Goal: Task Accomplishment & Management: Manage account settings

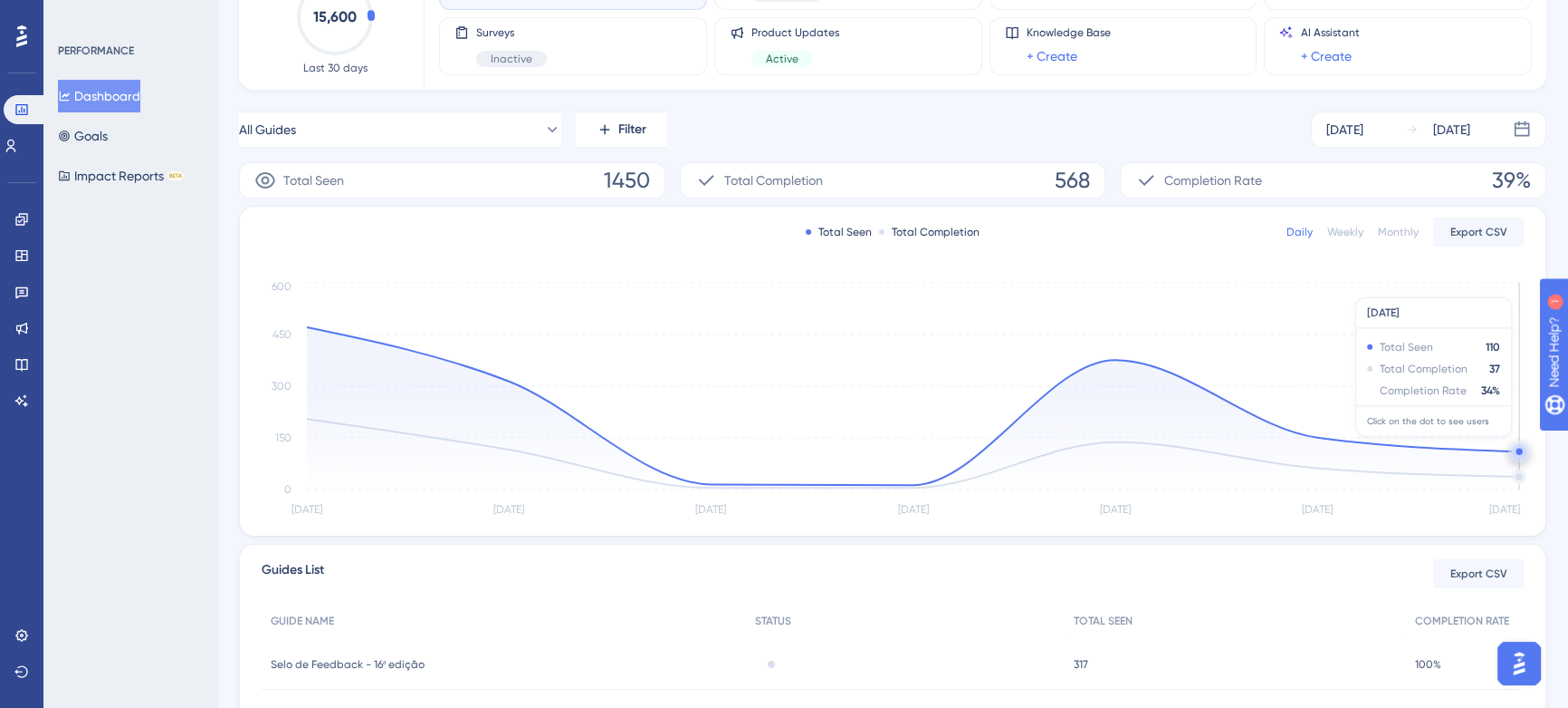
click at [1516, 444] on circle at bounding box center [1519, 451] width 15 height 15
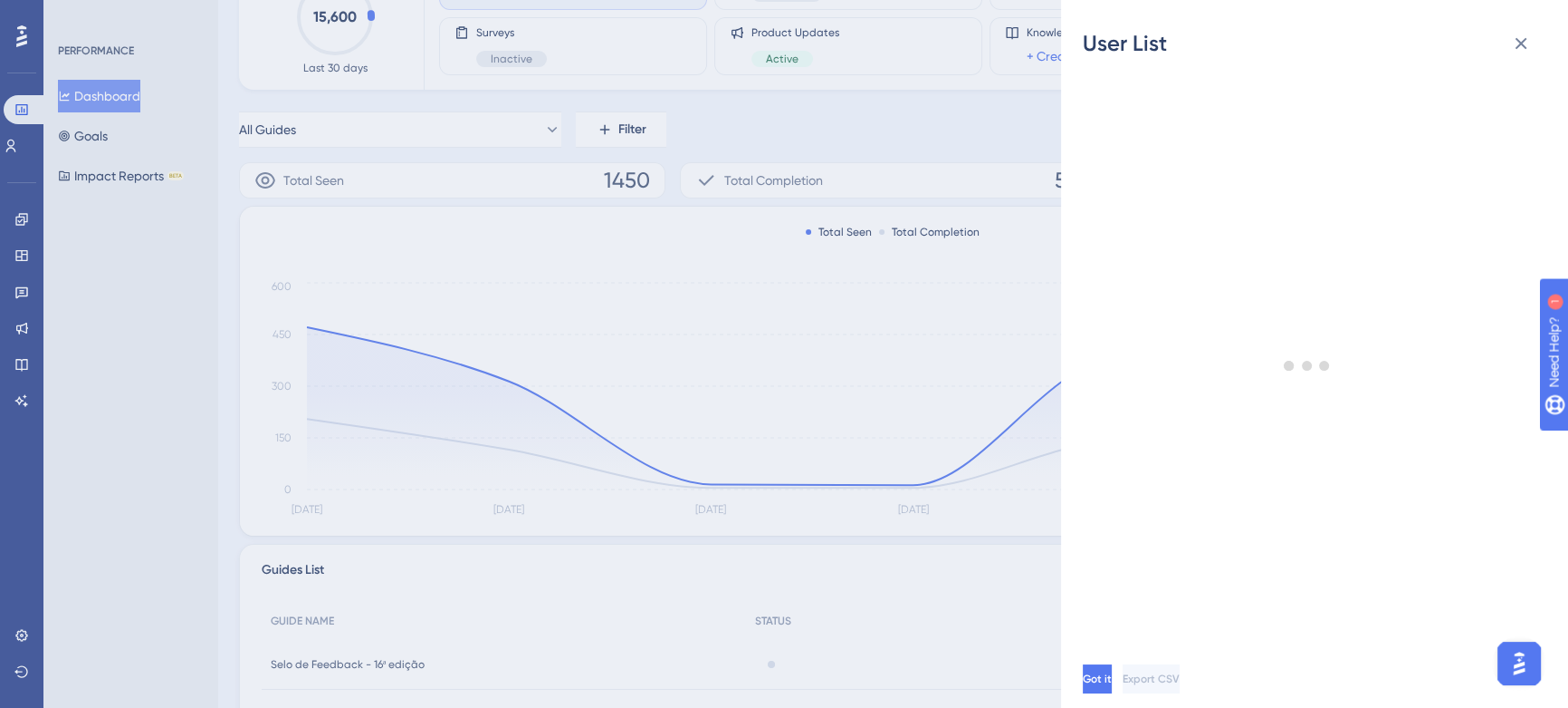
click at [752, 165] on div "User List Got it Export CSV" at bounding box center [784, 354] width 1568 height 708
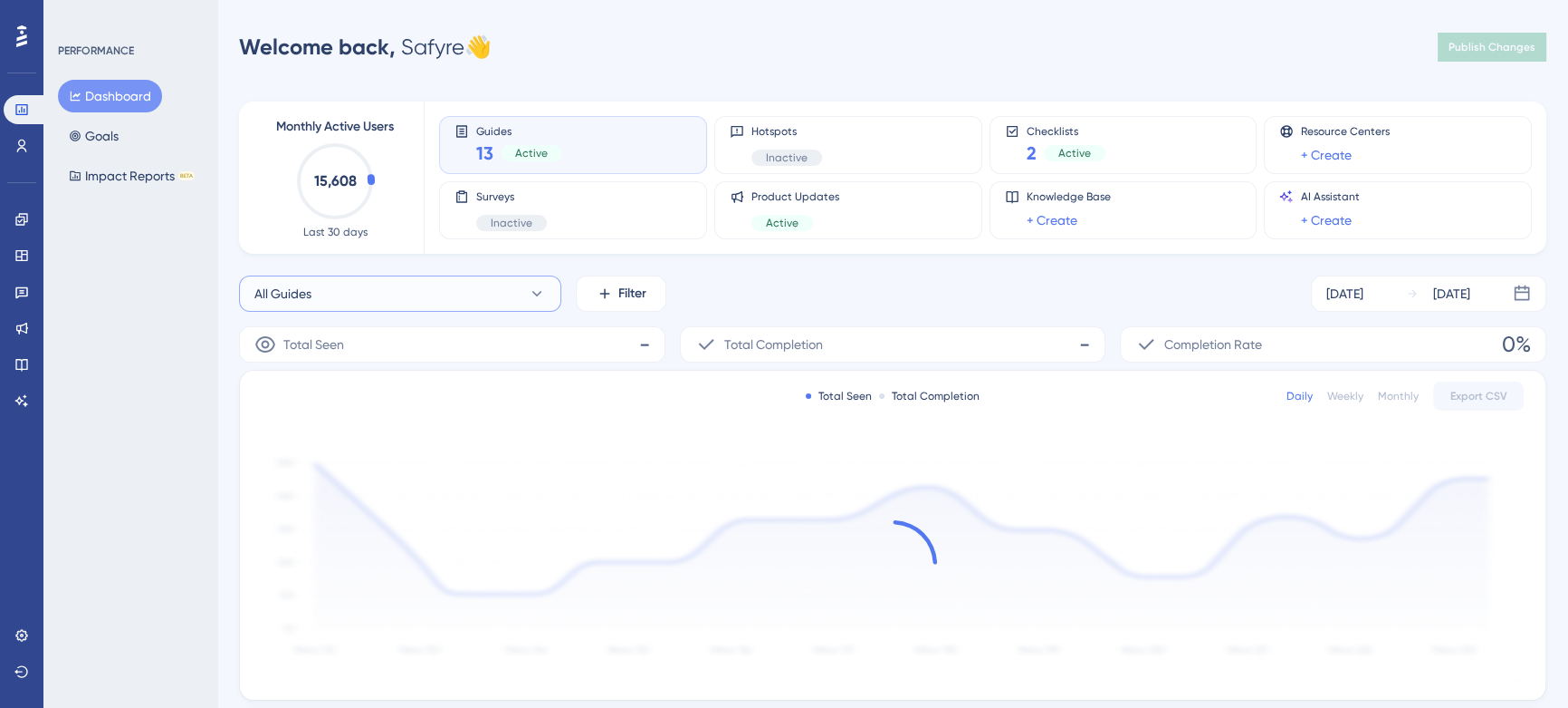
click at [467, 290] on button "All Guides" at bounding box center [400, 293] width 323 height 37
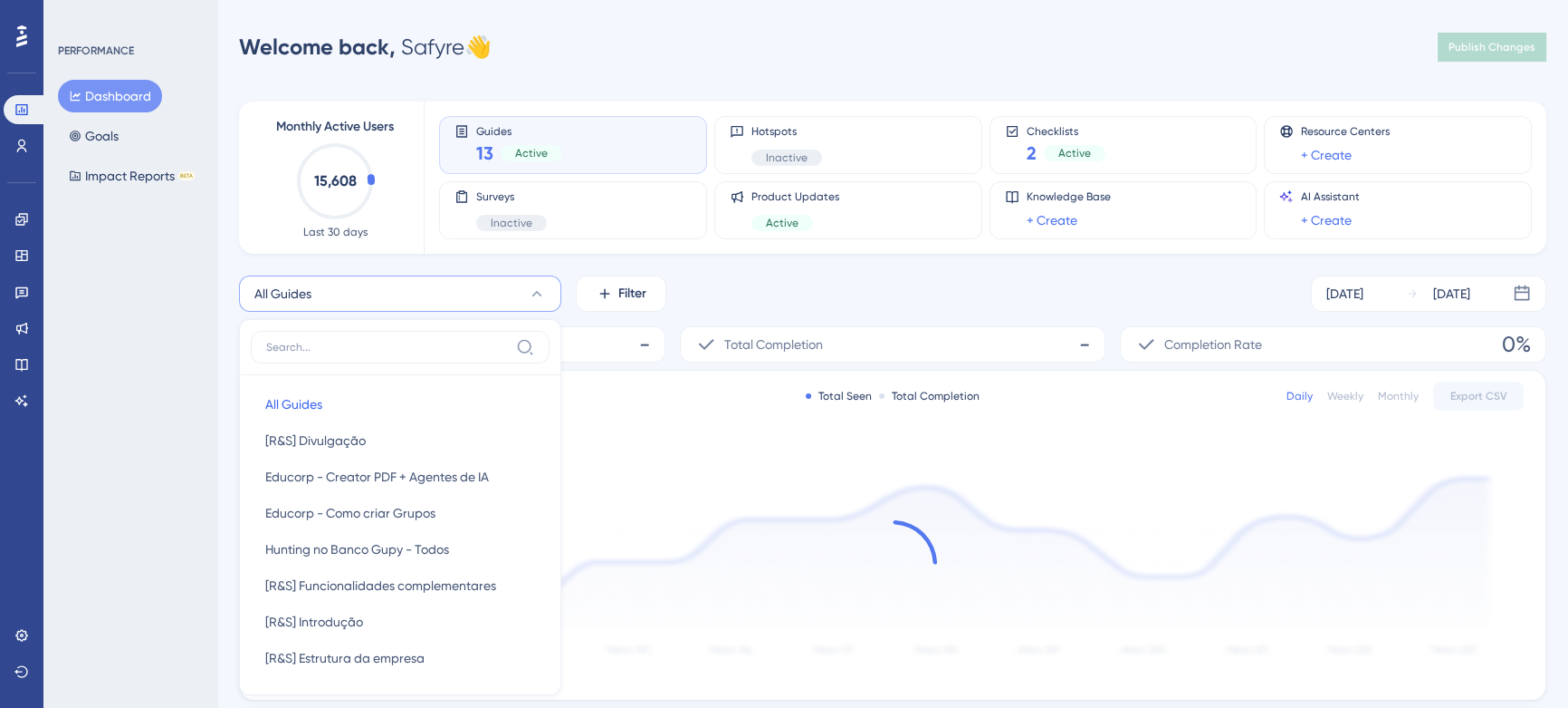
scroll to position [149, 0]
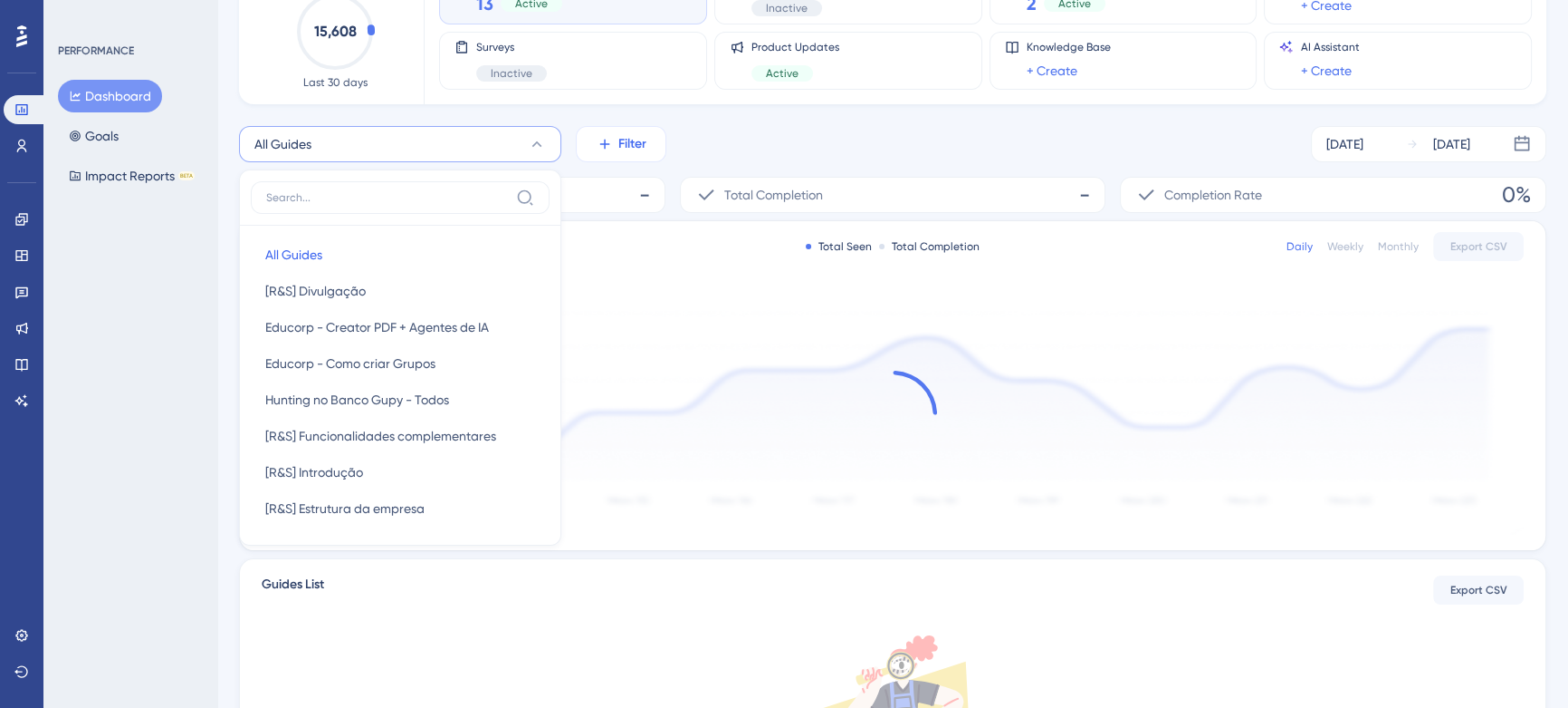
click at [604, 139] on icon at bounding box center [604, 144] width 10 height 10
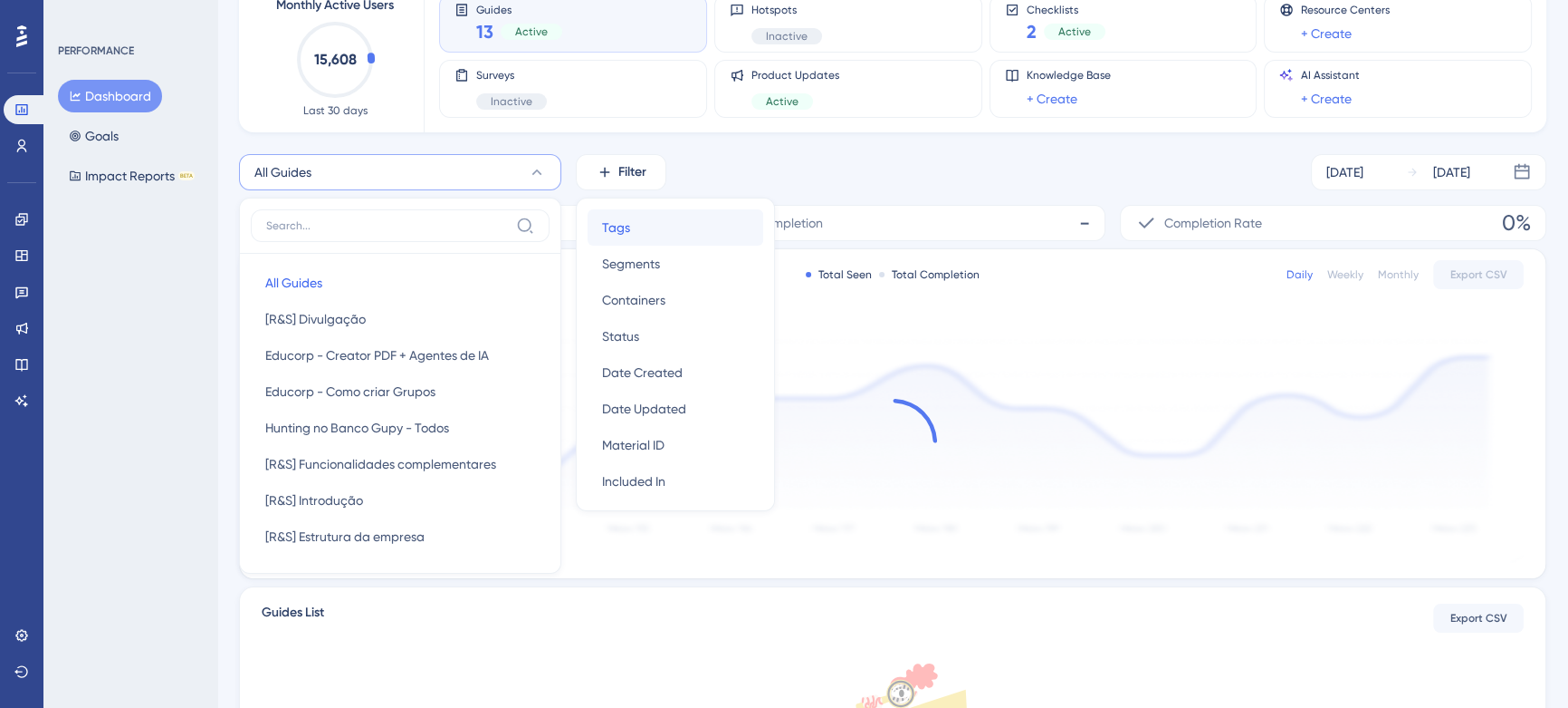
click at [634, 225] on div "Tags Tags" at bounding box center [675, 227] width 147 height 37
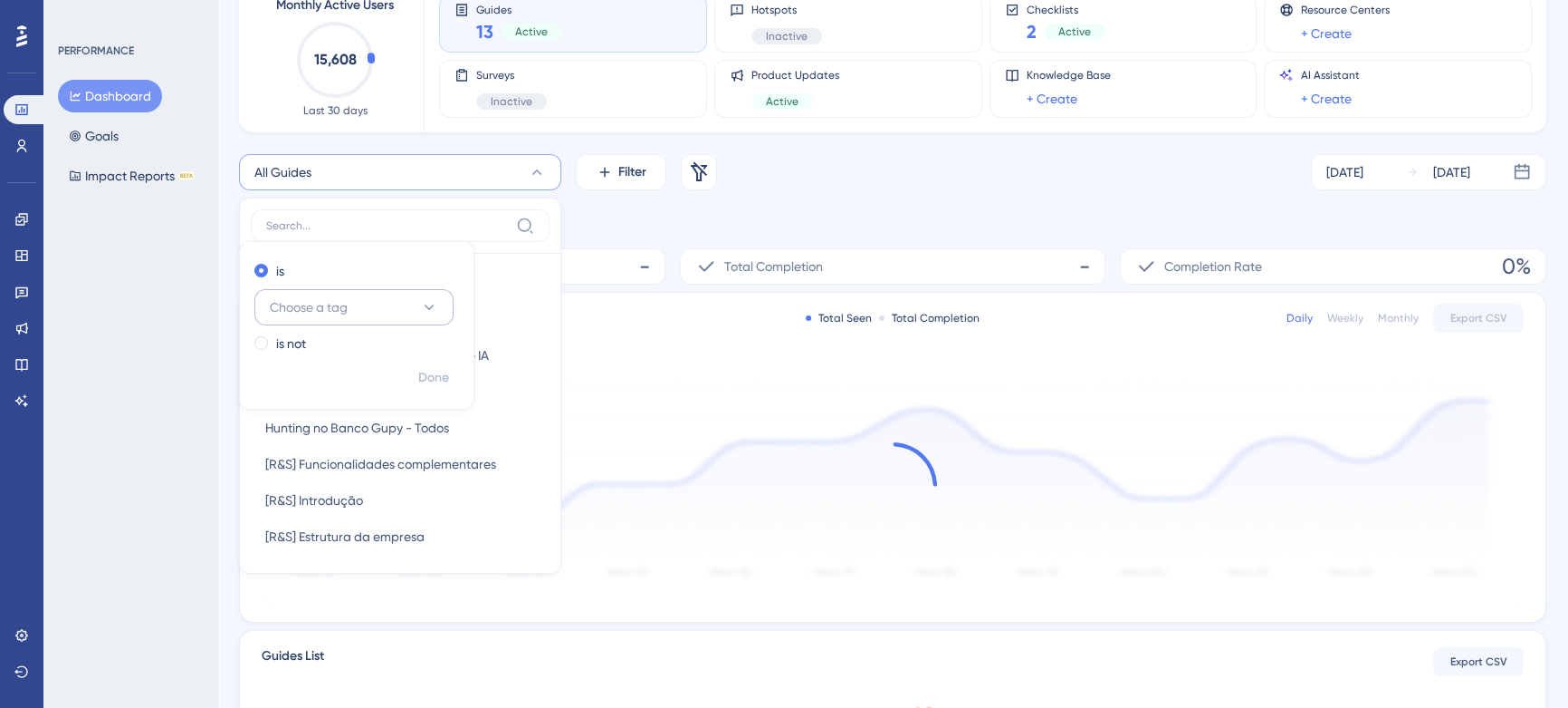
click at [345, 312] on span "Choose a tag" at bounding box center [308, 307] width 78 height 22
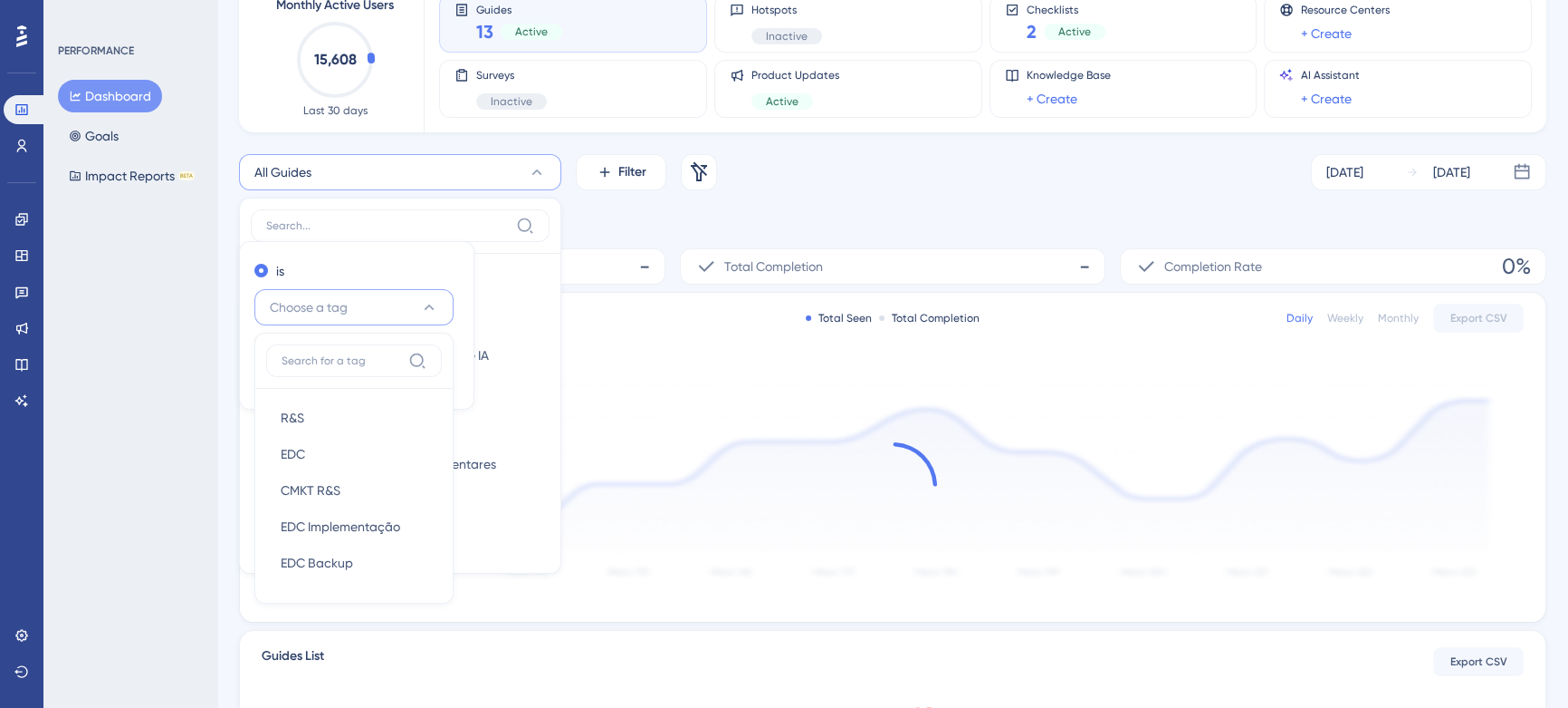
scroll to position [233, 0]
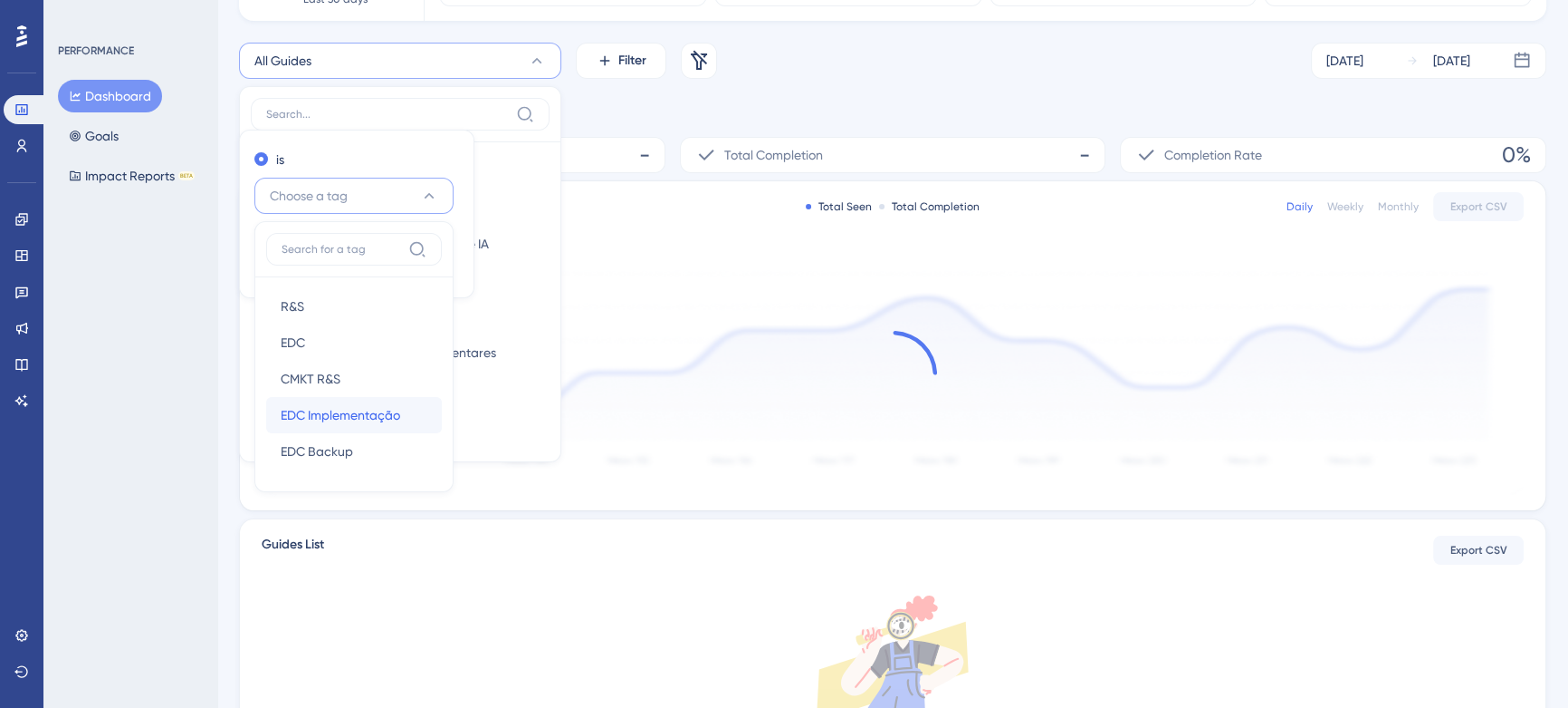
click at [346, 410] on span "EDC Implementação" at bounding box center [339, 415] width 119 height 22
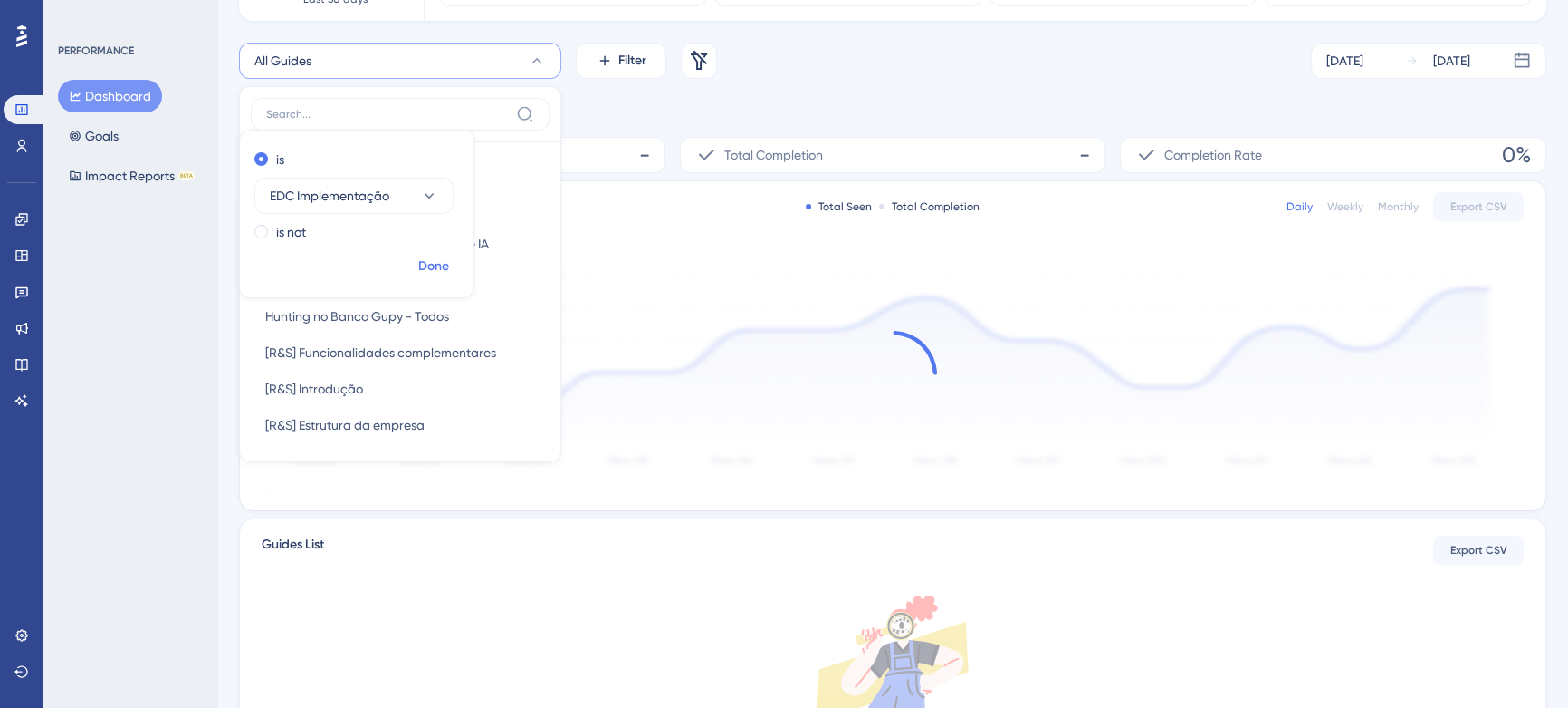
click at [443, 270] on span "Done" at bounding box center [433, 267] width 31 height 22
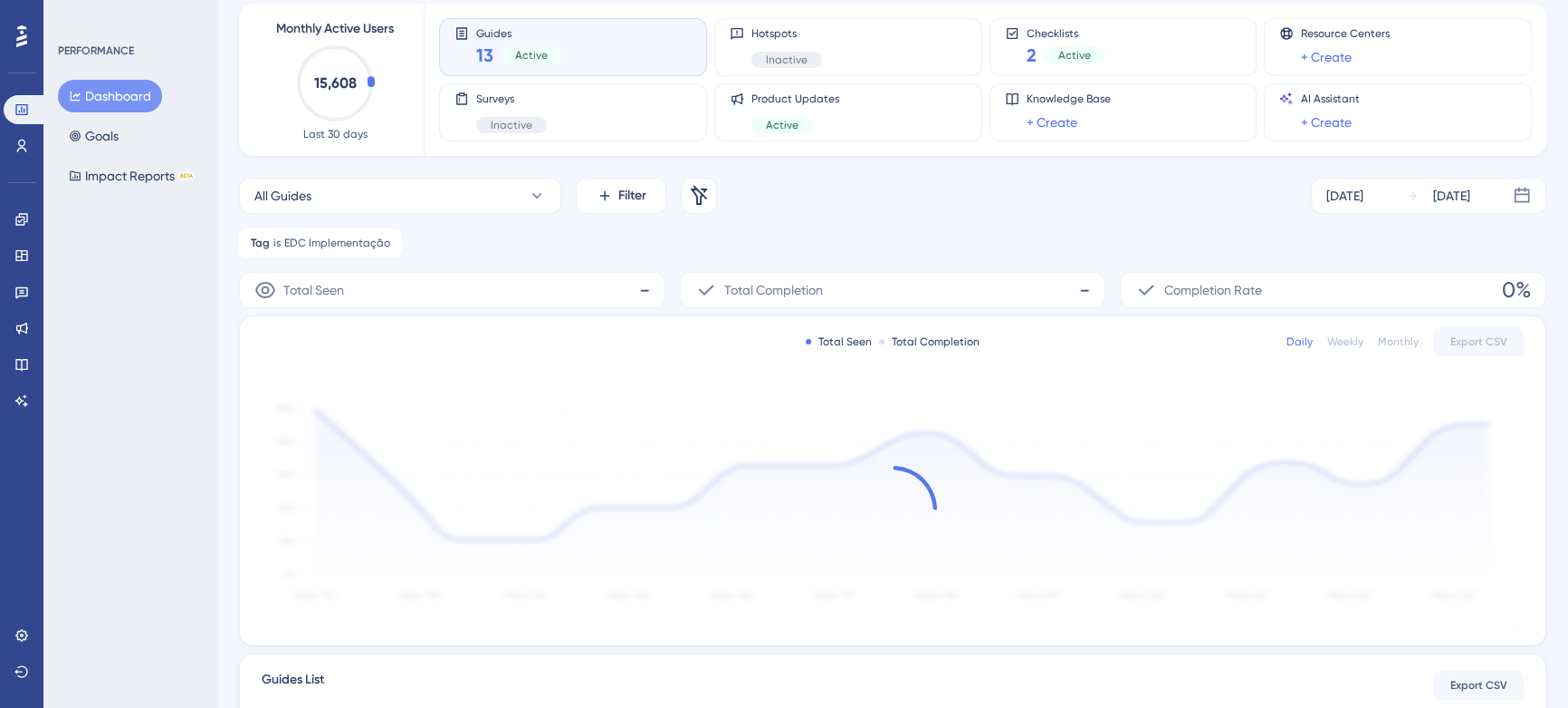
scroll to position [68, 0]
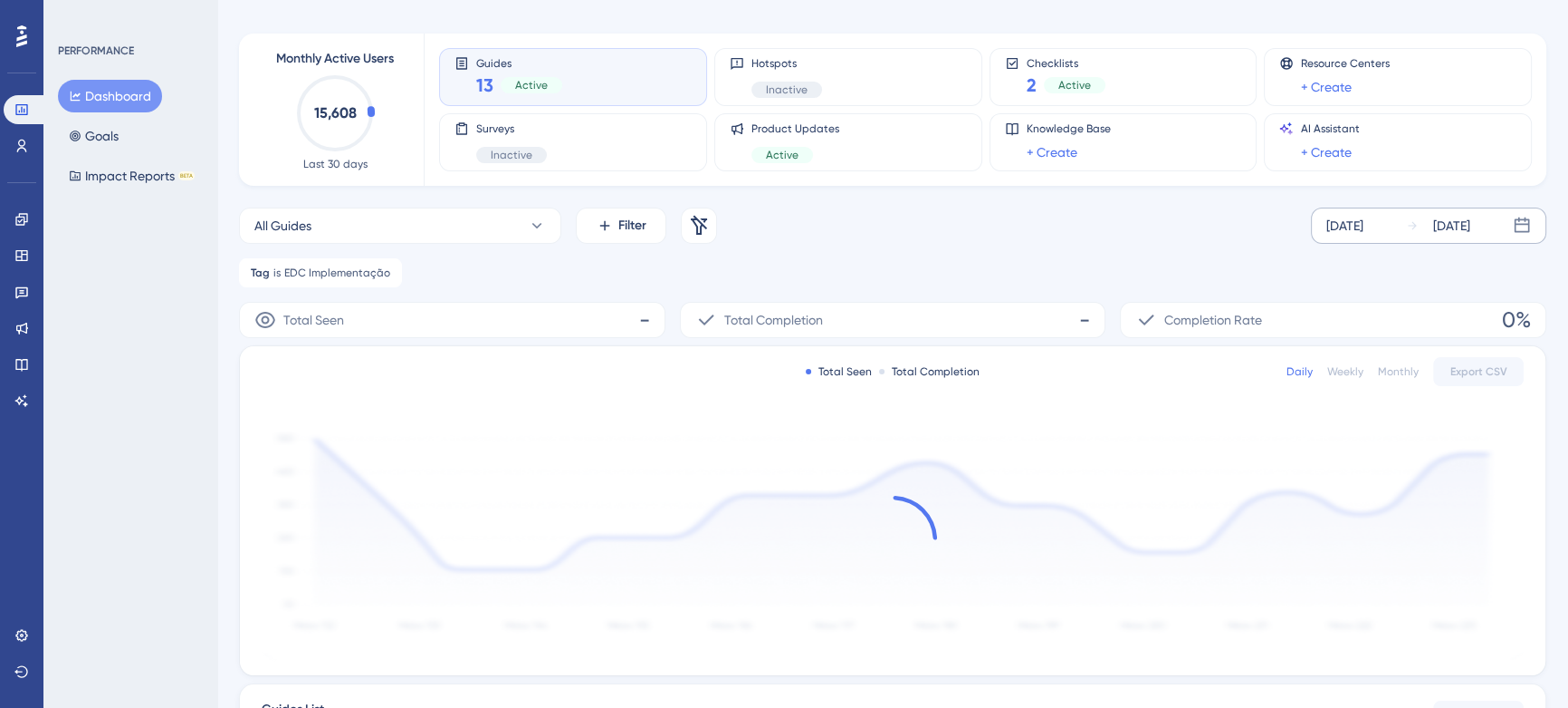
click at [1521, 221] on icon at bounding box center [1522, 225] width 18 height 18
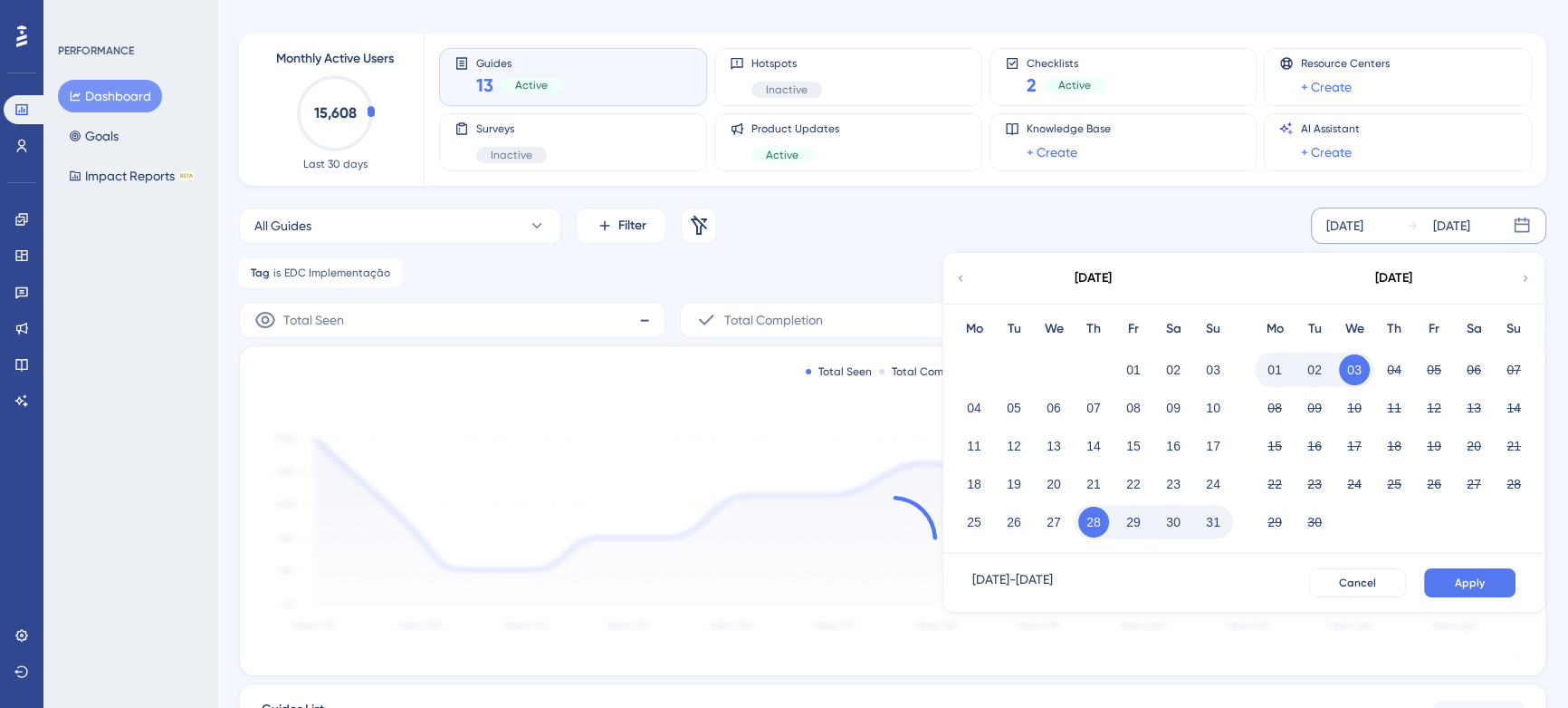
click at [1353, 367] on button "03" at bounding box center [1354, 369] width 31 height 31
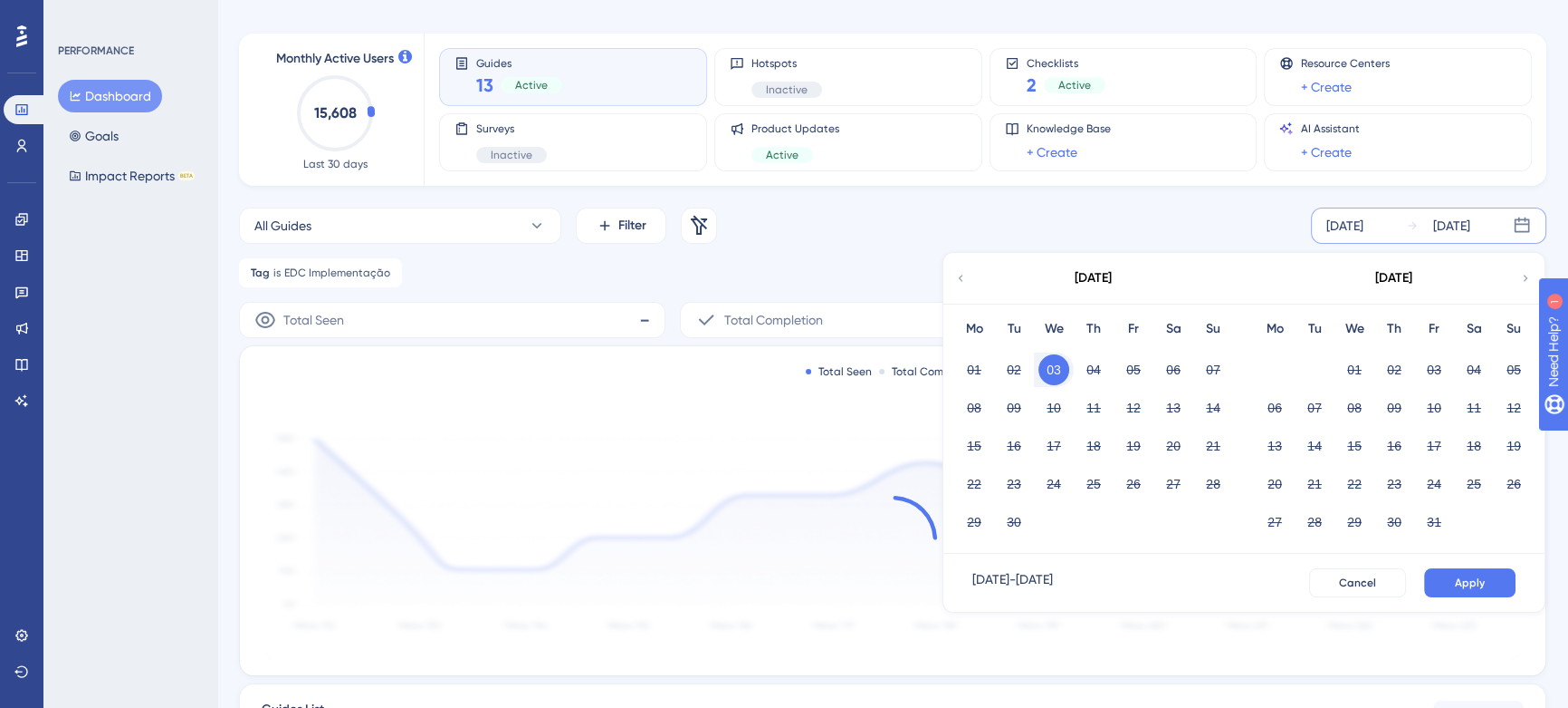
scroll to position [0, 0]
click at [1445, 580] on button "Apply" at bounding box center [1469, 582] width 92 height 29
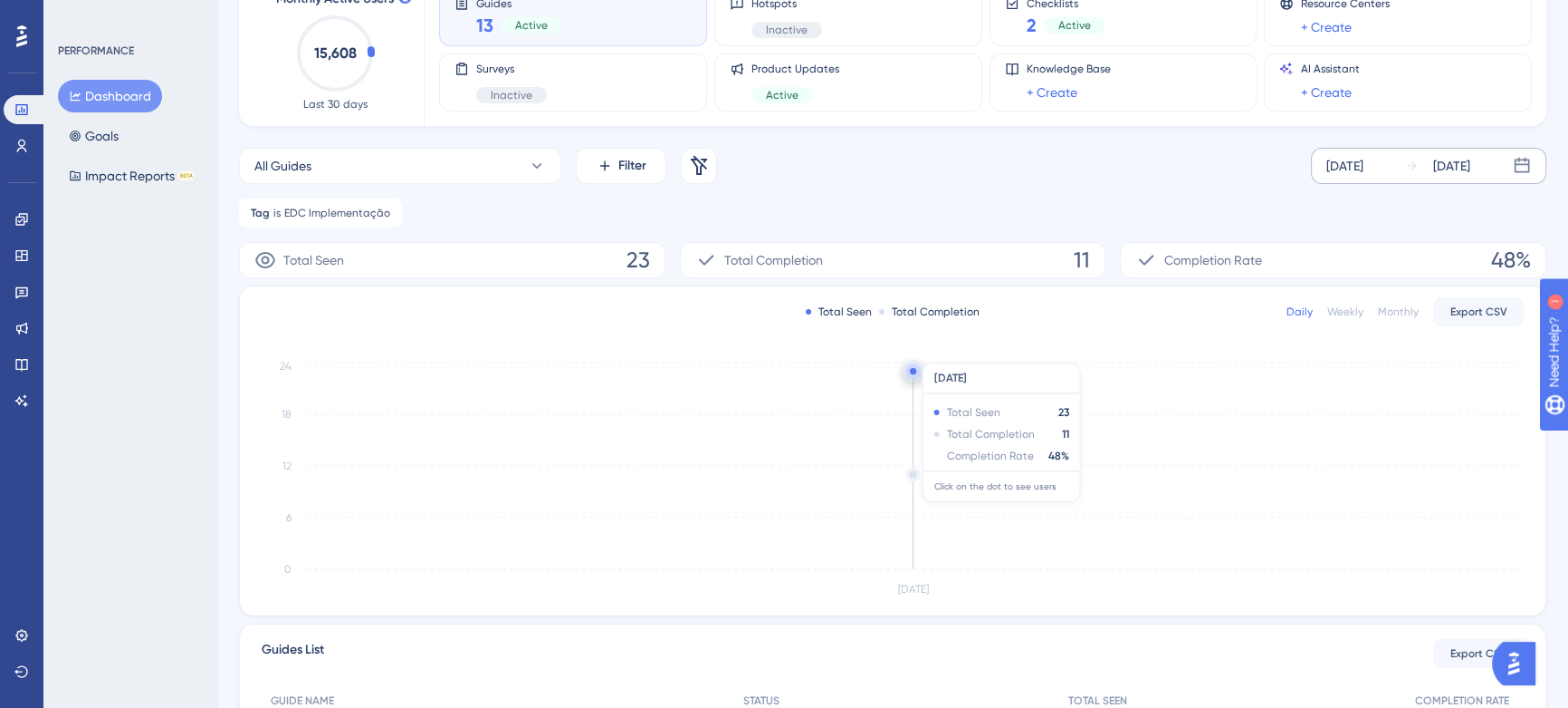
scroll to position [147, 0]
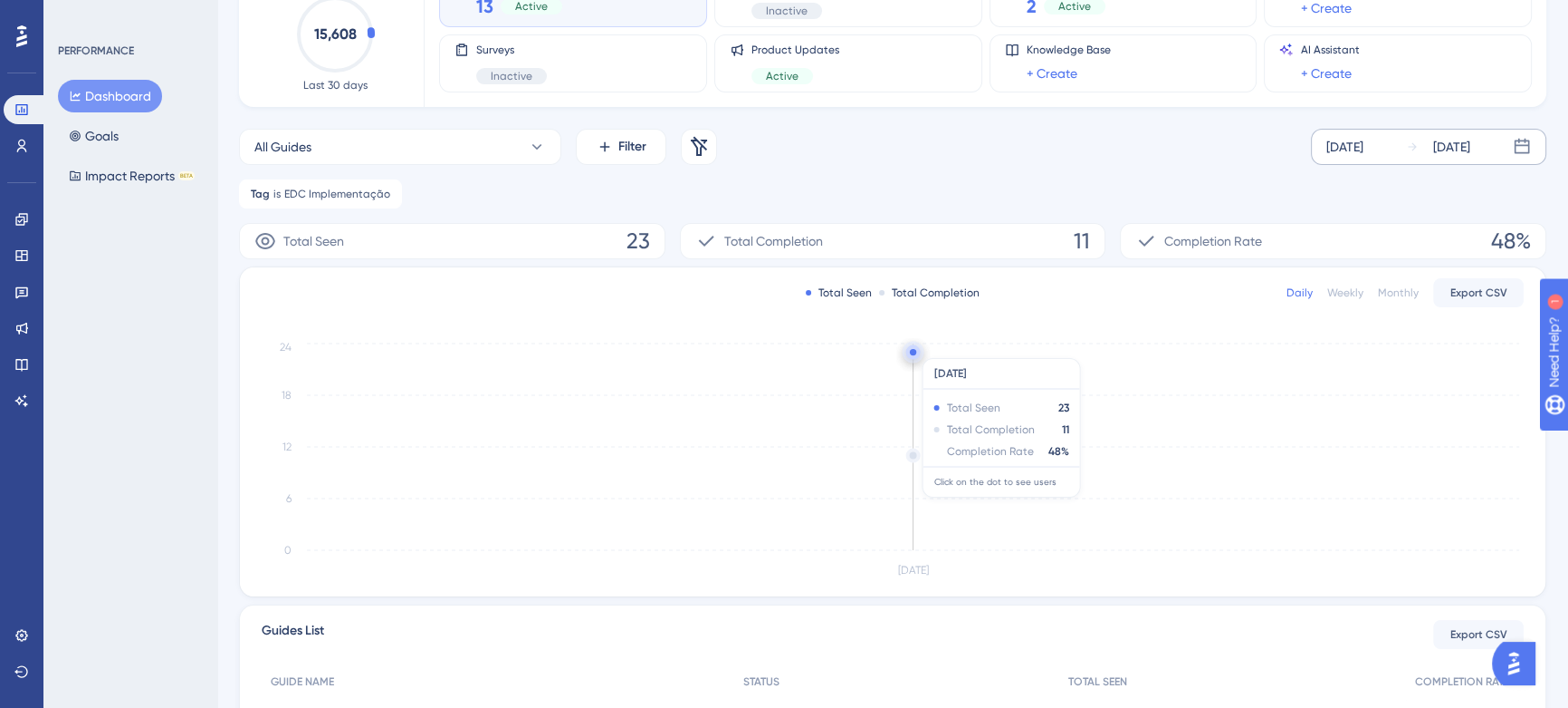
click at [915, 348] on circle at bounding box center [913, 353] width 15 height 15
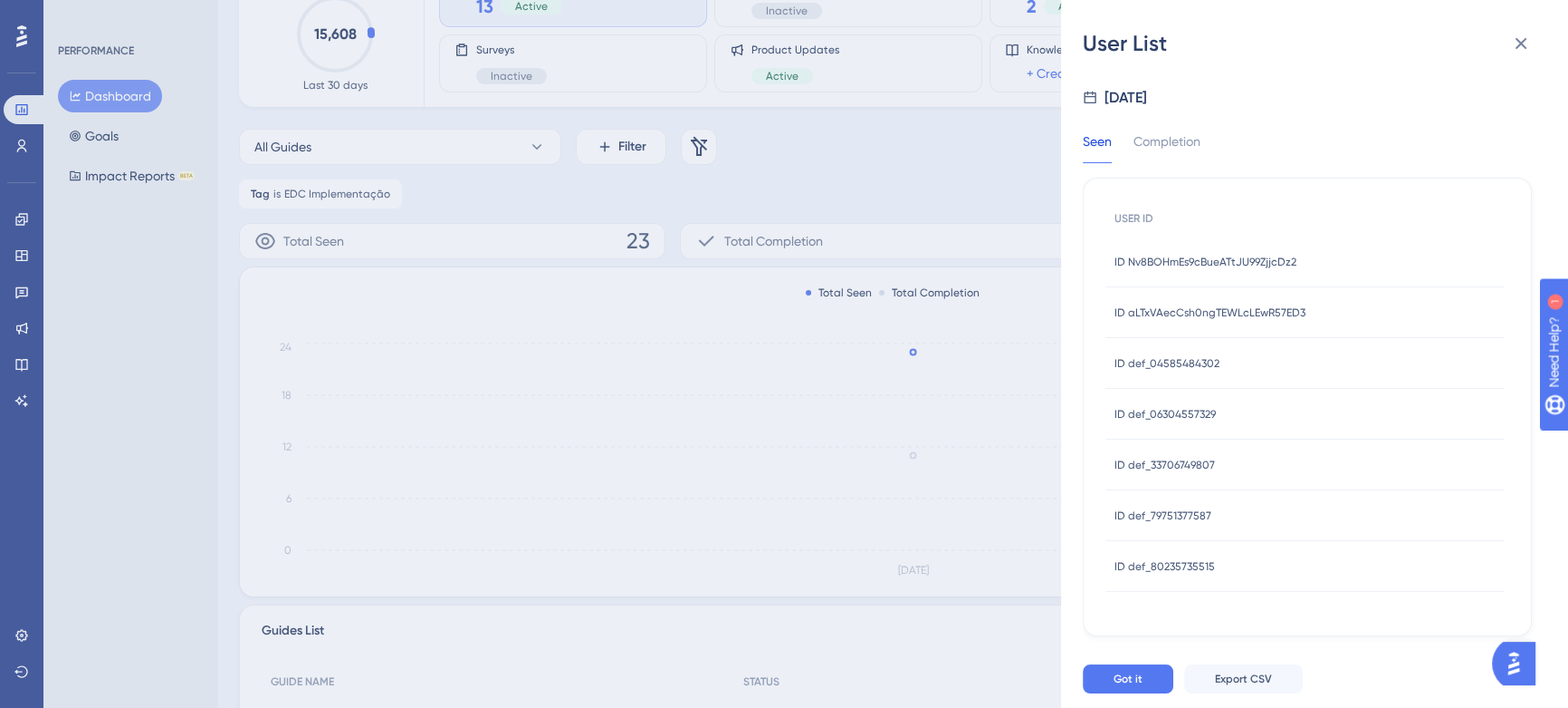
click at [1256, 255] on span "ID Nv8BOHmEs9cBueATtJU99ZjjcDz2" at bounding box center [1205, 262] width 182 height 15
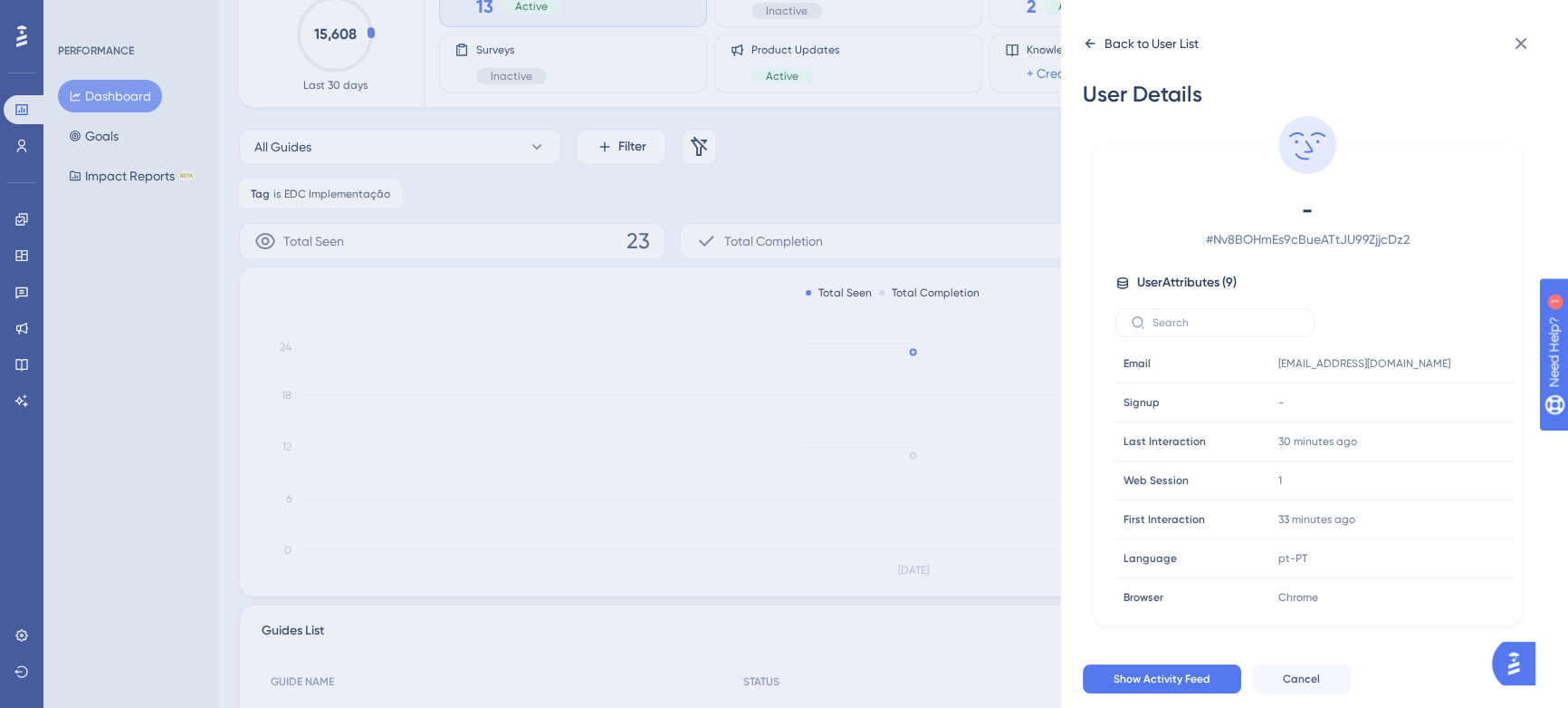
click at [1088, 47] on icon at bounding box center [1089, 43] width 15 height 15
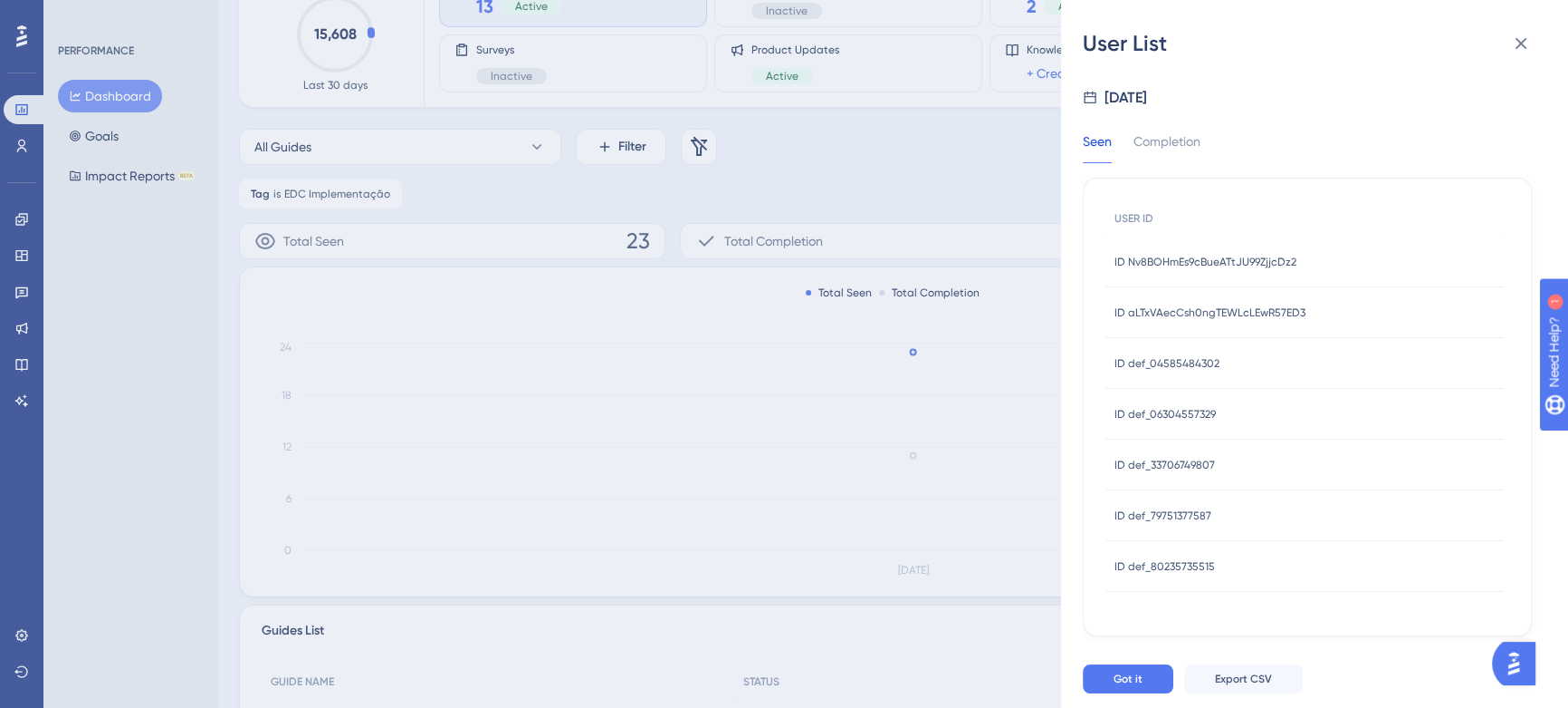
click at [1177, 306] on span "ID aLTxVAecCsh0ngTEWLcLEwR57ED3" at bounding box center [1210, 312] width 191 height 15
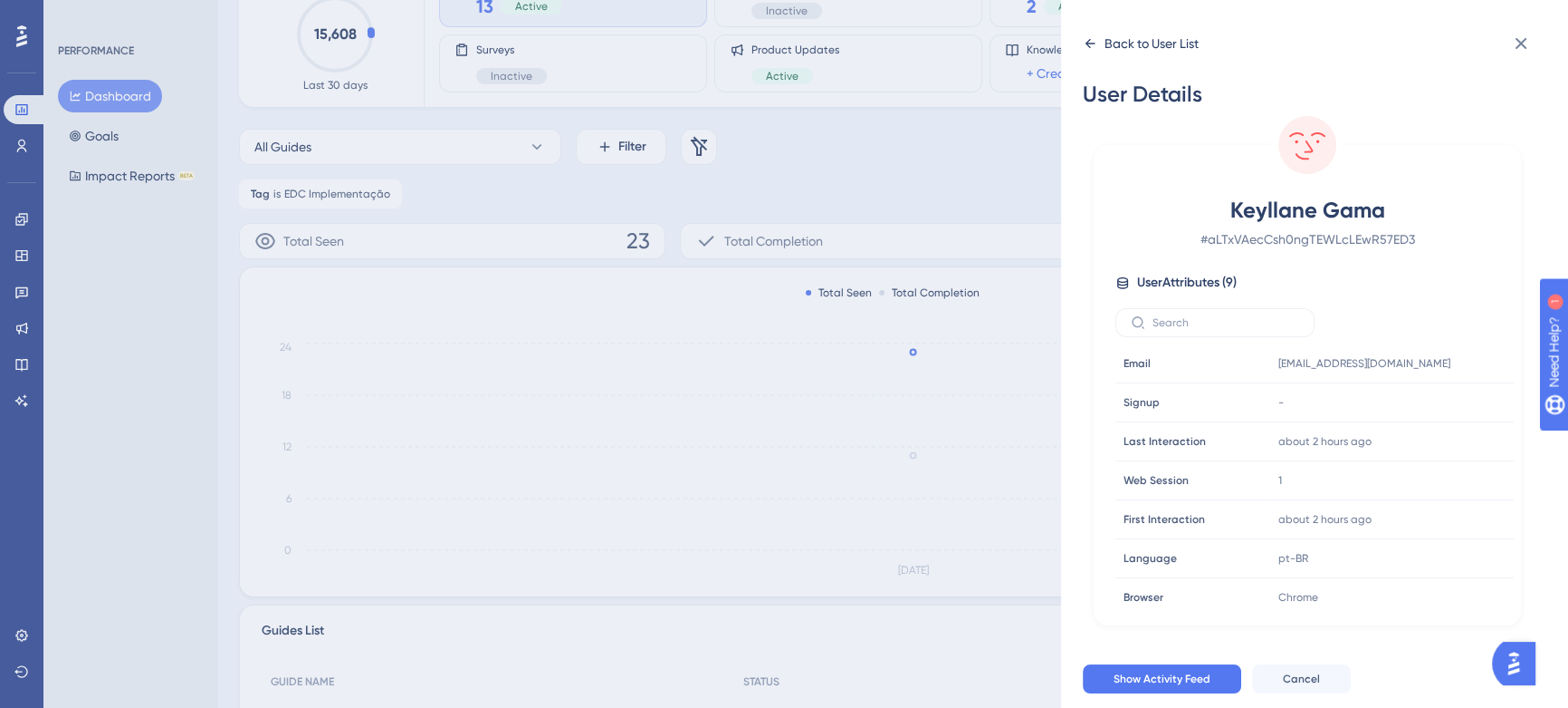
click at [1087, 34] on div "Back to User List" at bounding box center [1140, 42] width 115 height 29
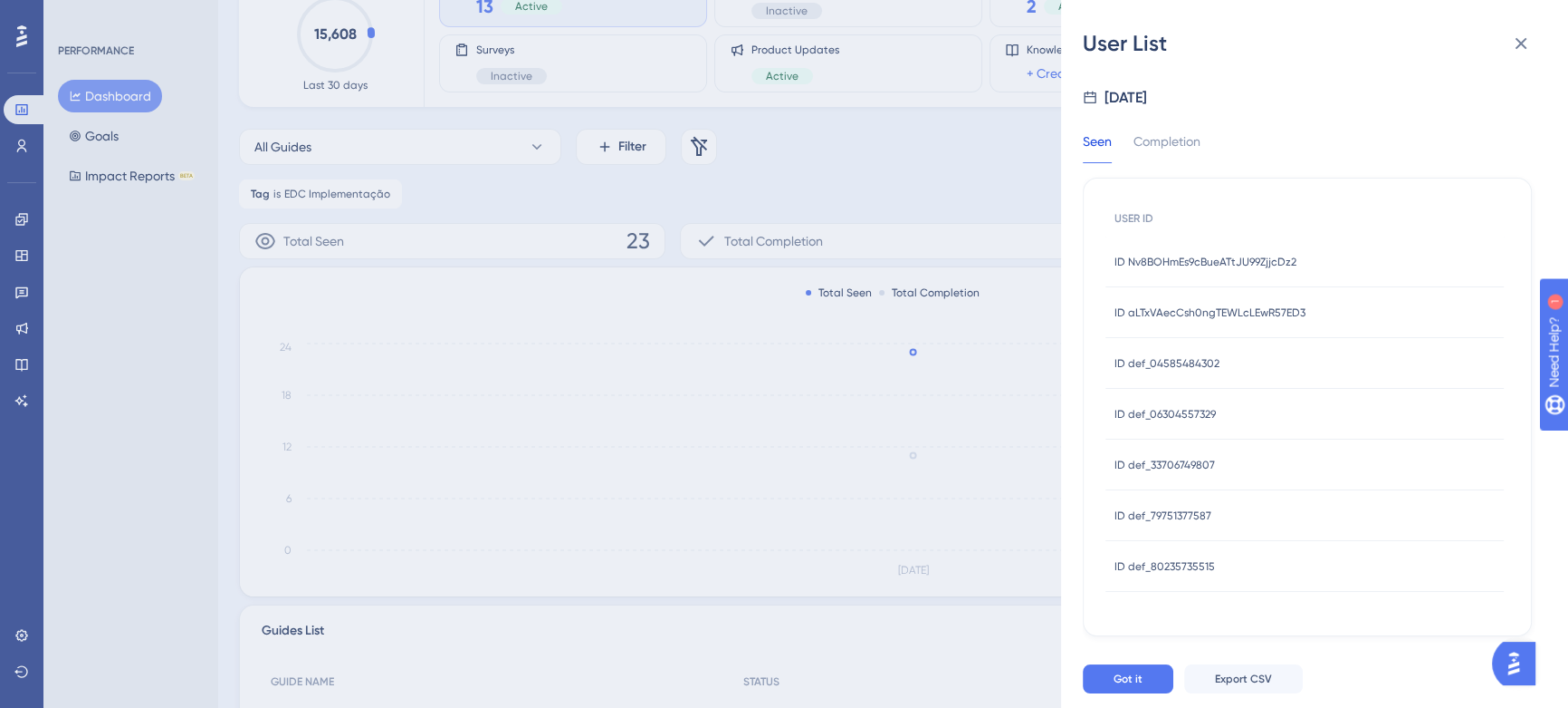
click at [1175, 362] on span "ID def_04585484302" at bounding box center [1166, 363] width 105 height 15
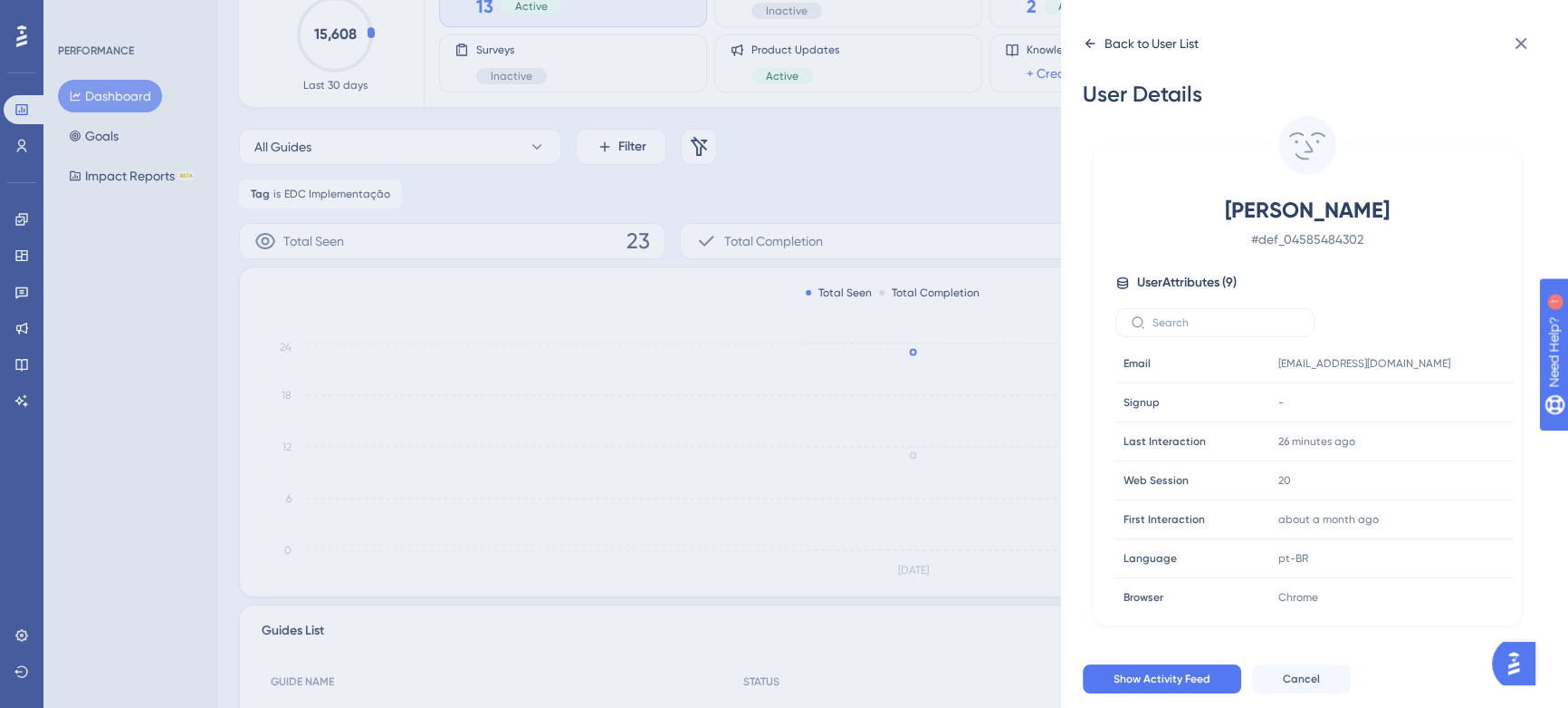
click at [1085, 54] on div "Back to User List" at bounding box center [1140, 42] width 115 height 29
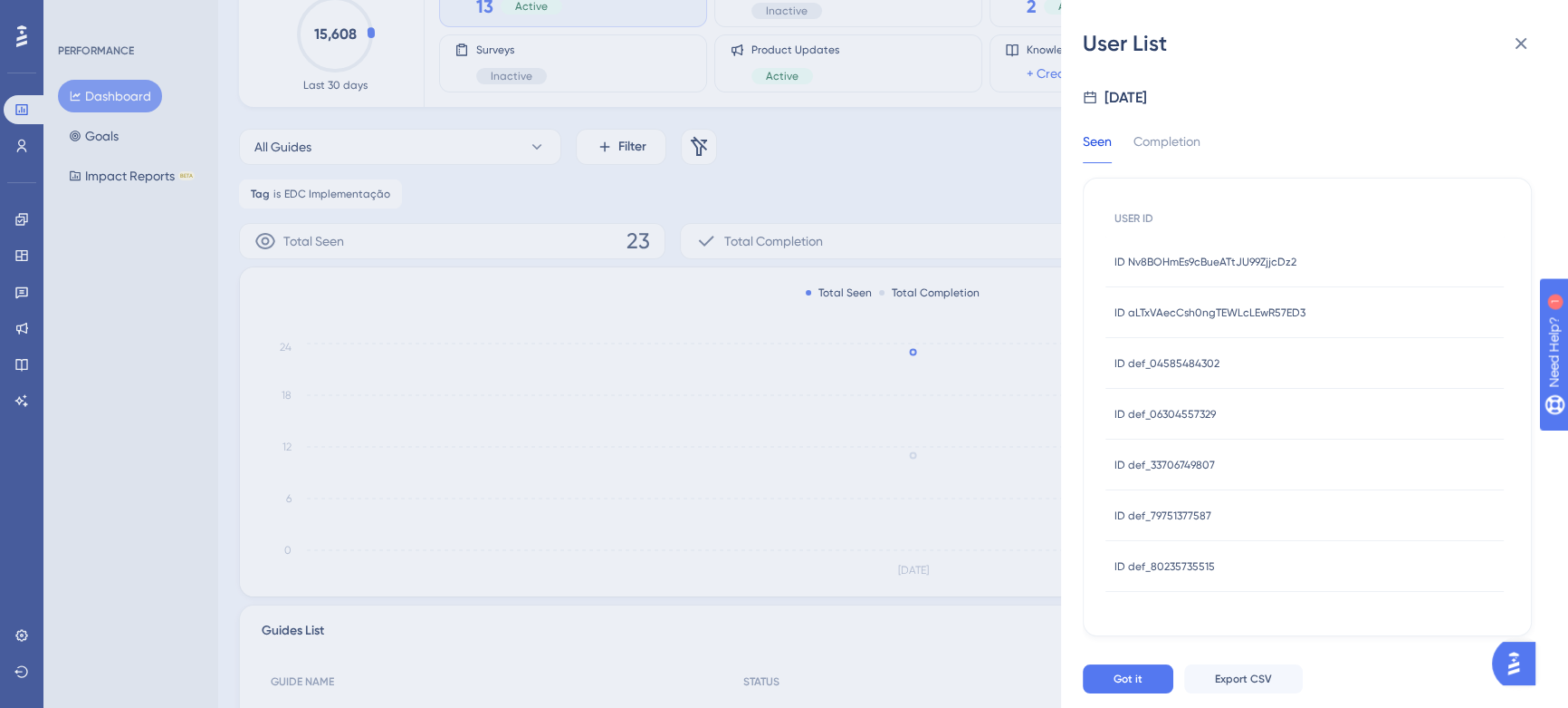
click at [1164, 412] on span "ID def_06304557329" at bounding box center [1164, 414] width 102 height 15
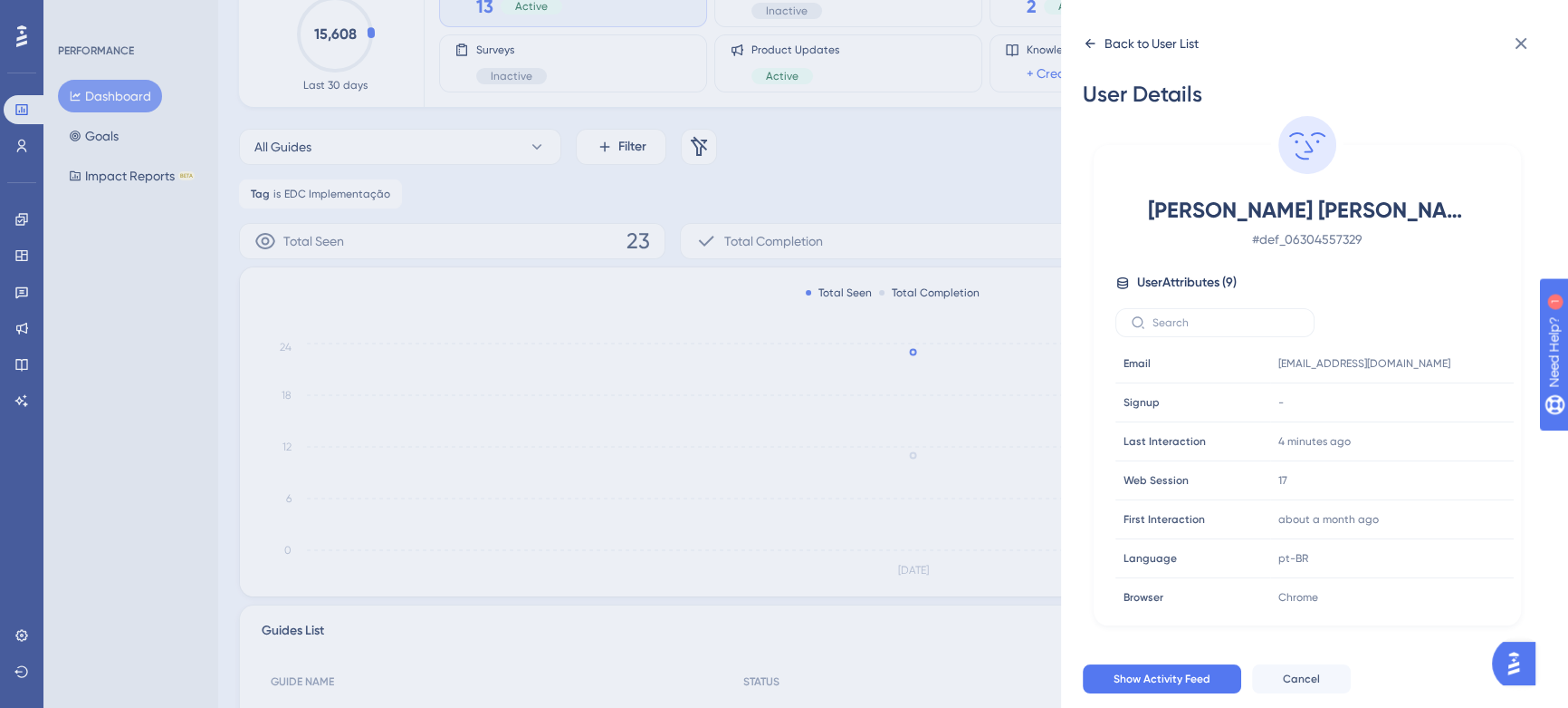
click at [1090, 43] on icon at bounding box center [1090, 42] width 10 height 9
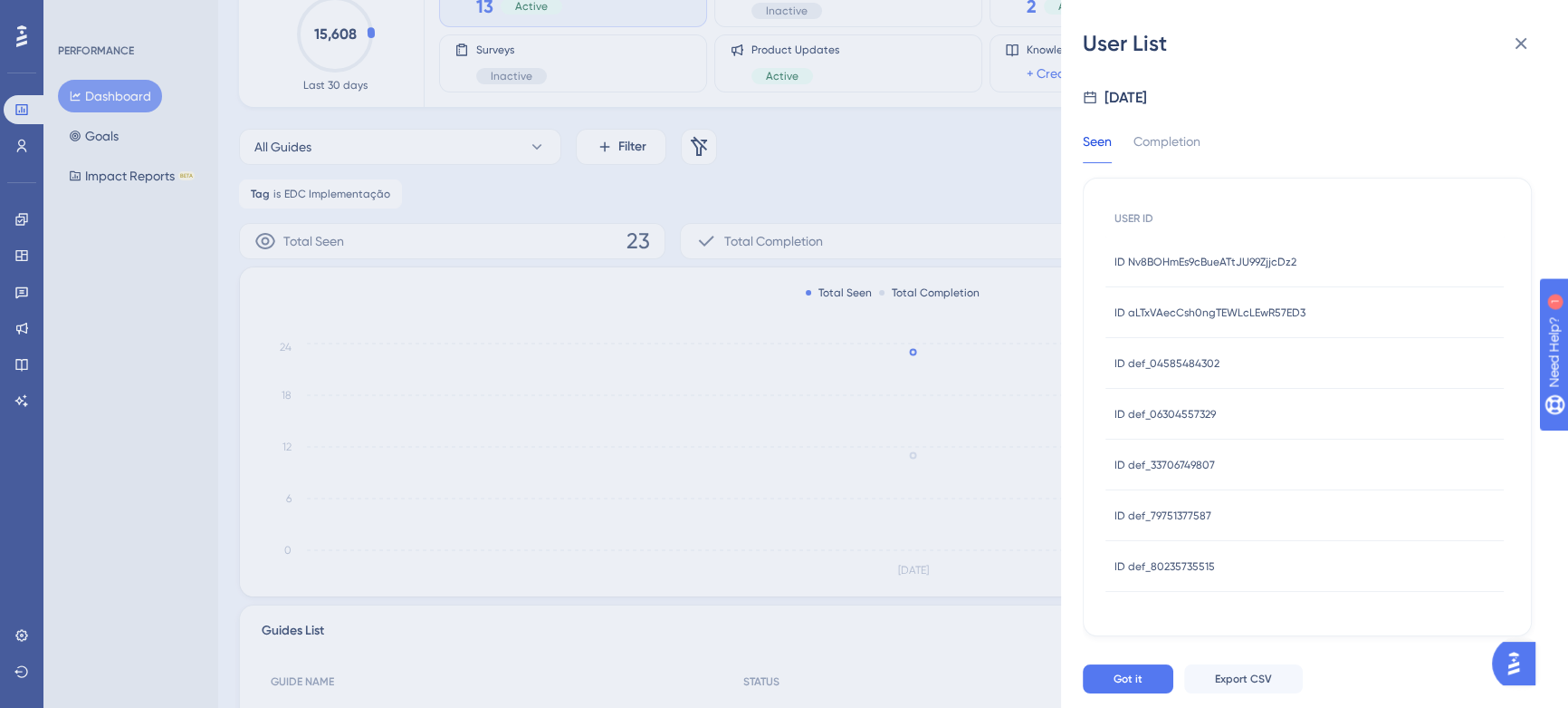
click at [1168, 460] on span "ID def_33706749807" at bounding box center [1164, 464] width 101 height 15
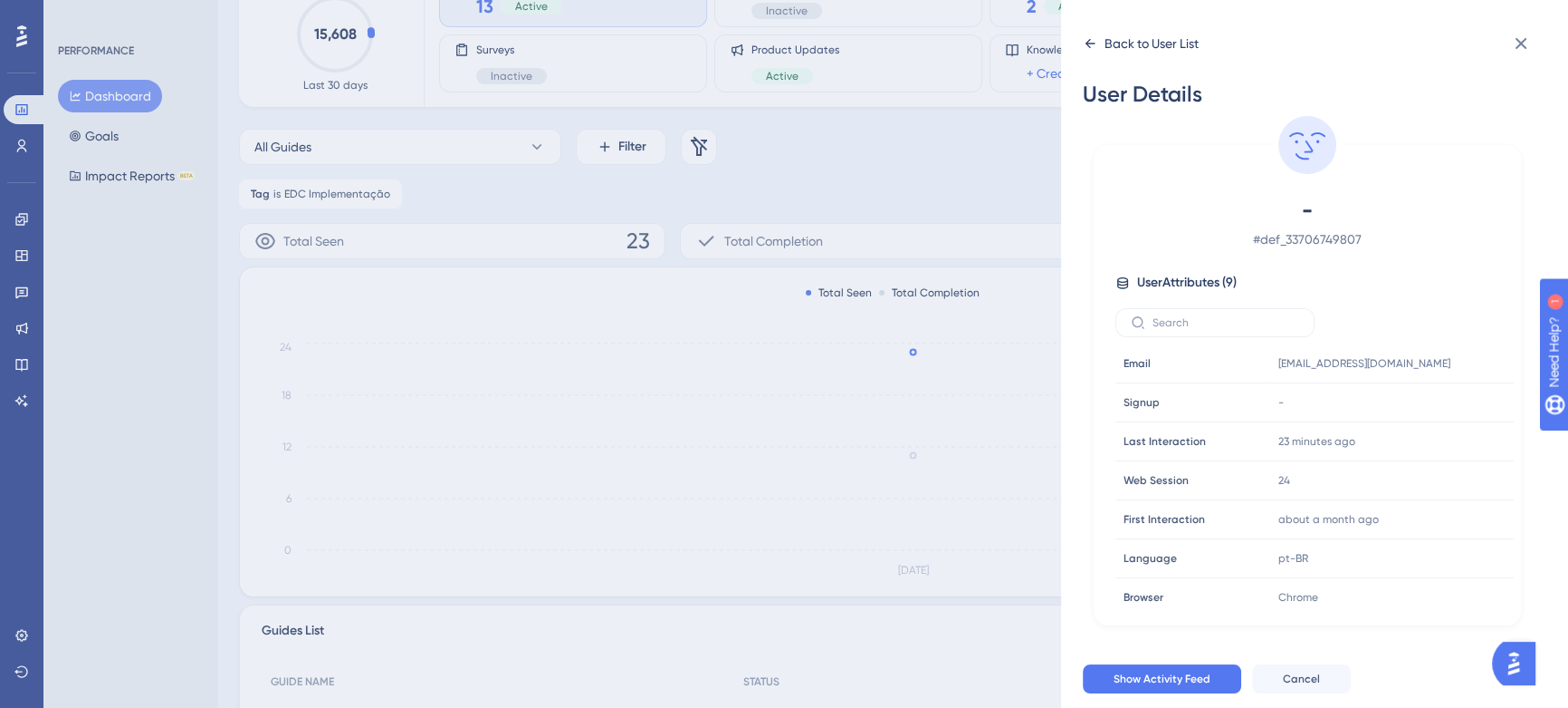
click at [1091, 49] on icon at bounding box center [1089, 43] width 15 height 15
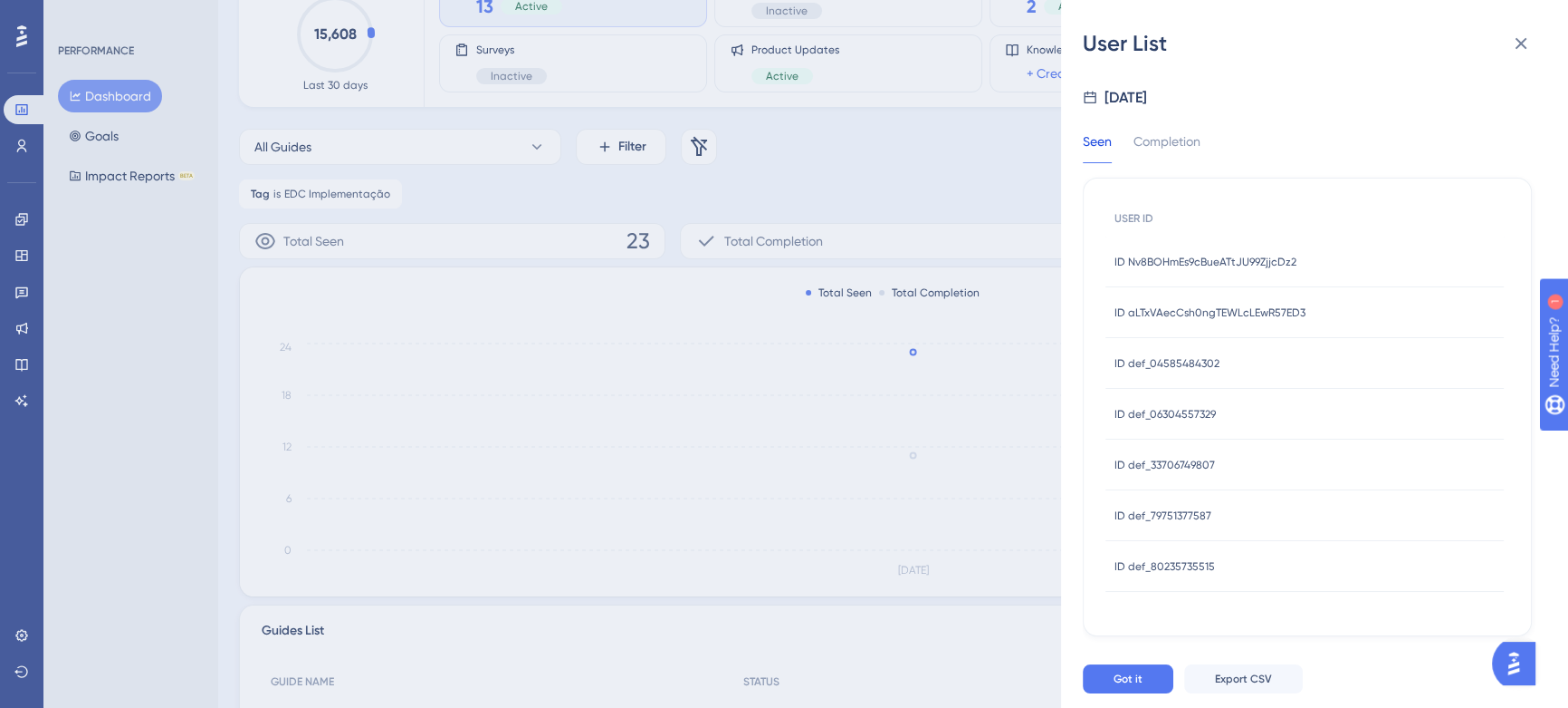
click at [1186, 509] on span "ID def_79751377587" at bounding box center [1162, 515] width 97 height 15
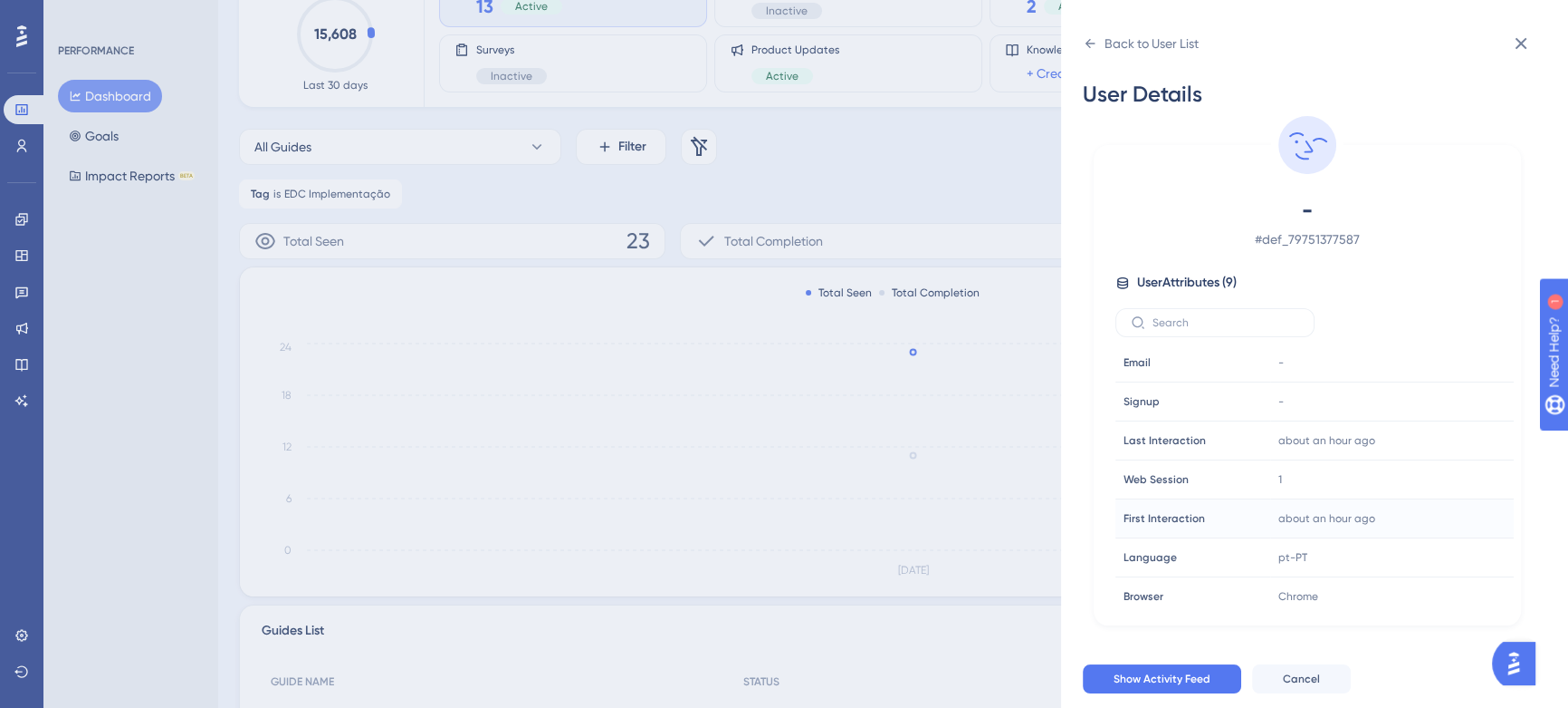
scroll to position [0, 0]
click at [1084, 42] on icon at bounding box center [1089, 43] width 15 height 15
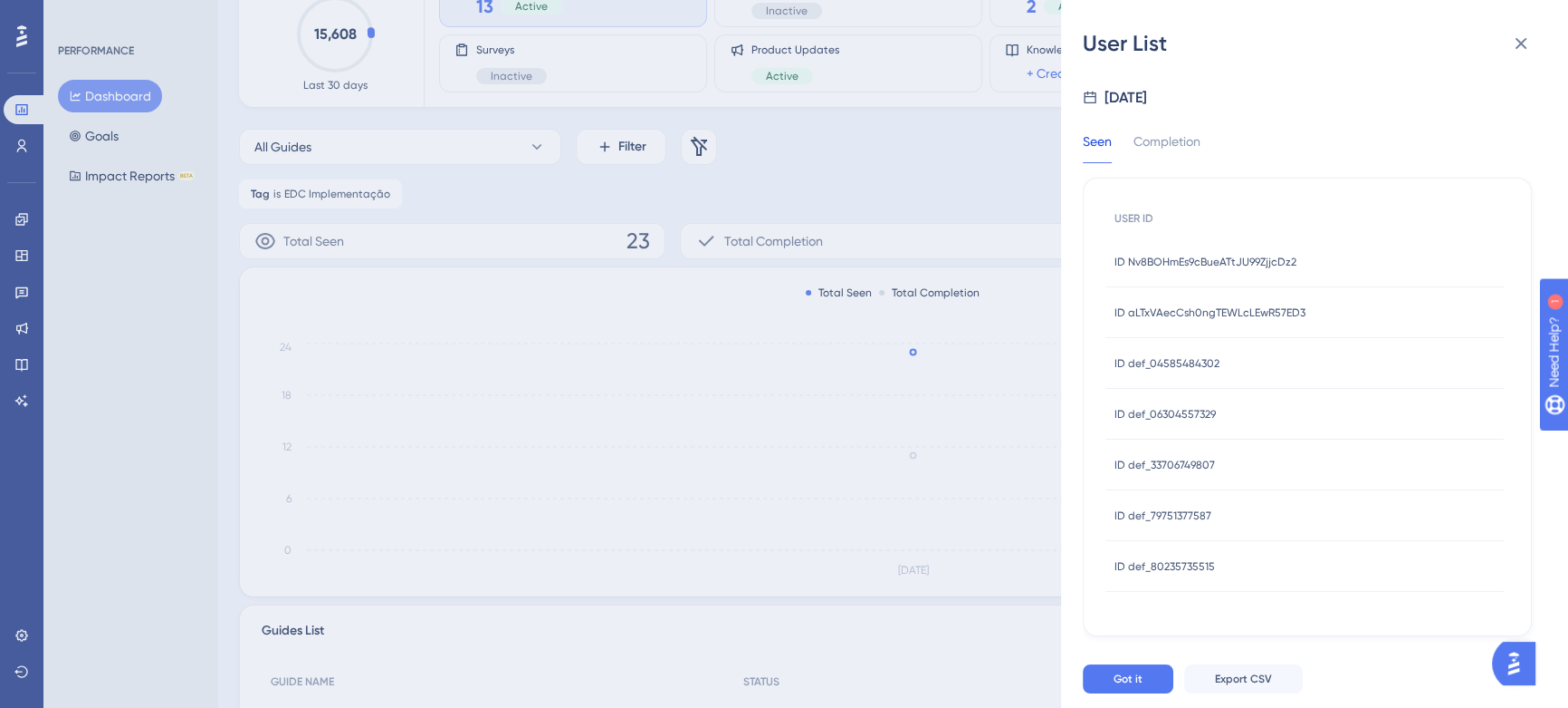
click at [1180, 570] on span "ID def_80235735515" at bounding box center [1164, 566] width 101 height 15
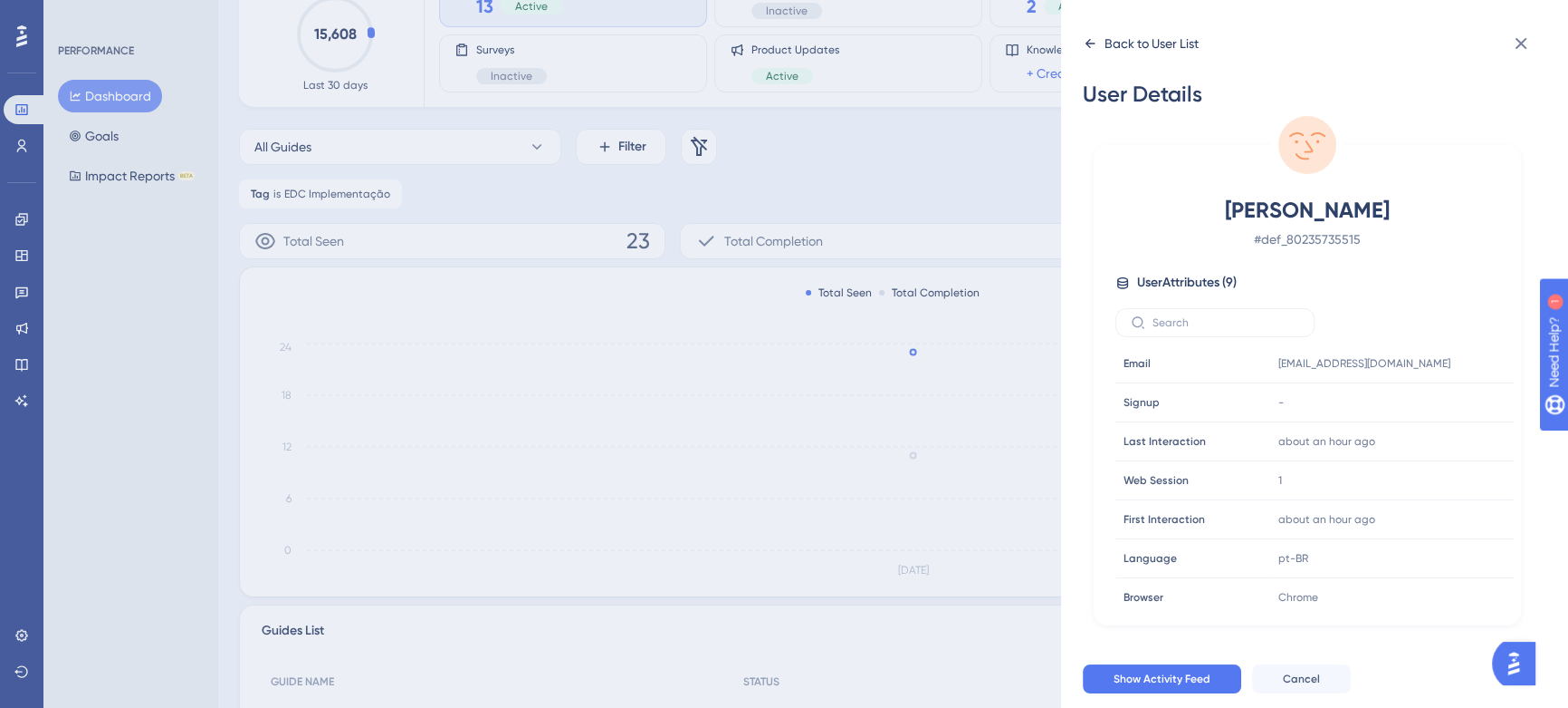
click at [1087, 45] on icon at bounding box center [1090, 42] width 10 height 9
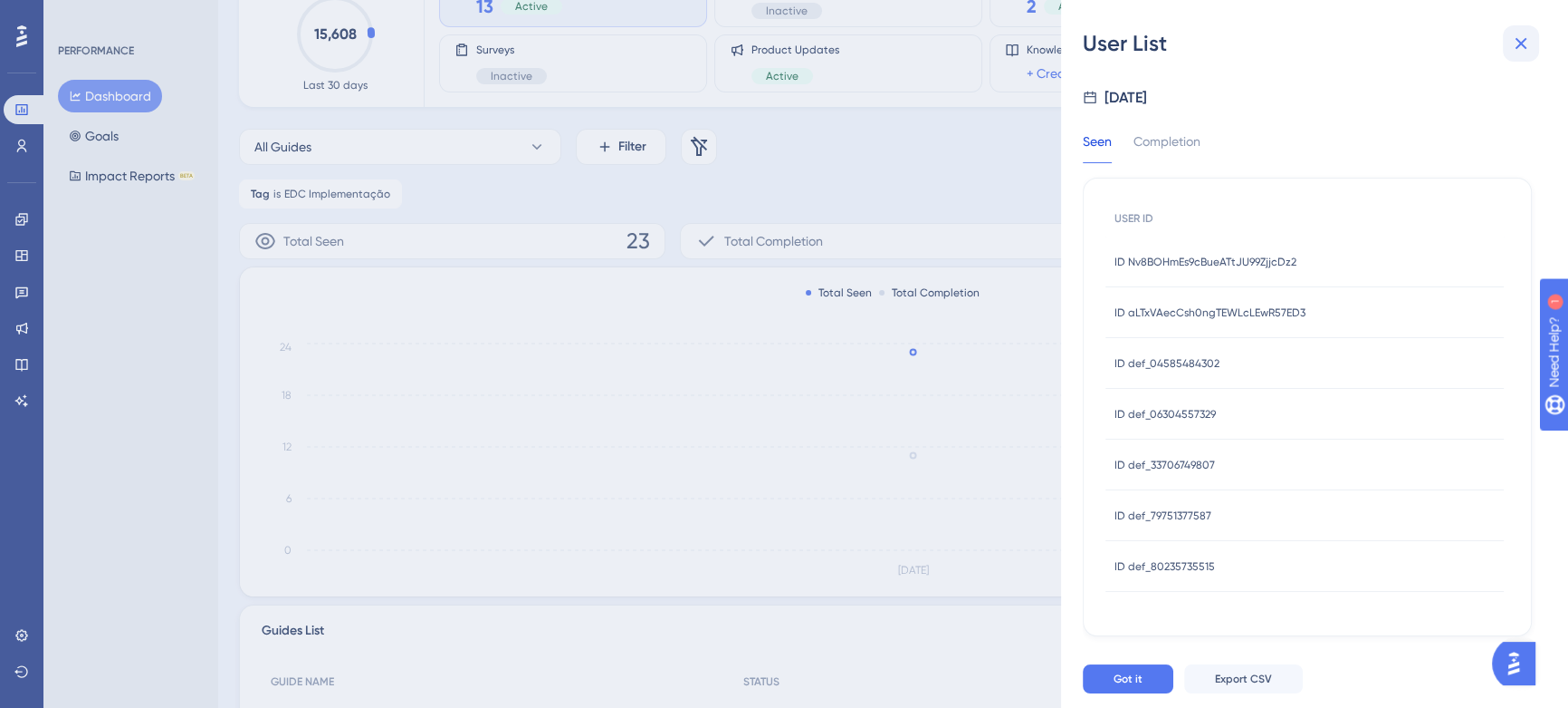
click at [1512, 43] on icon at bounding box center [1521, 43] width 22 height 22
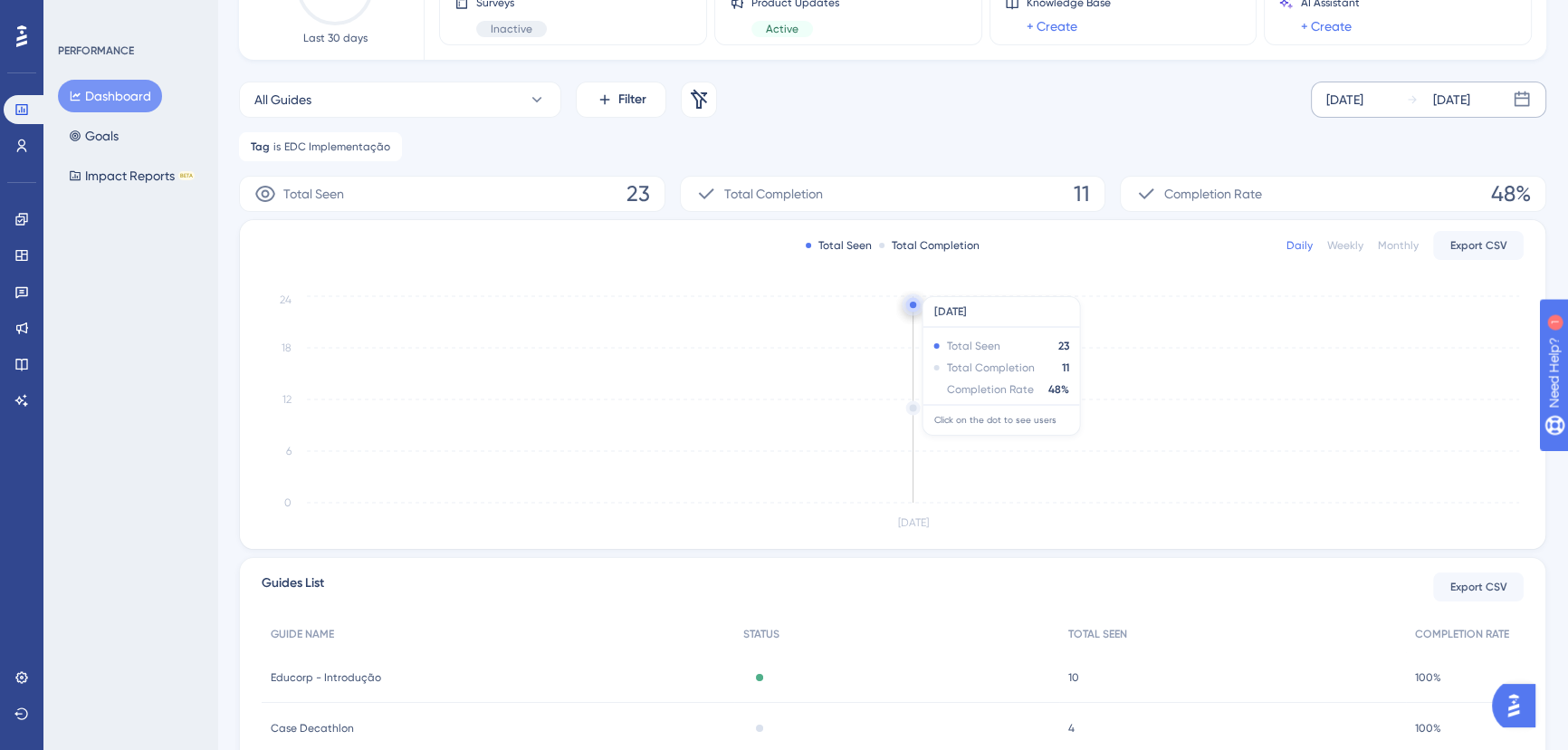
scroll to position [164, 0]
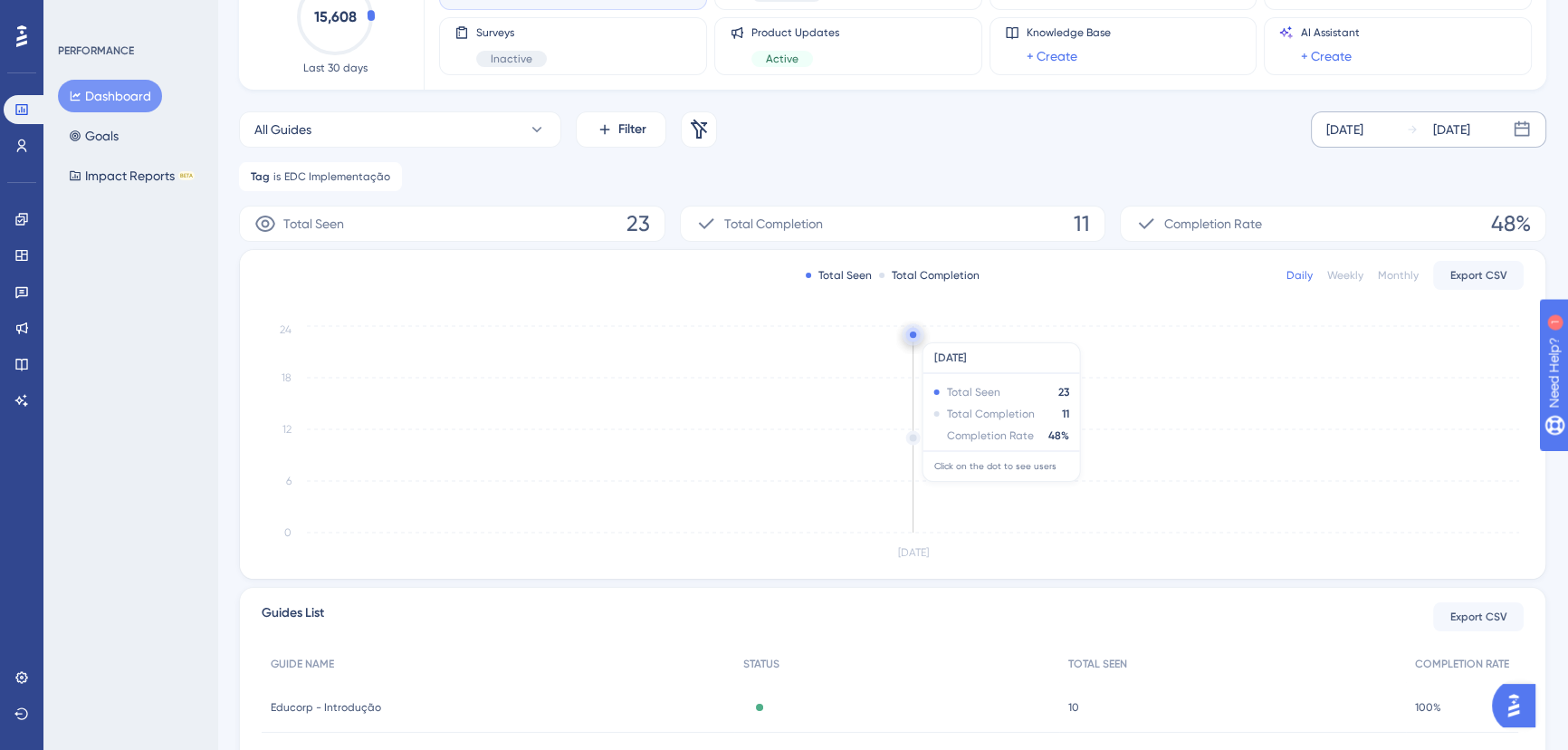
click at [913, 334] on circle at bounding box center [913, 335] width 6 height 6
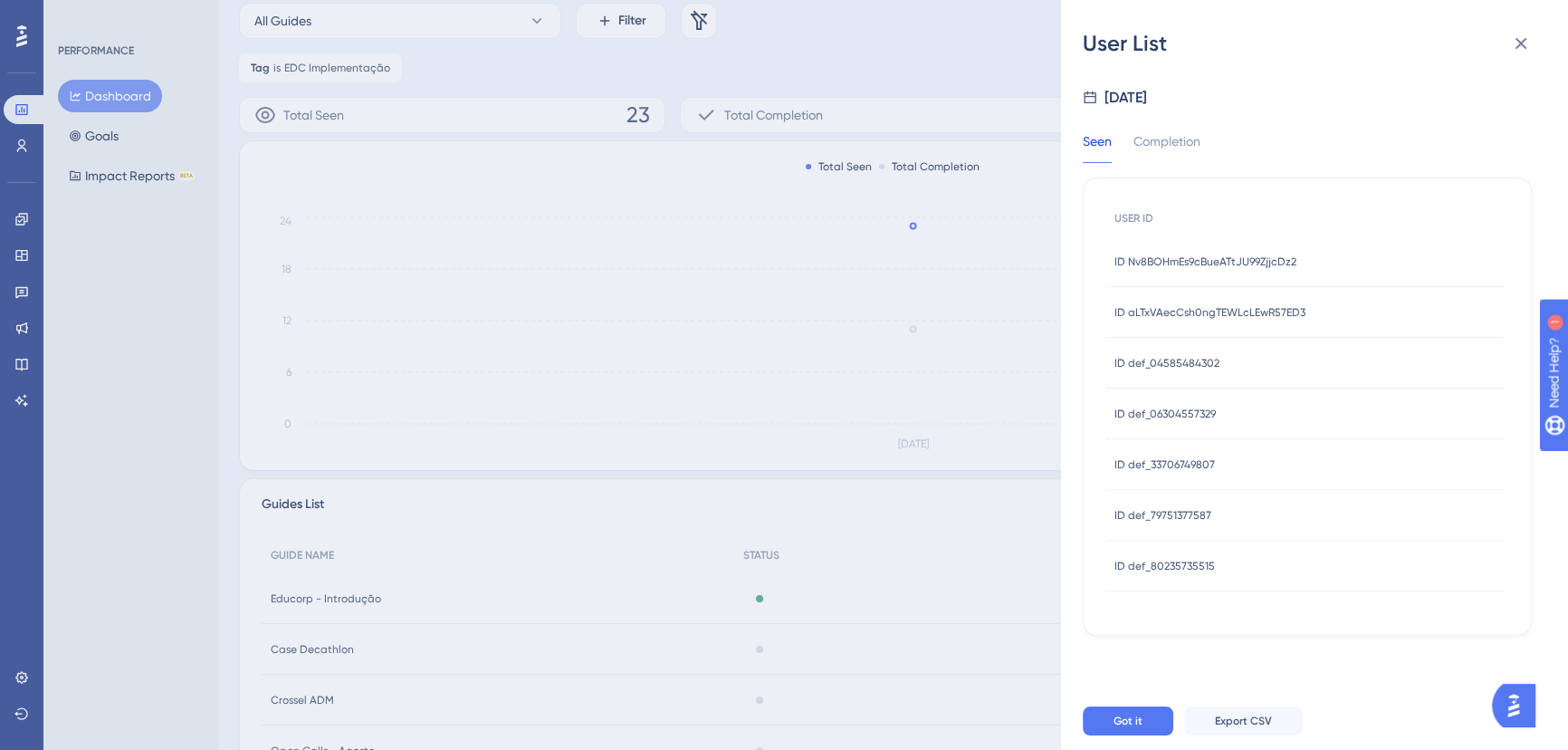
scroll to position [247, 0]
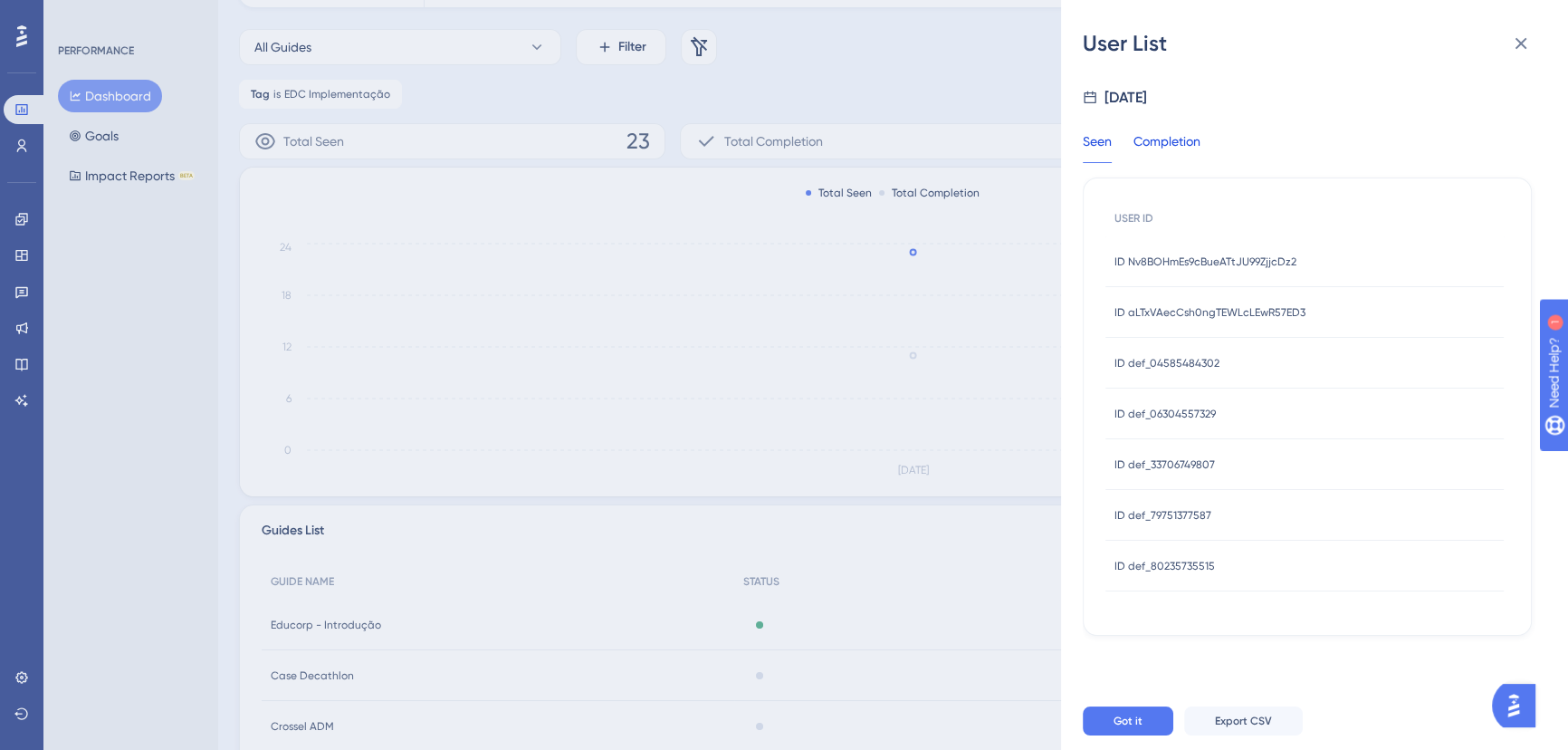
click at [1191, 153] on div "Completion" at bounding box center [1167, 146] width 67 height 33
click at [1518, 39] on icon at bounding box center [1522, 44] width 12 height 12
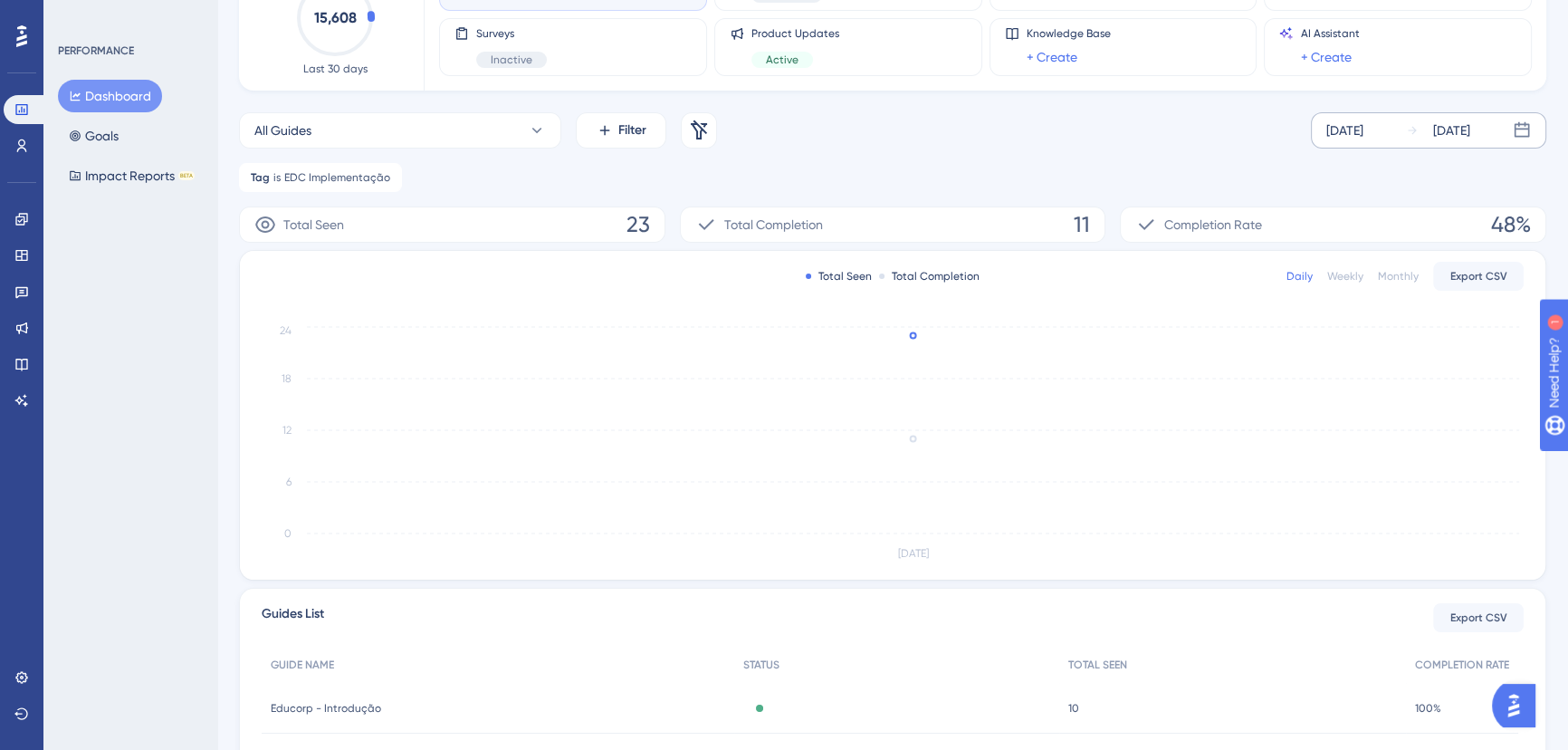
scroll to position [0, 0]
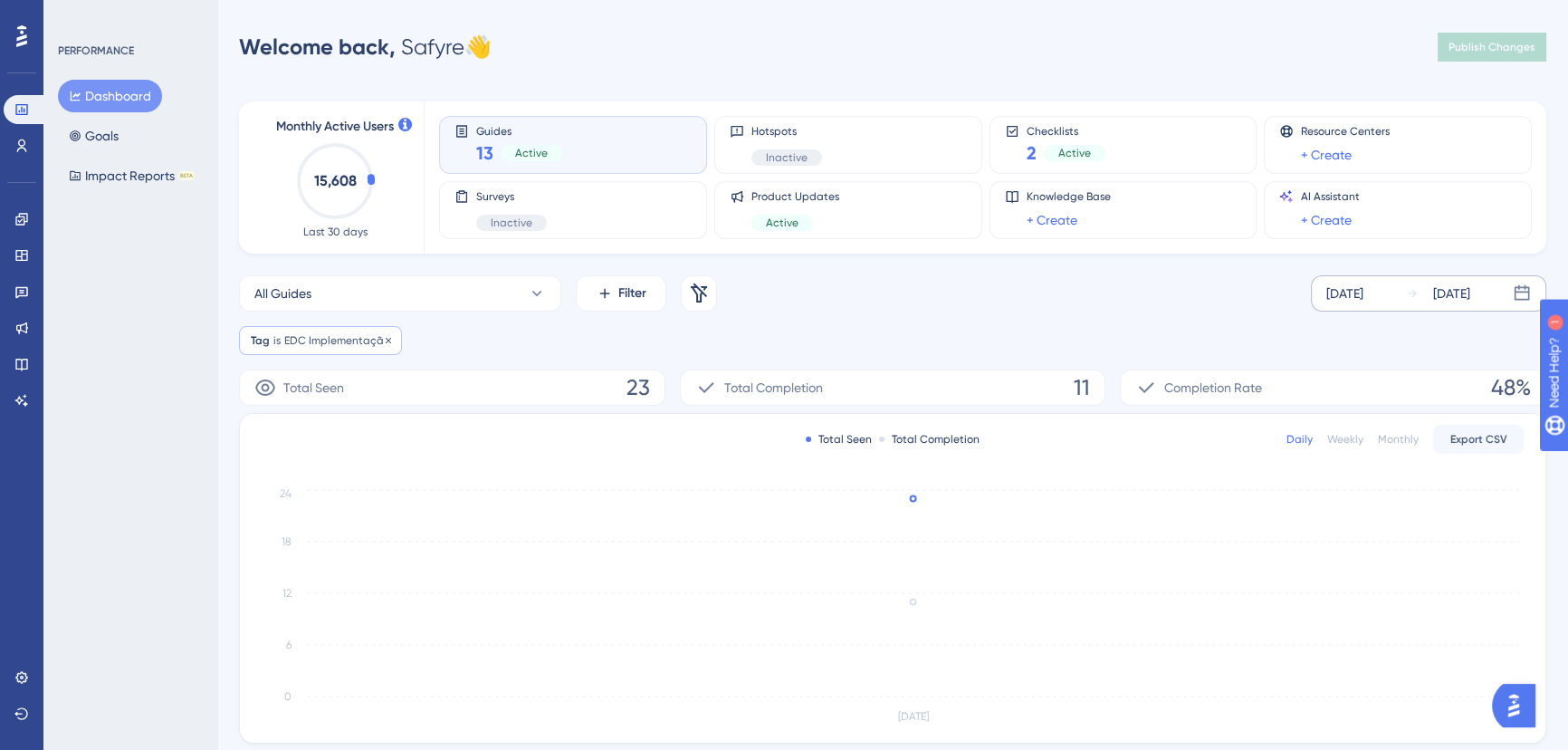
click at [374, 341] on span "EDC Implementação" at bounding box center [336, 340] width 106 height 15
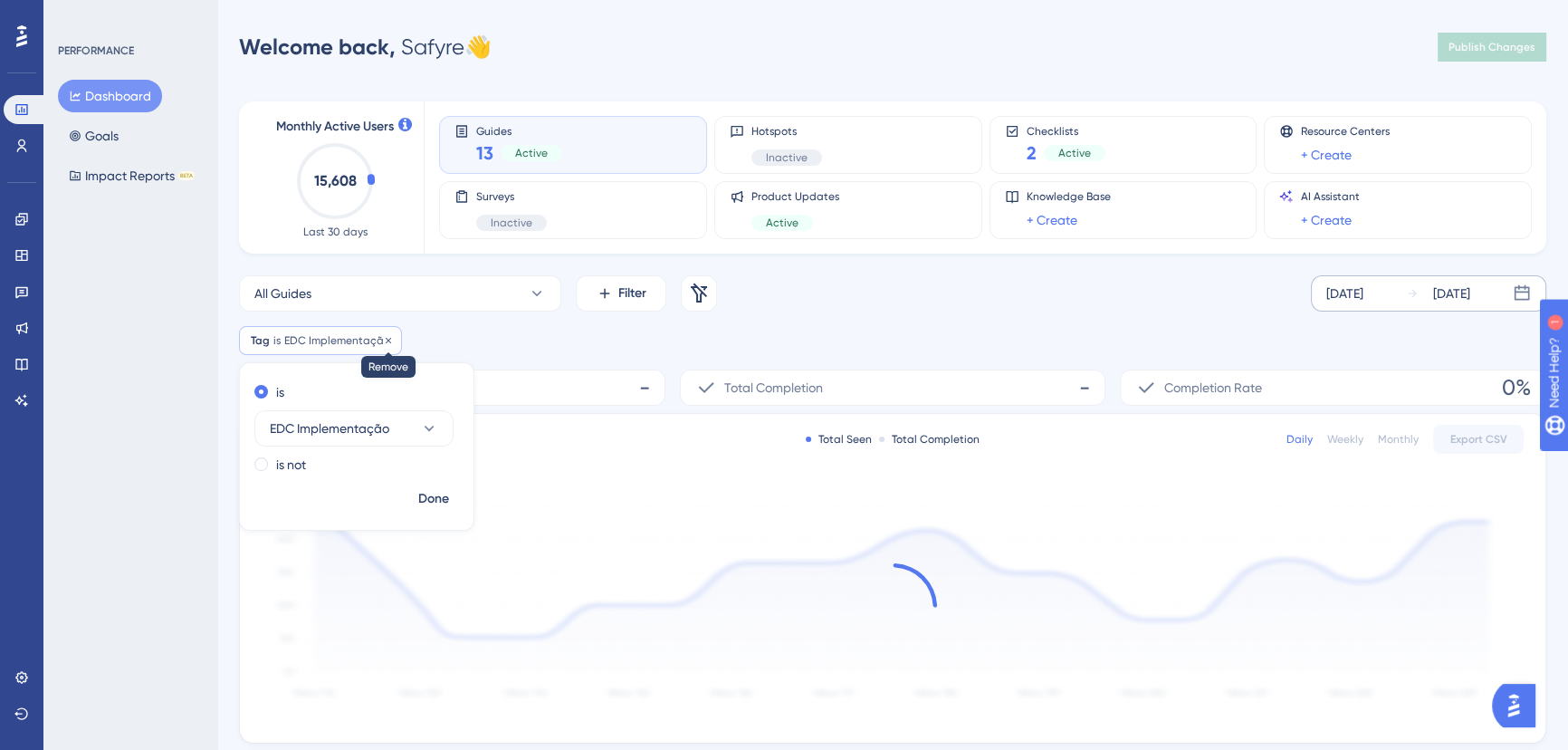
click at [383, 339] on icon at bounding box center [388, 339] width 11 height 11
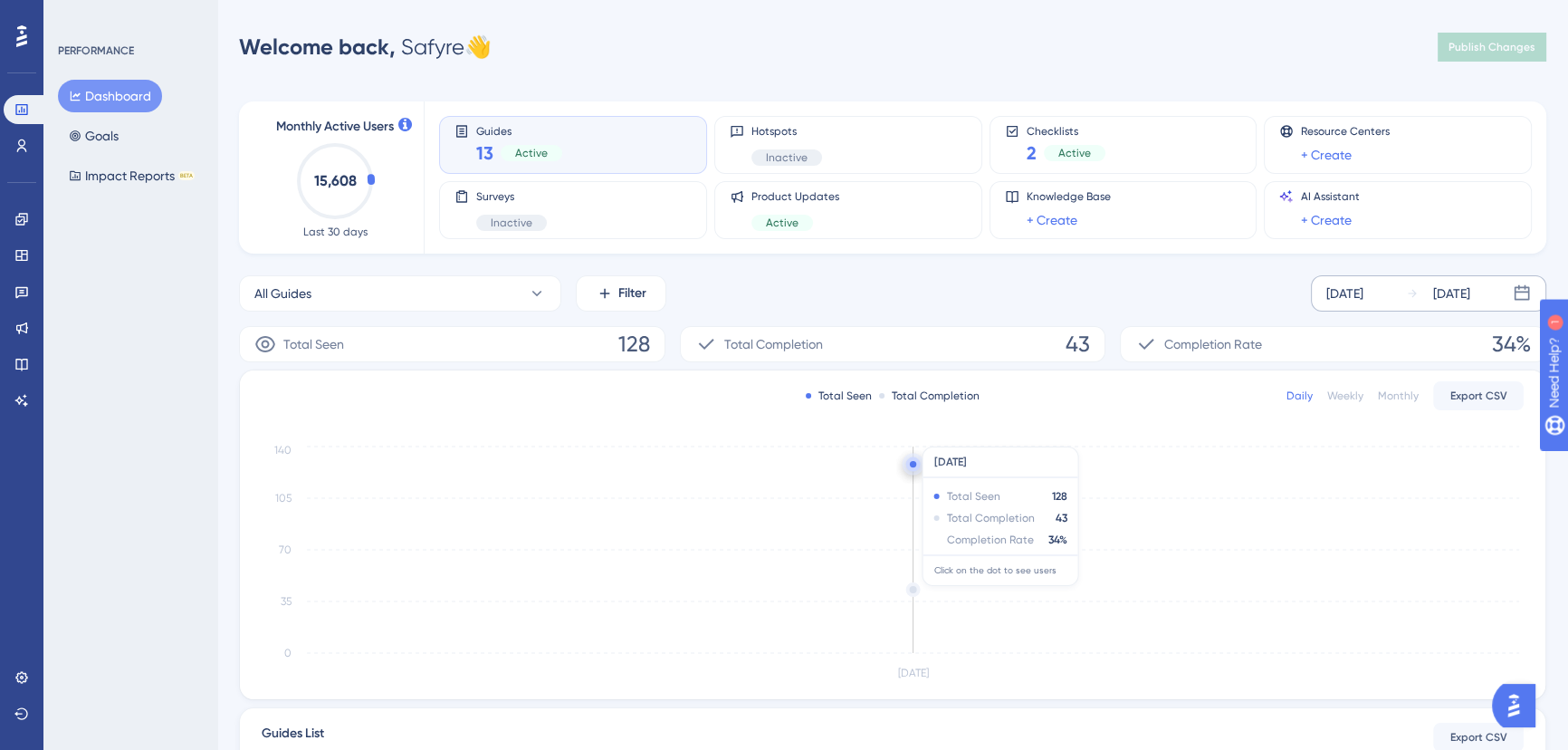
click at [912, 588] on circle at bounding box center [913, 589] width 11 height 11
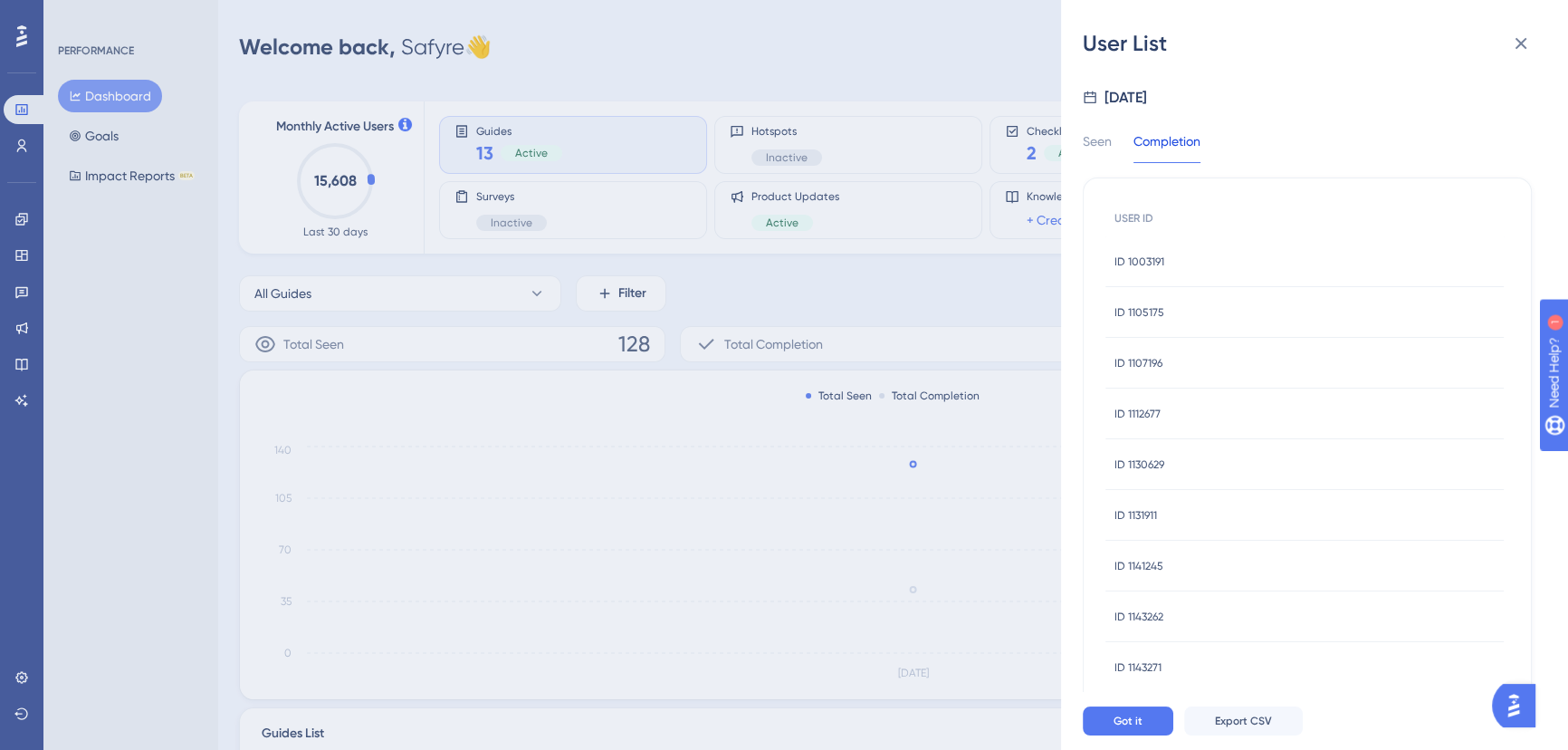
click at [1226, 261] on div "ID 1003191 ID 1003191" at bounding box center [1305, 261] width 399 height 50
click at [1164, 264] on div "ID 1003191 ID 1003191" at bounding box center [1305, 261] width 399 height 50
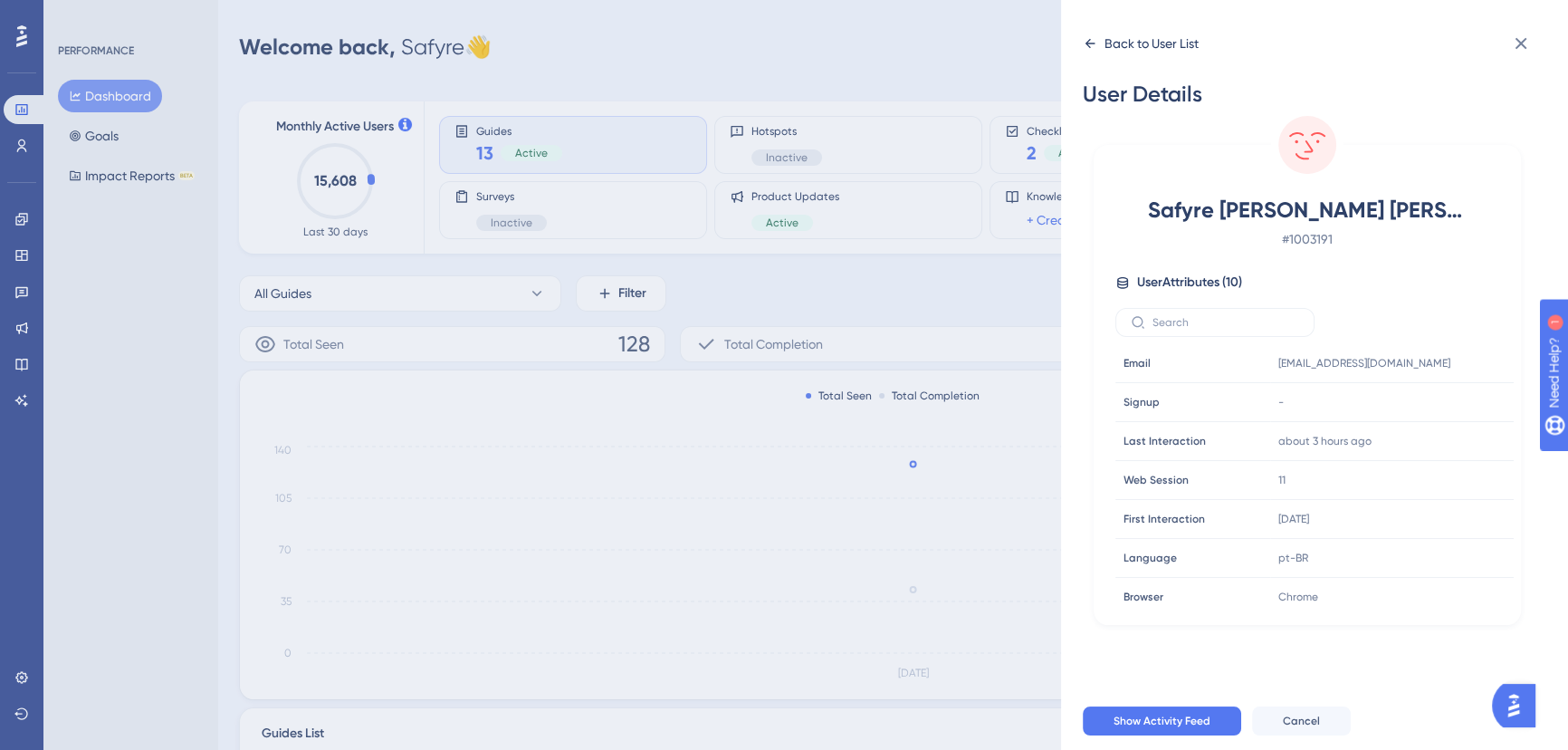
click at [1097, 46] on div "Back to User List" at bounding box center [1140, 42] width 115 height 29
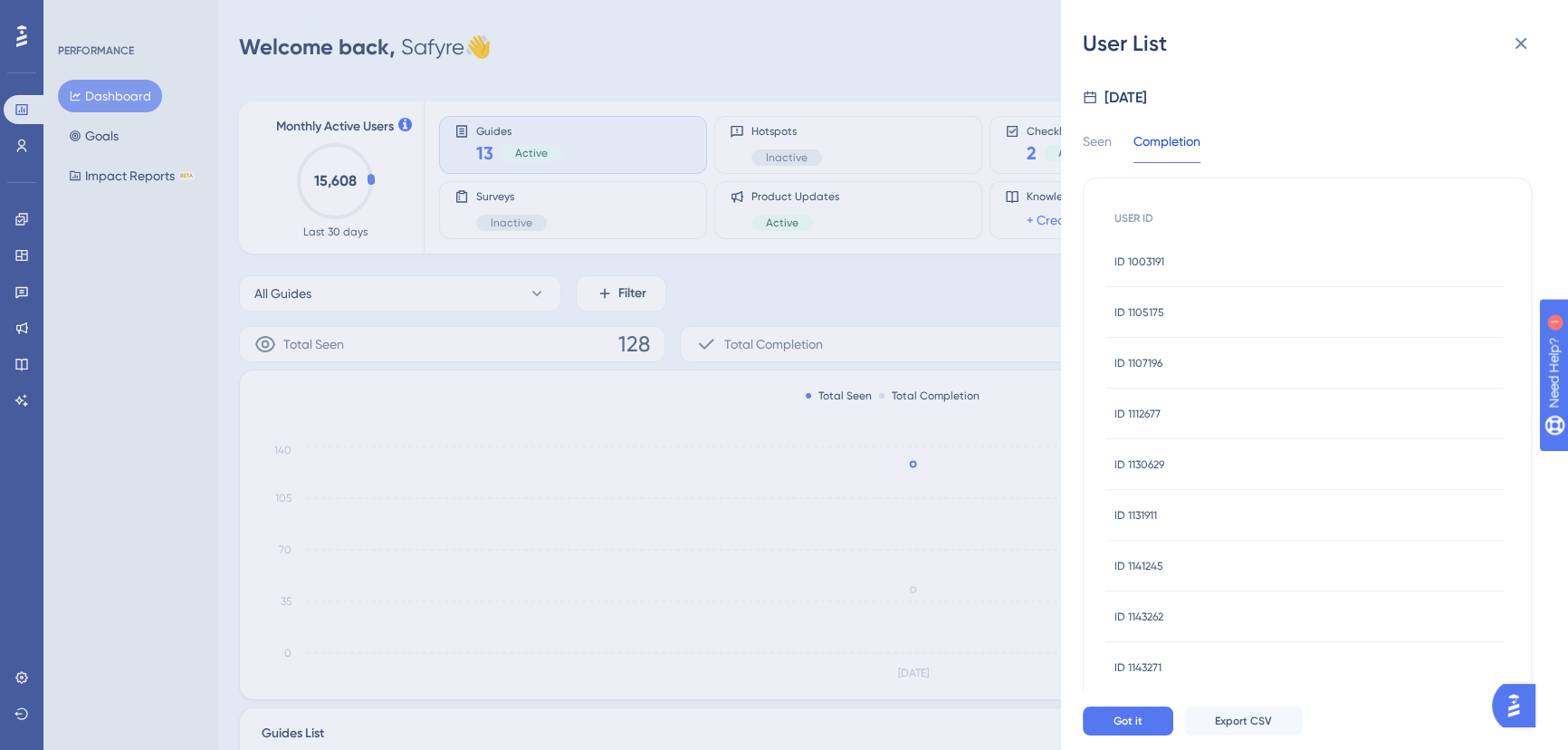
click at [1146, 324] on div "ID 1105175 ID 1105175" at bounding box center [1139, 312] width 49 height 50
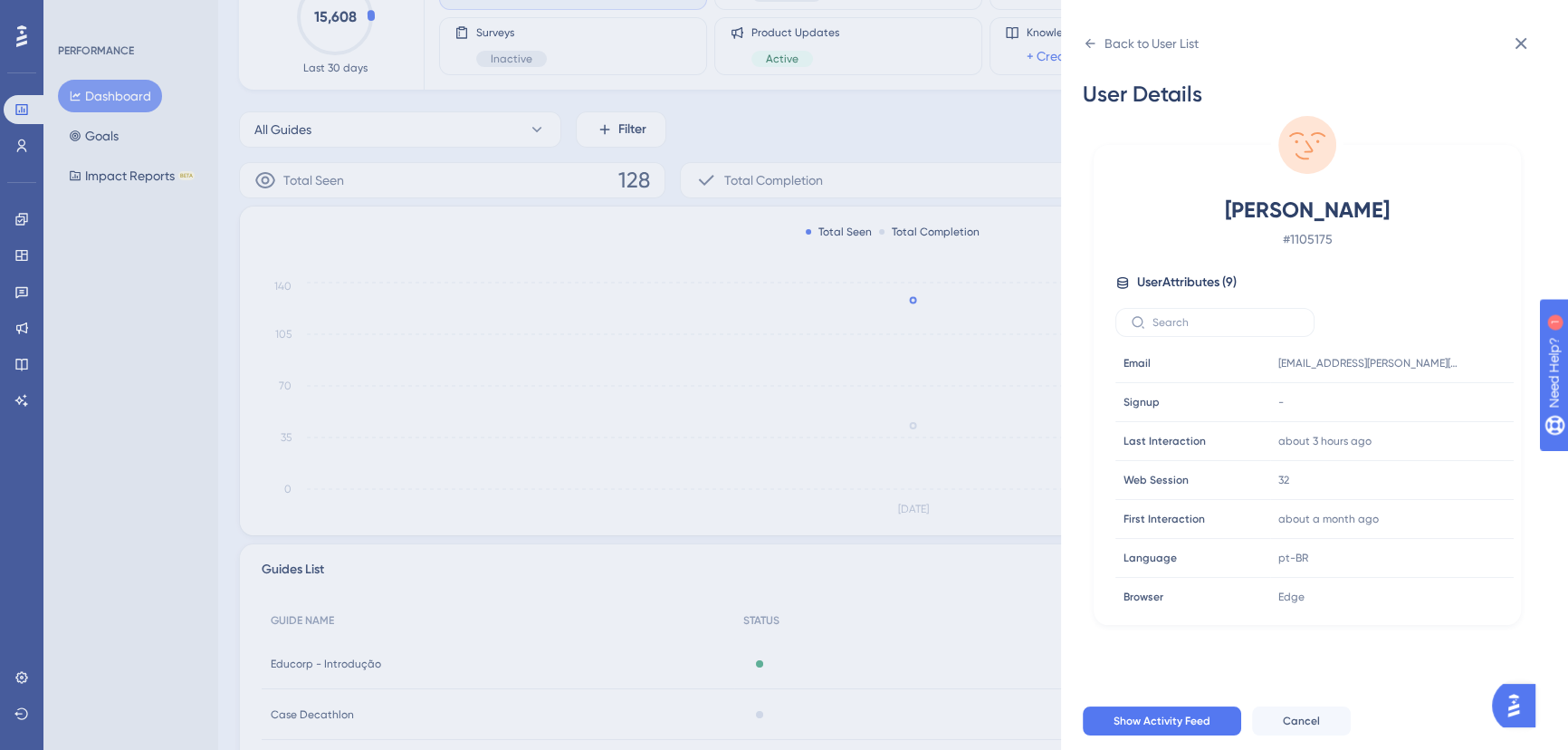
scroll to position [82, 0]
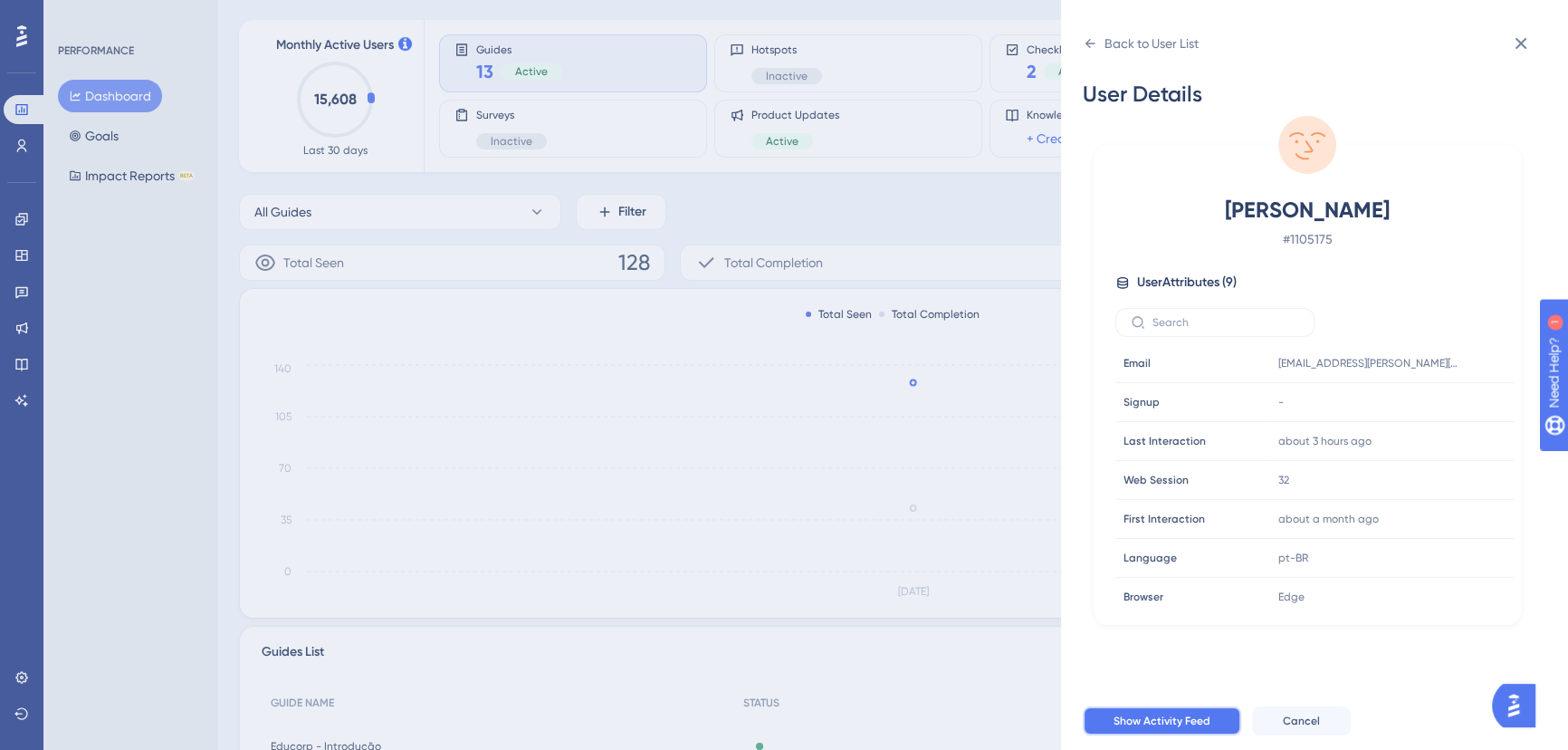
click at [1182, 707] on span "Show Activity Feed" at bounding box center [1162, 720] width 97 height 15
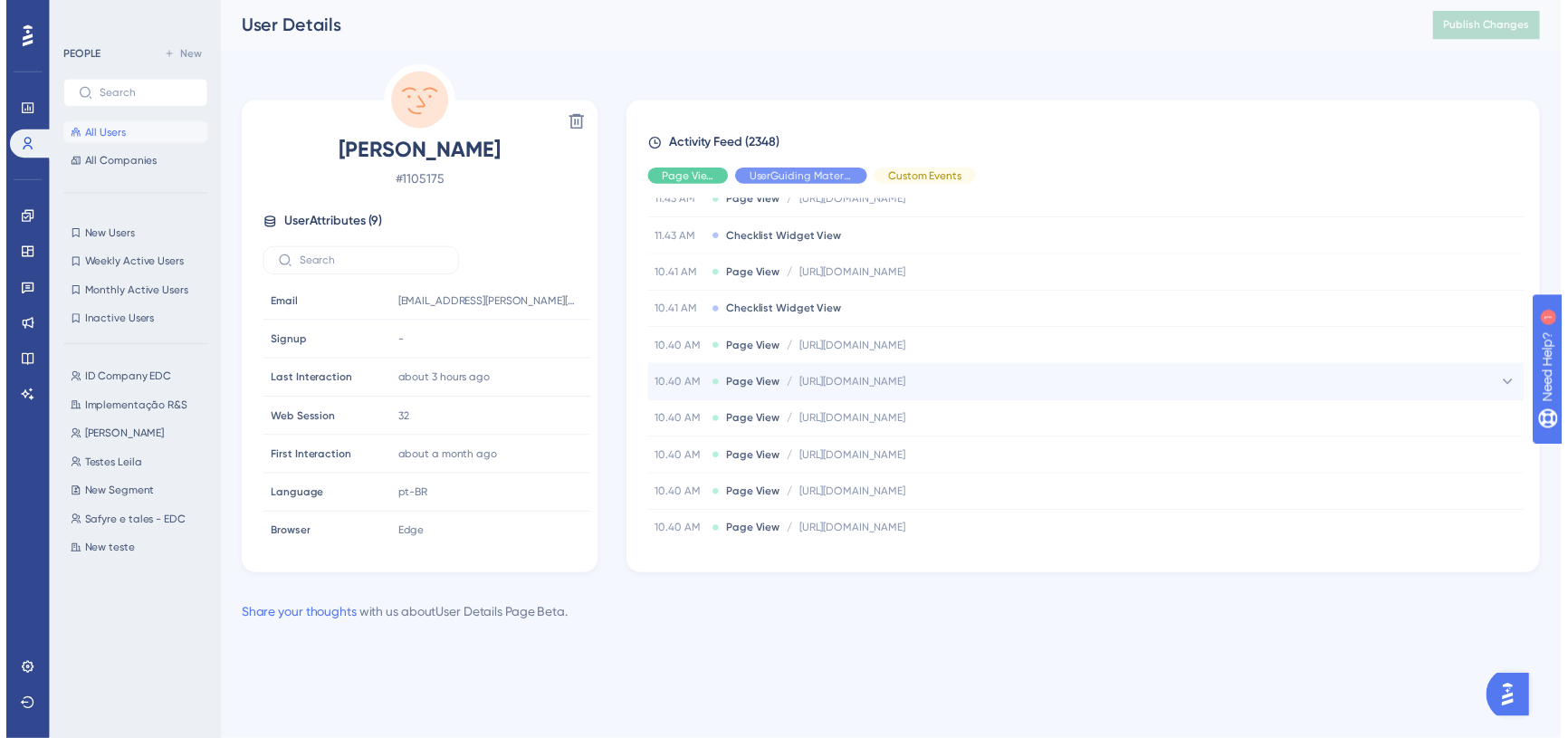
scroll to position [411, 0]
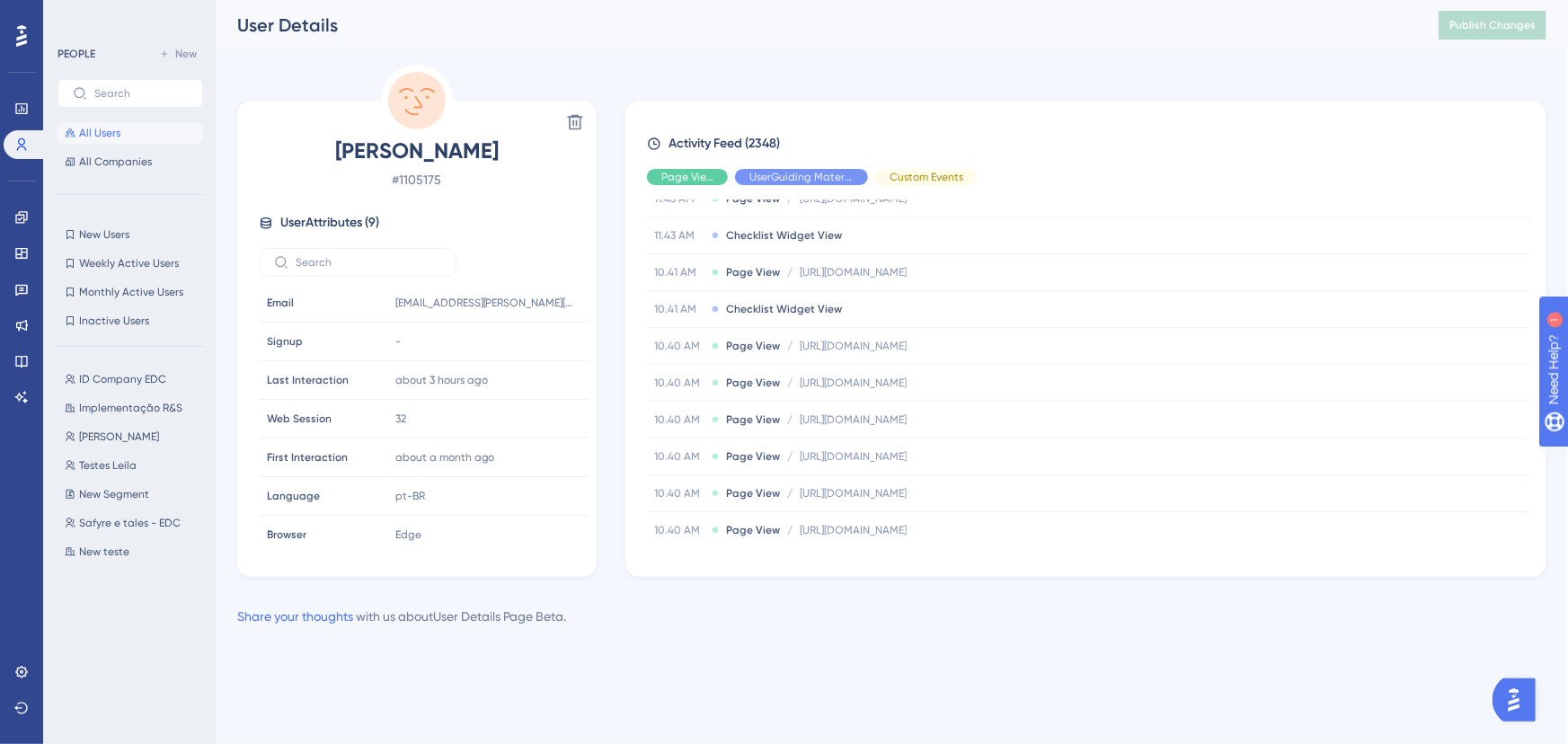
click at [25, 45] on icon at bounding box center [22, 36] width 11 height 23
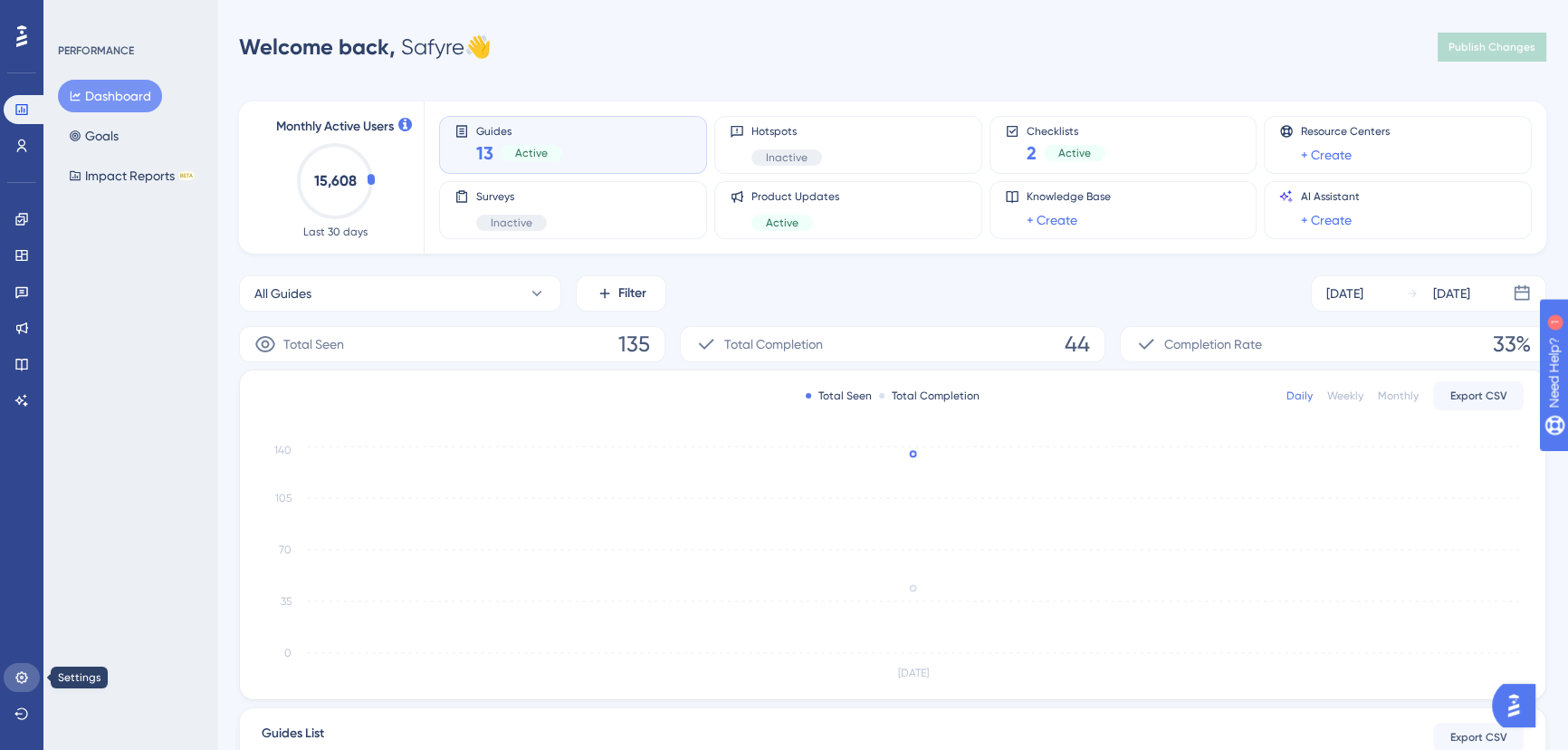
click at [36, 669] on link at bounding box center [22, 677] width 37 height 29
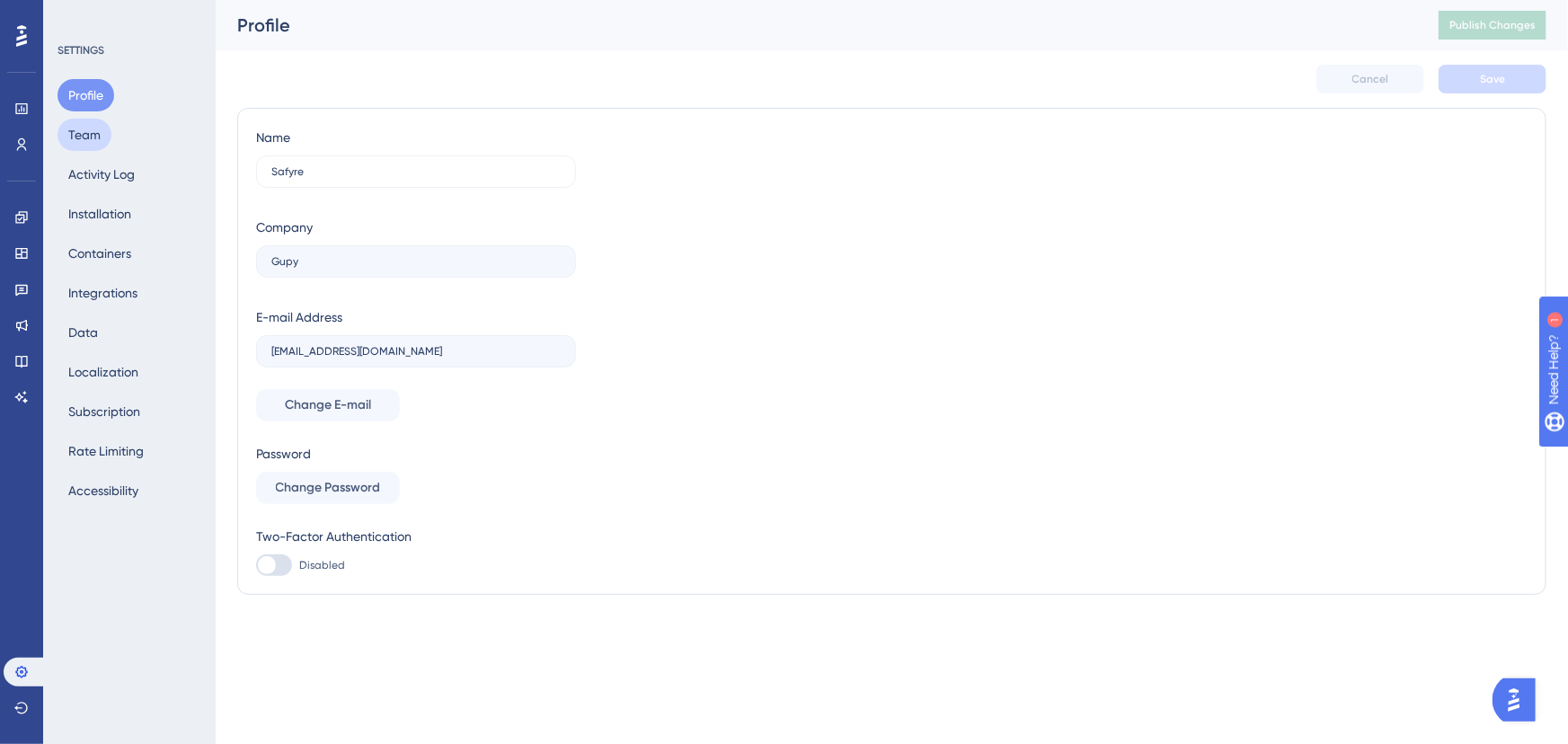
click at [83, 145] on button "Team" at bounding box center [84, 134] width 54 height 32
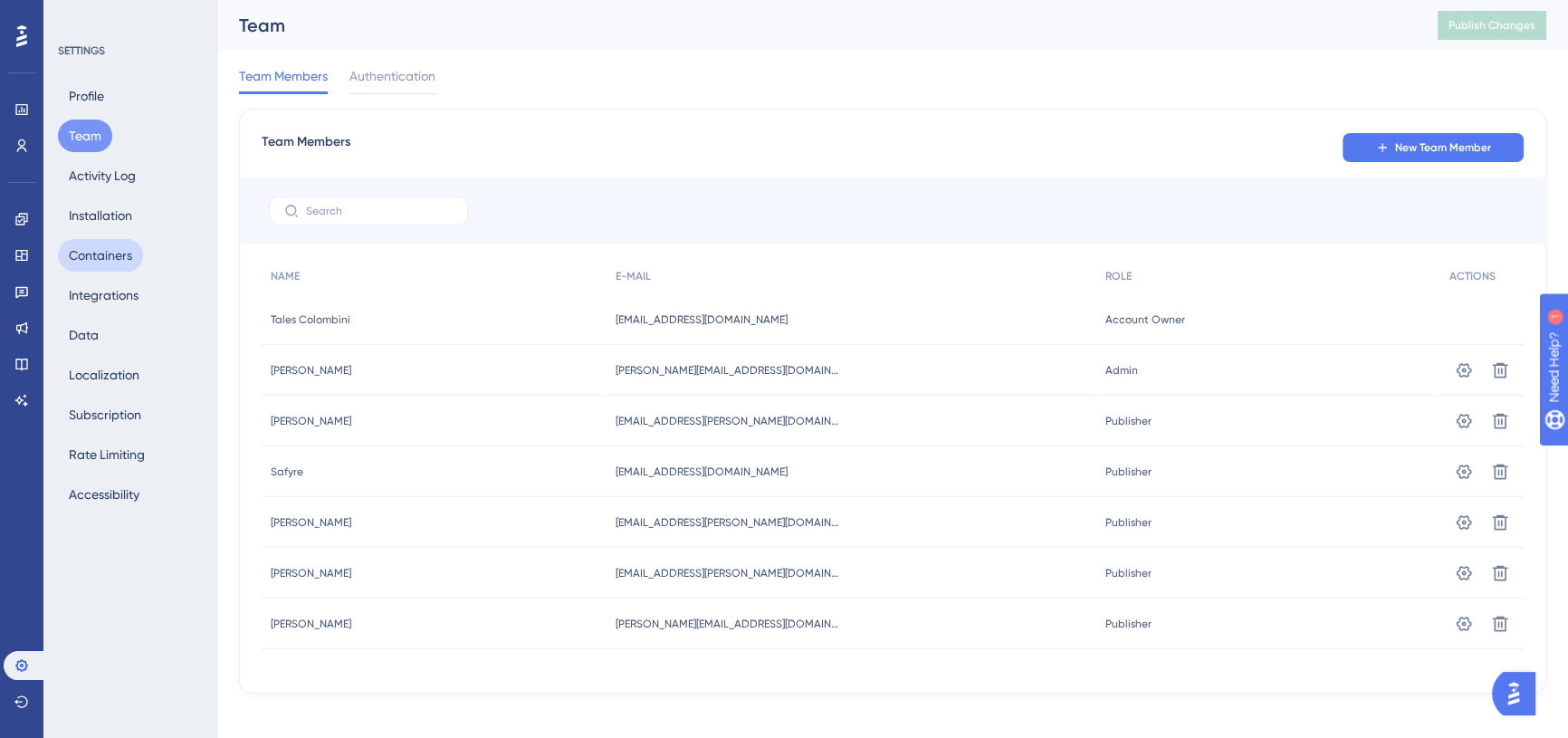
click at [117, 266] on button "Containers" at bounding box center [101, 255] width 85 height 33
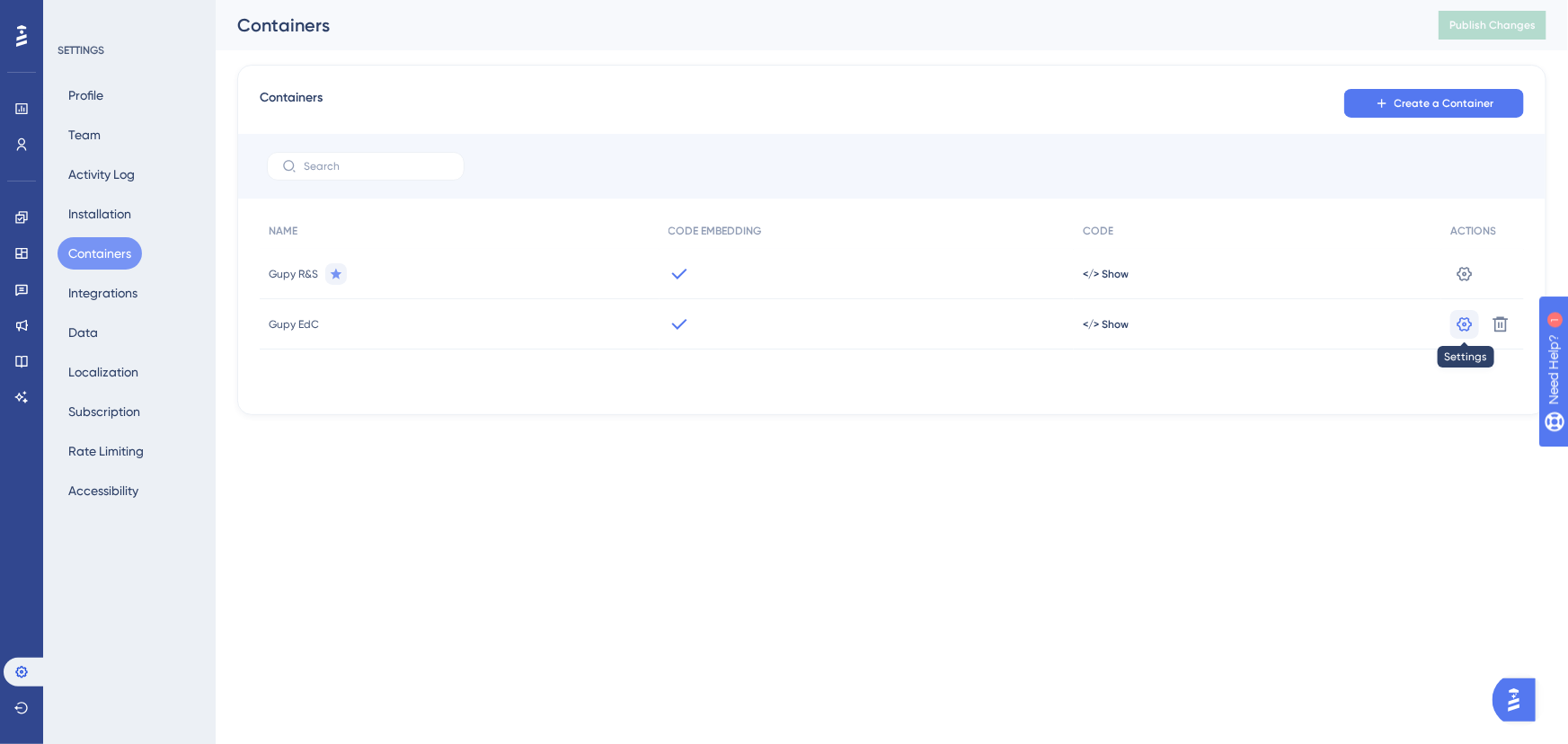
click at [1464, 283] on icon at bounding box center [1464, 274] width 18 height 18
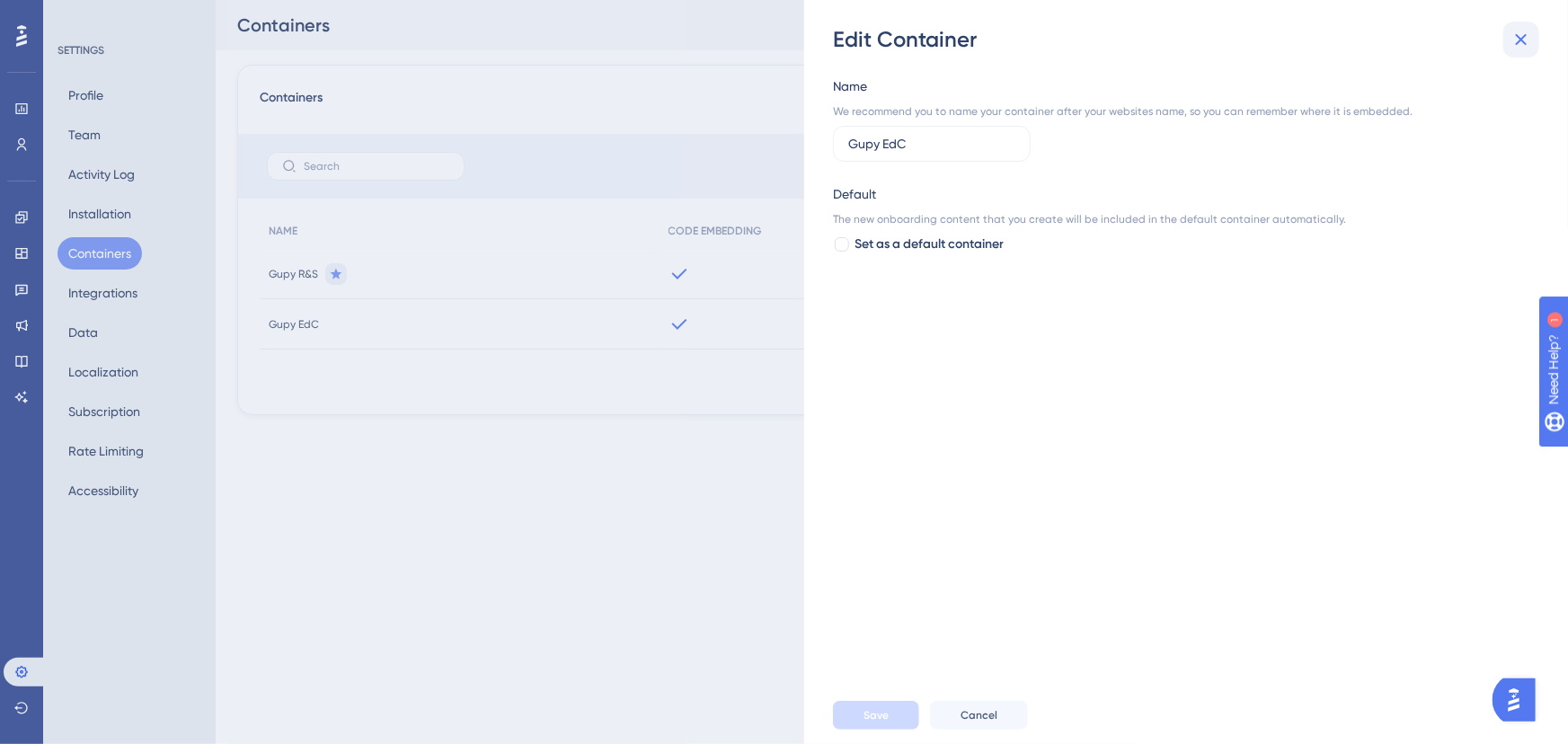
click at [1531, 30] on icon at bounding box center [1521, 39] width 22 height 22
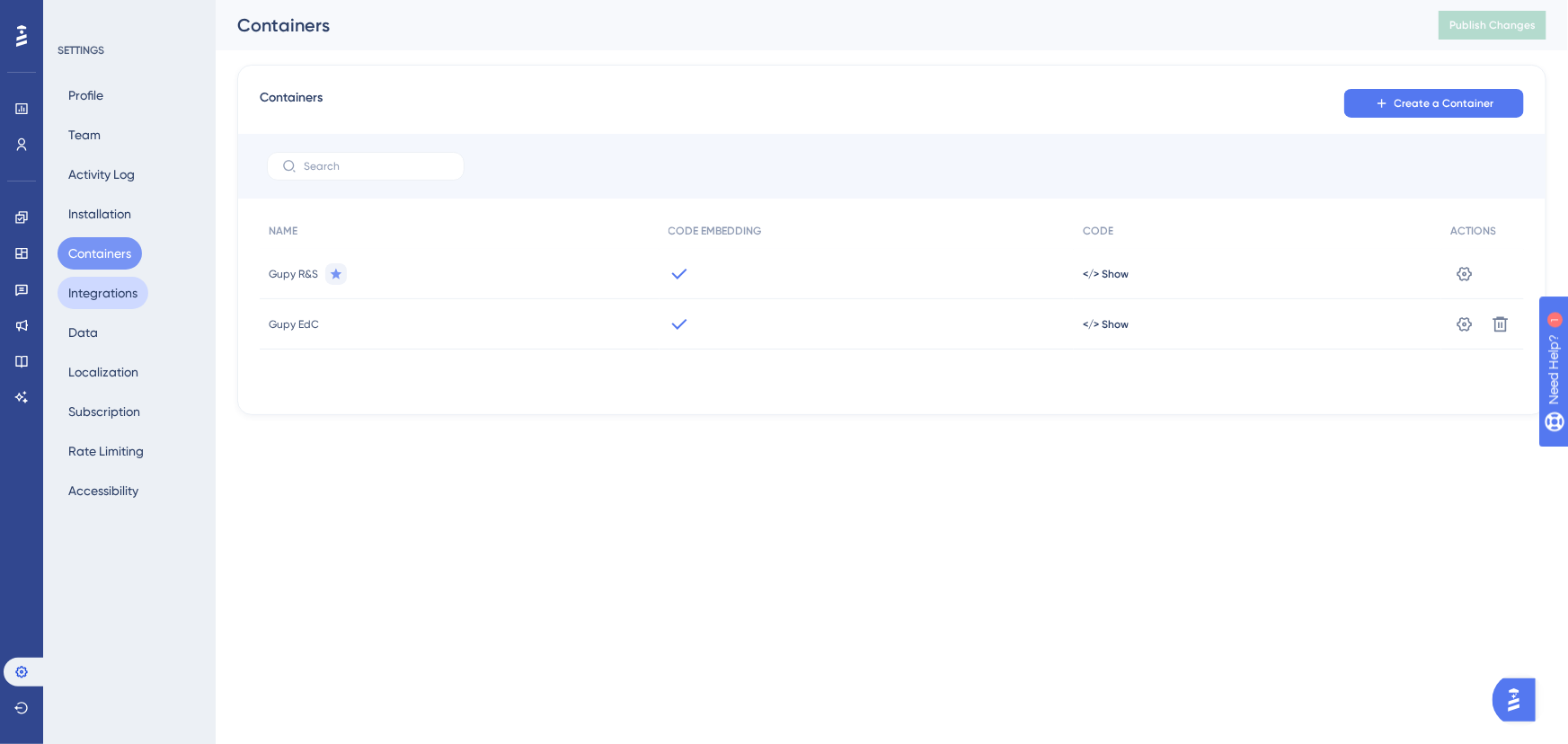
click at [121, 298] on button "Integrations" at bounding box center [103, 293] width 91 height 32
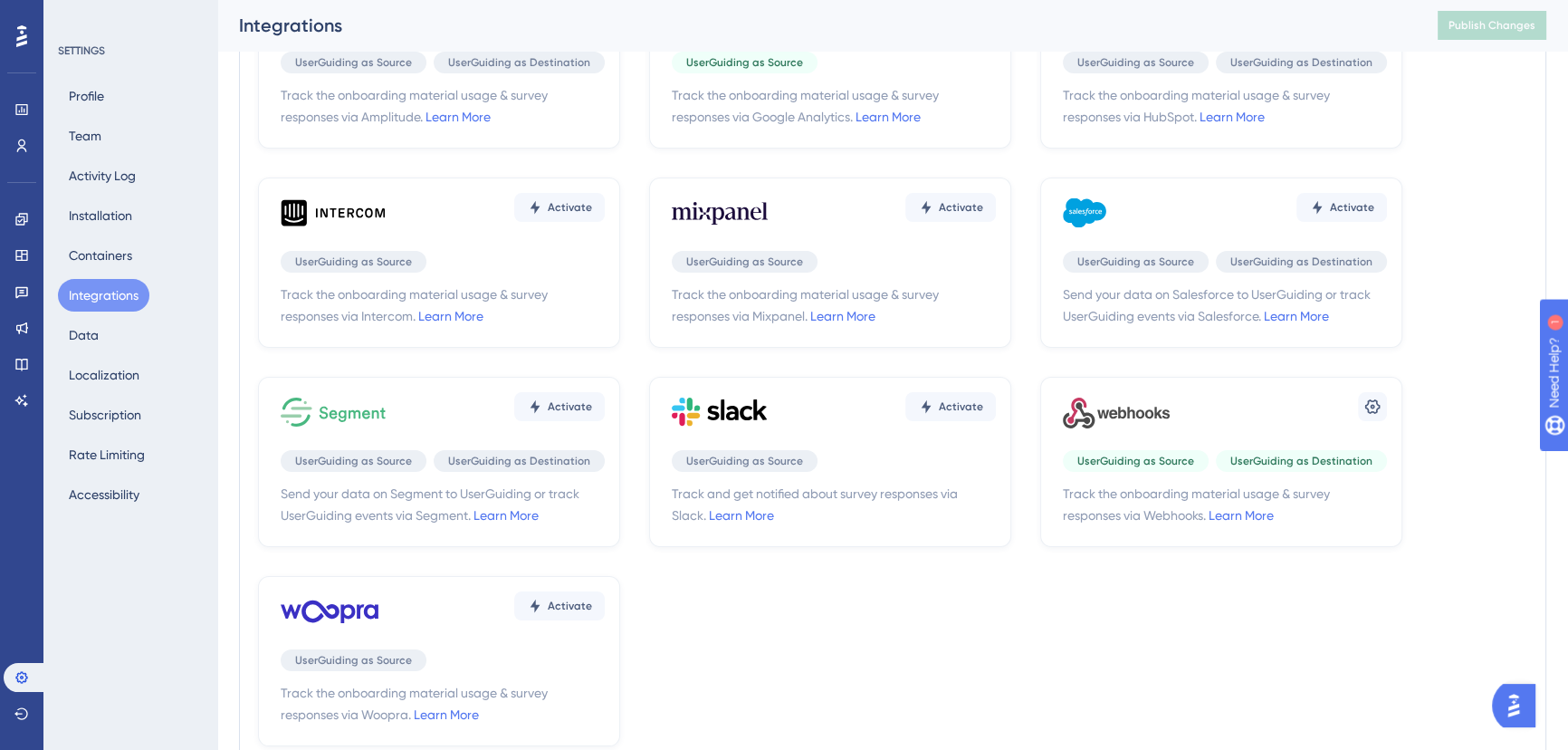
scroll to position [82, 0]
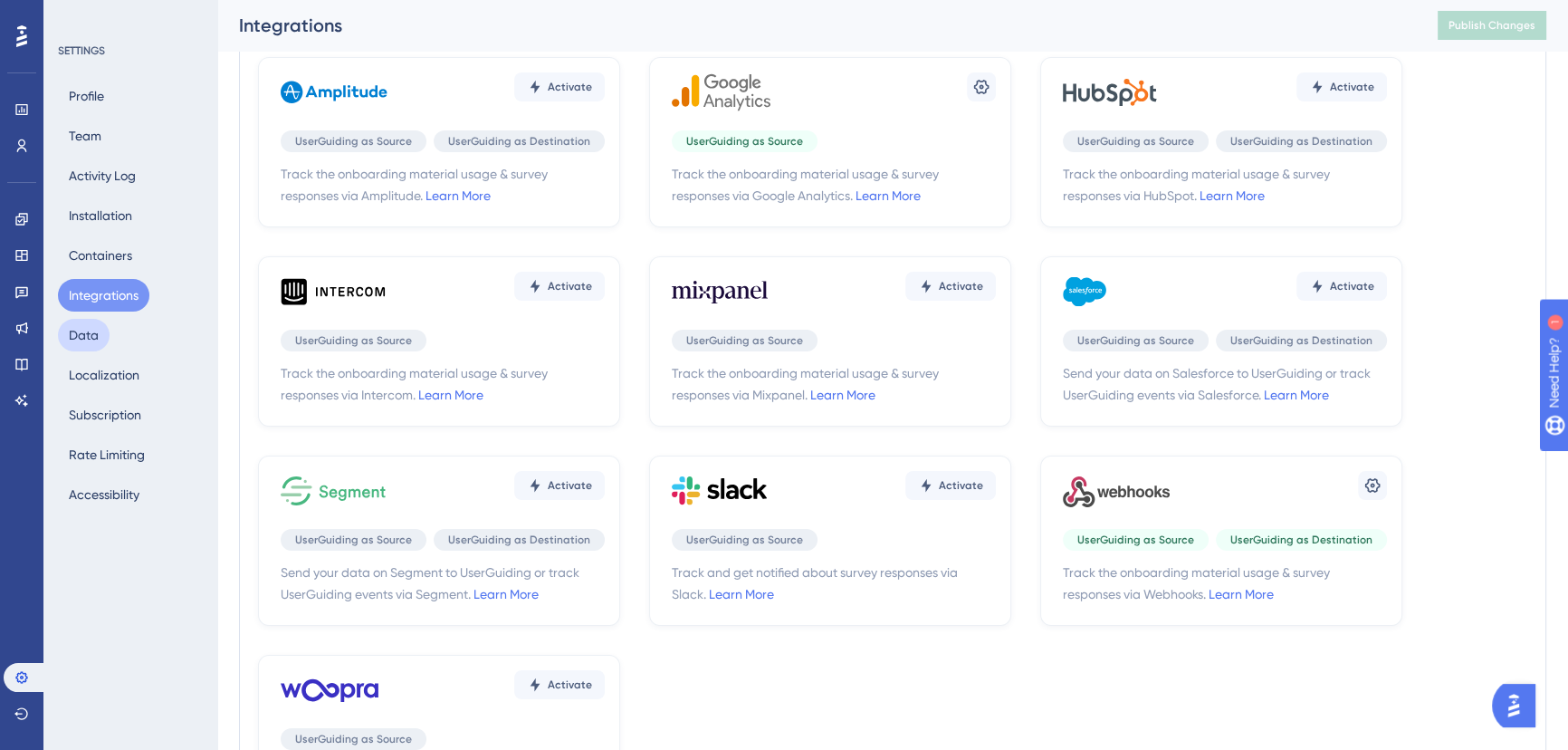
click at [96, 345] on button "Data" at bounding box center [84, 335] width 51 height 33
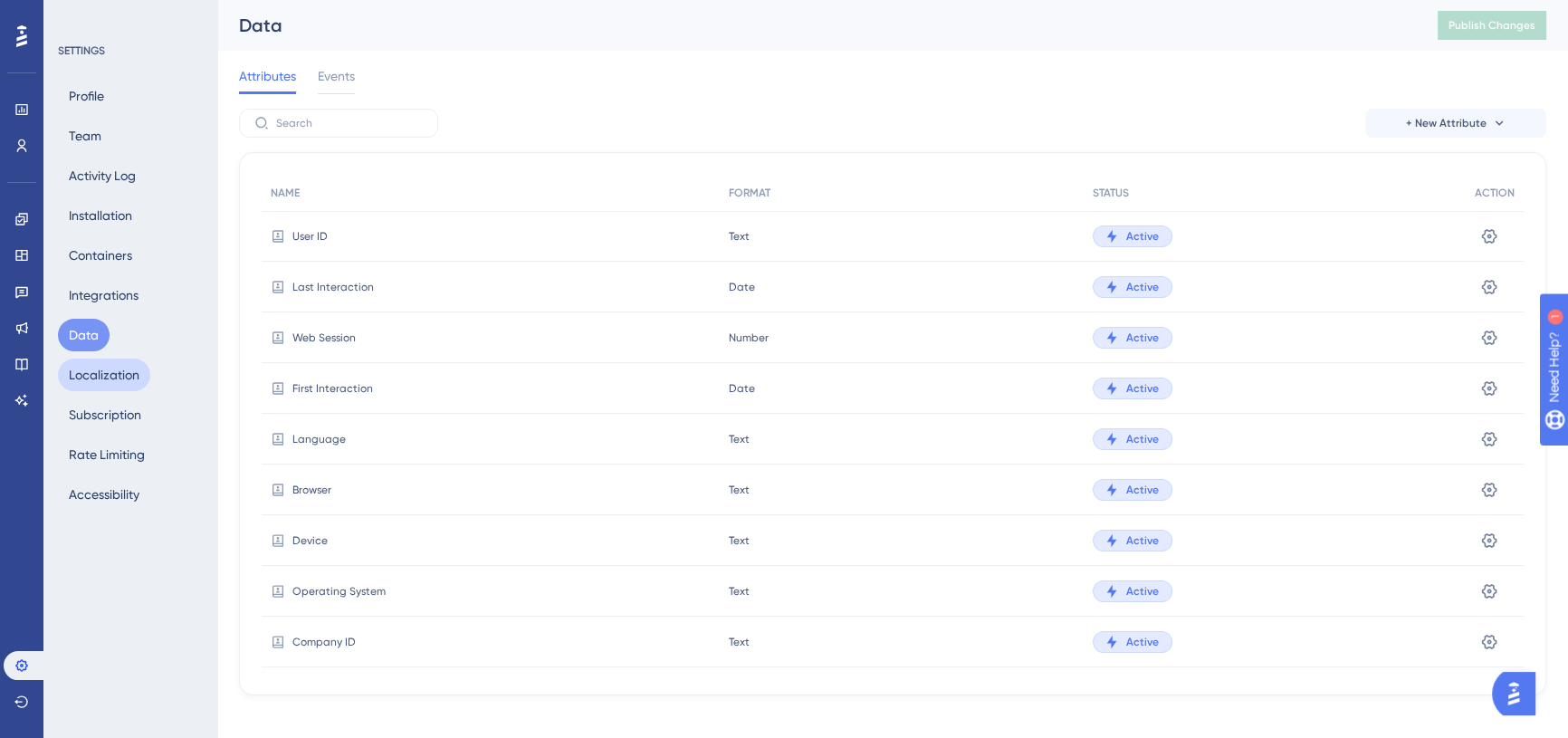
click at [97, 387] on button "Localization" at bounding box center [105, 374] width 93 height 33
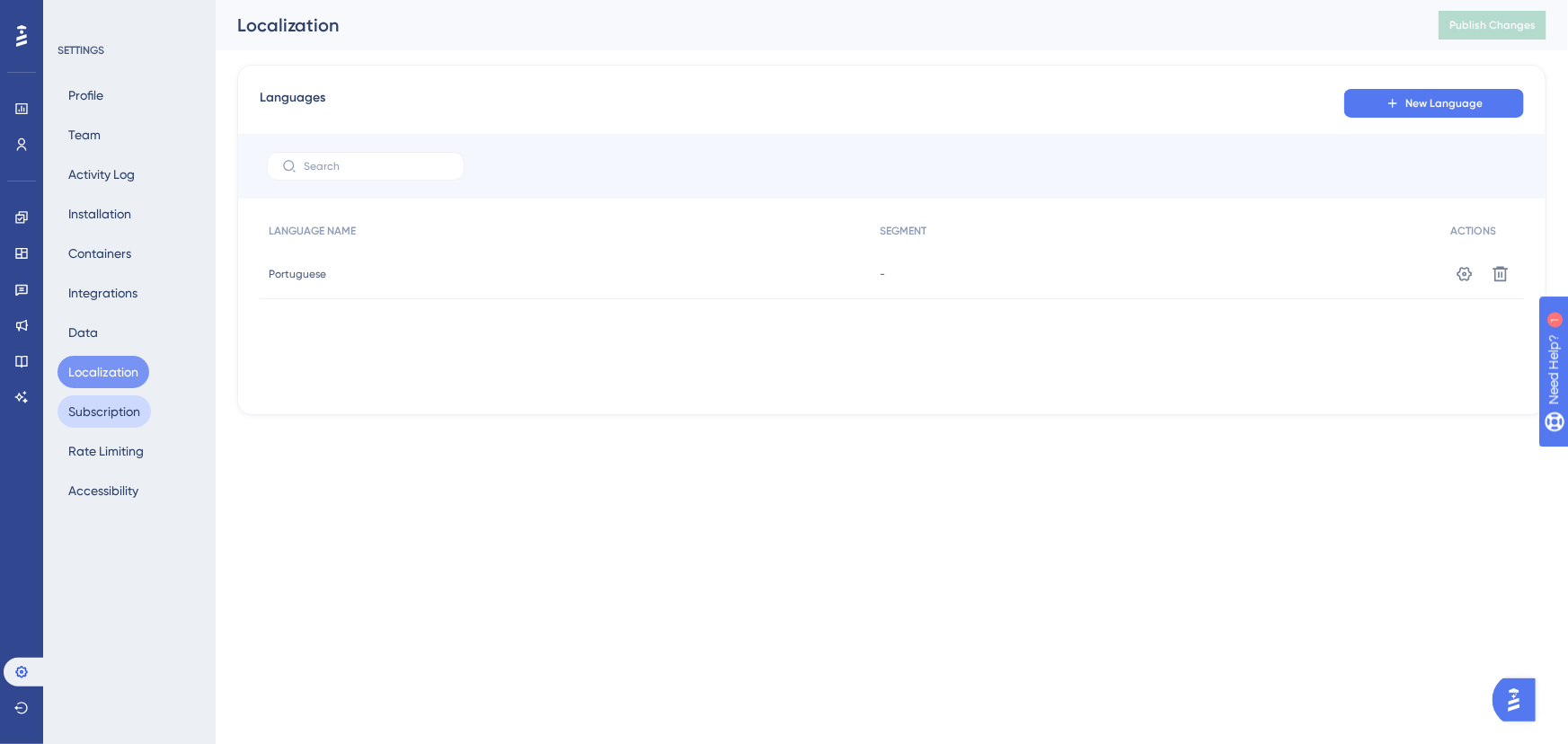
click at [105, 408] on button "Subscription" at bounding box center [104, 411] width 93 height 32
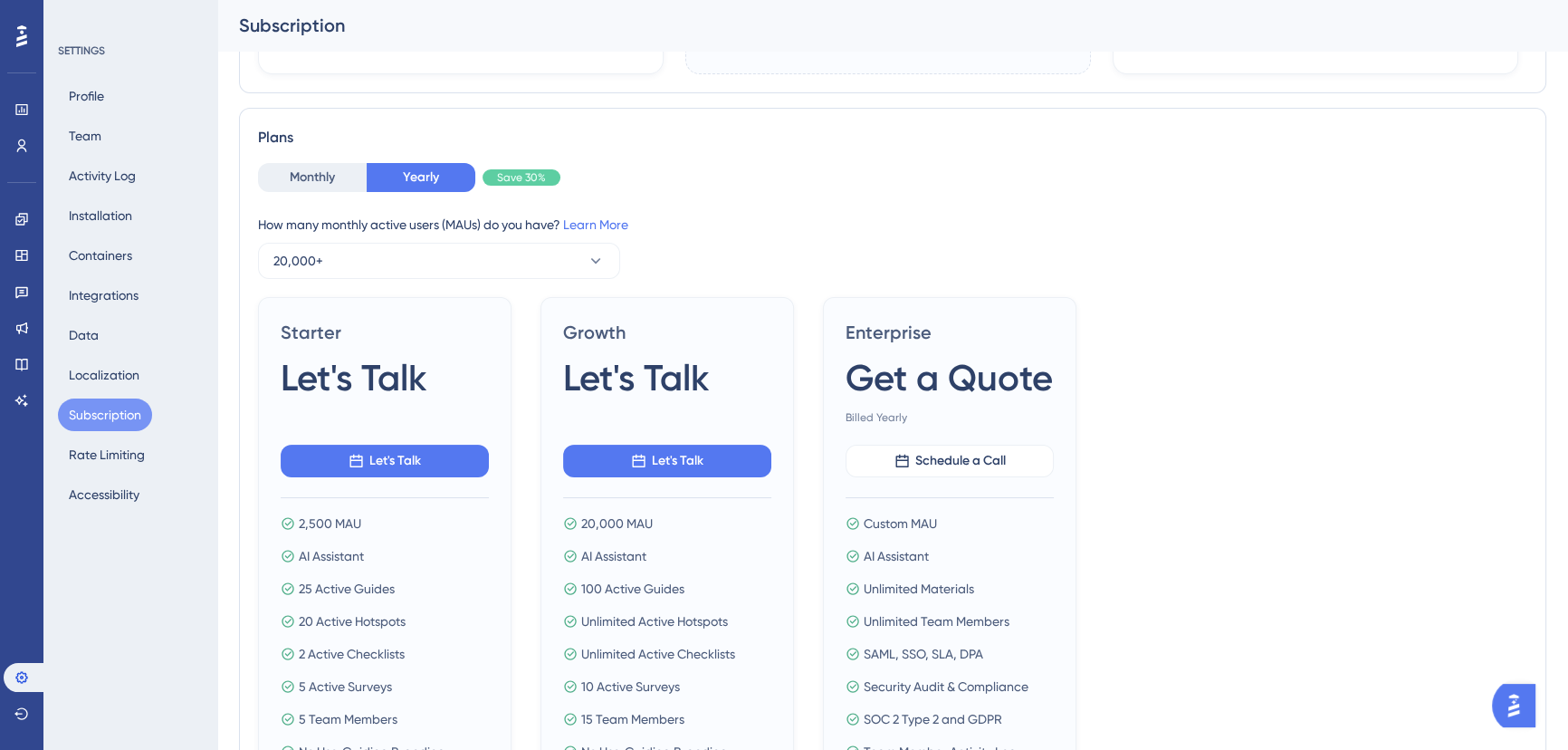
scroll to position [576, 0]
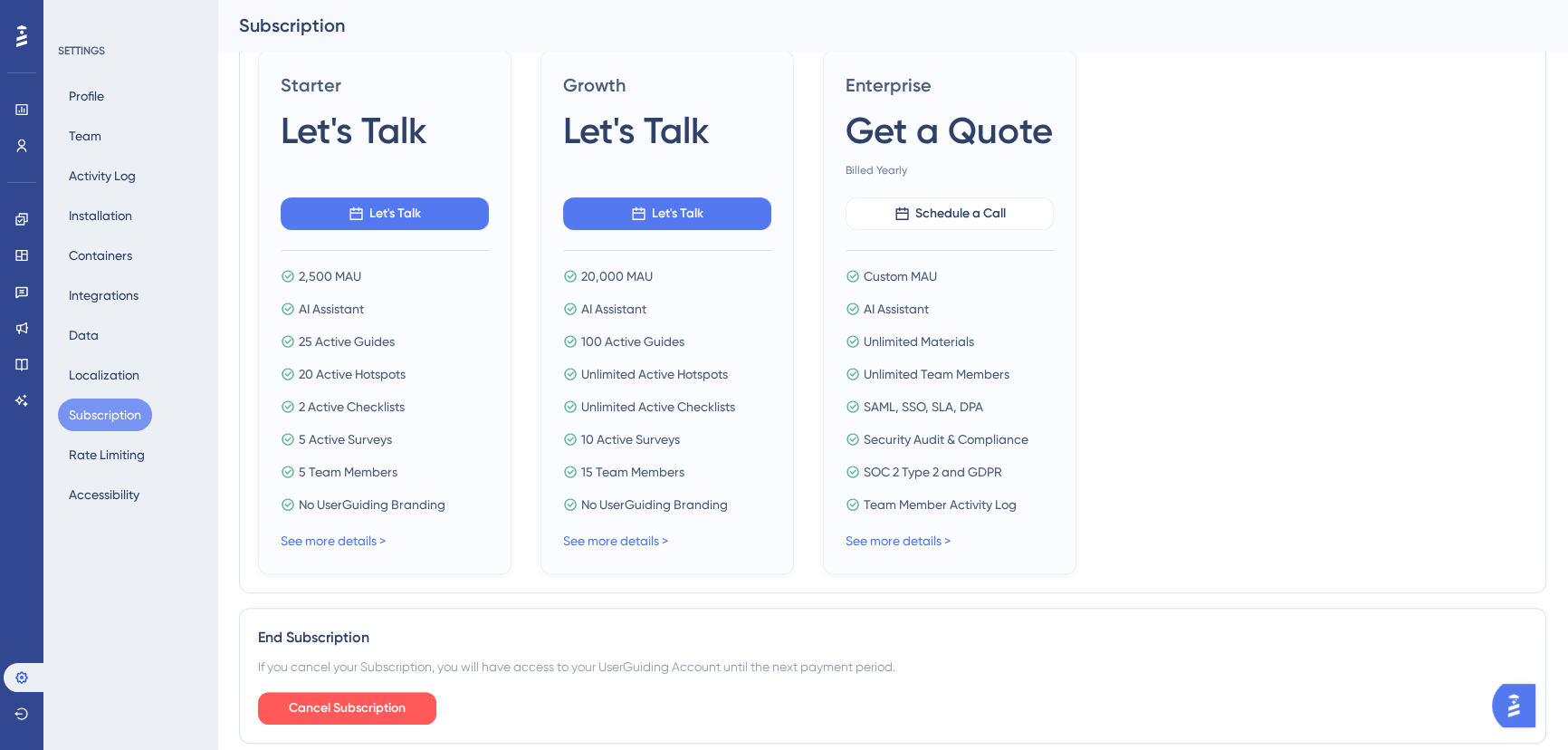
click at [19, 36] on icon at bounding box center [22, 37] width 11 height 24
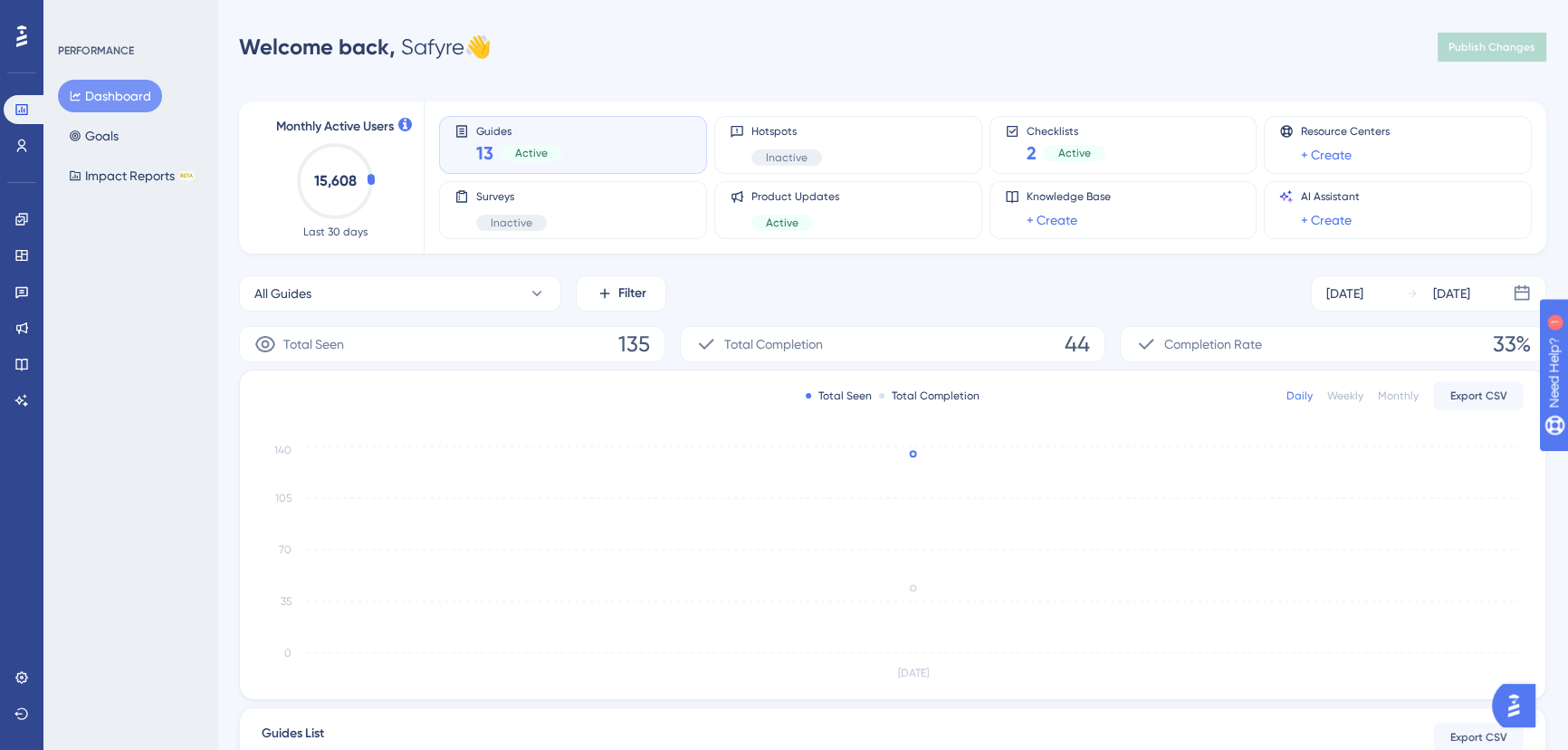
click at [100, 101] on button "Dashboard" at bounding box center [111, 96] width 105 height 33
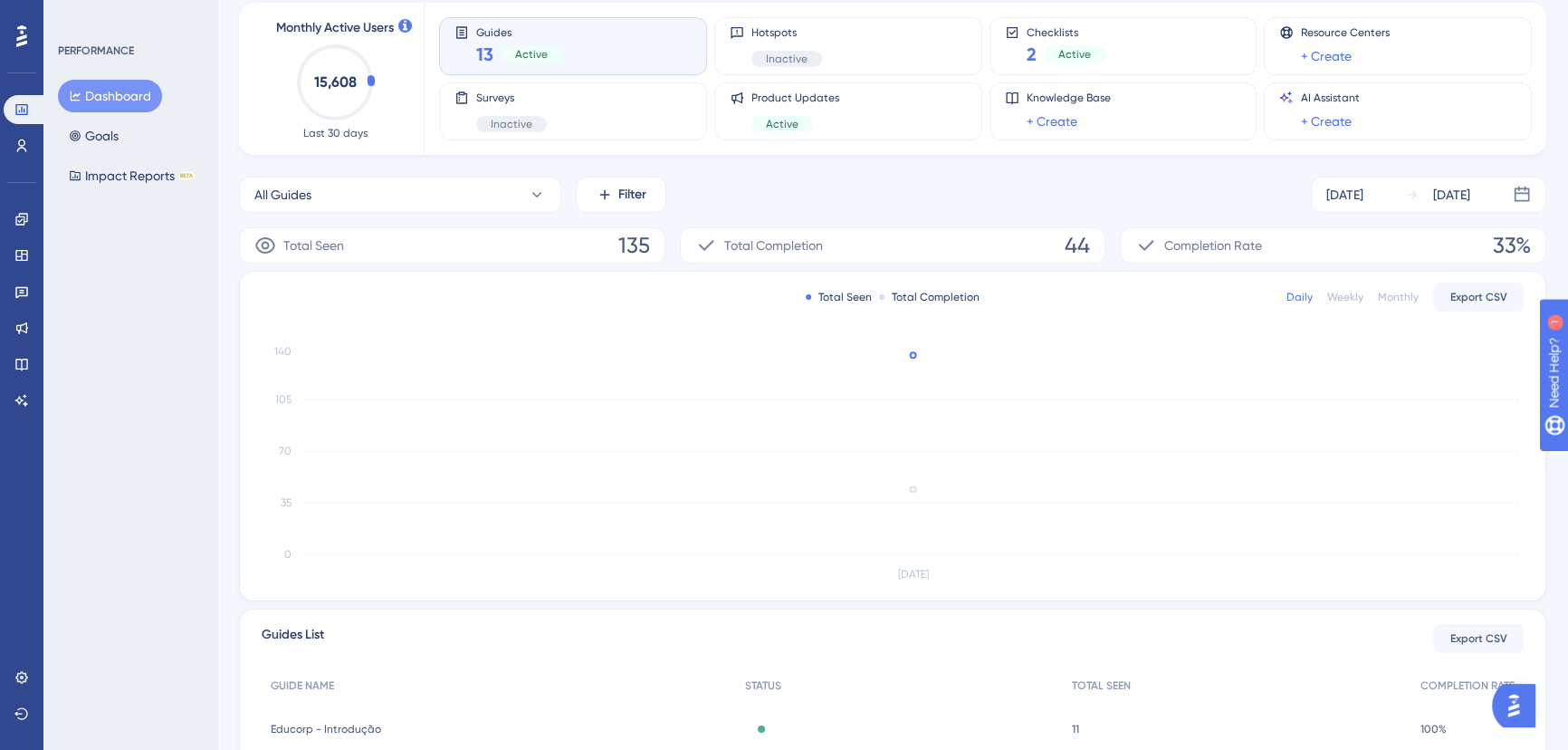
scroll to position [164, 0]
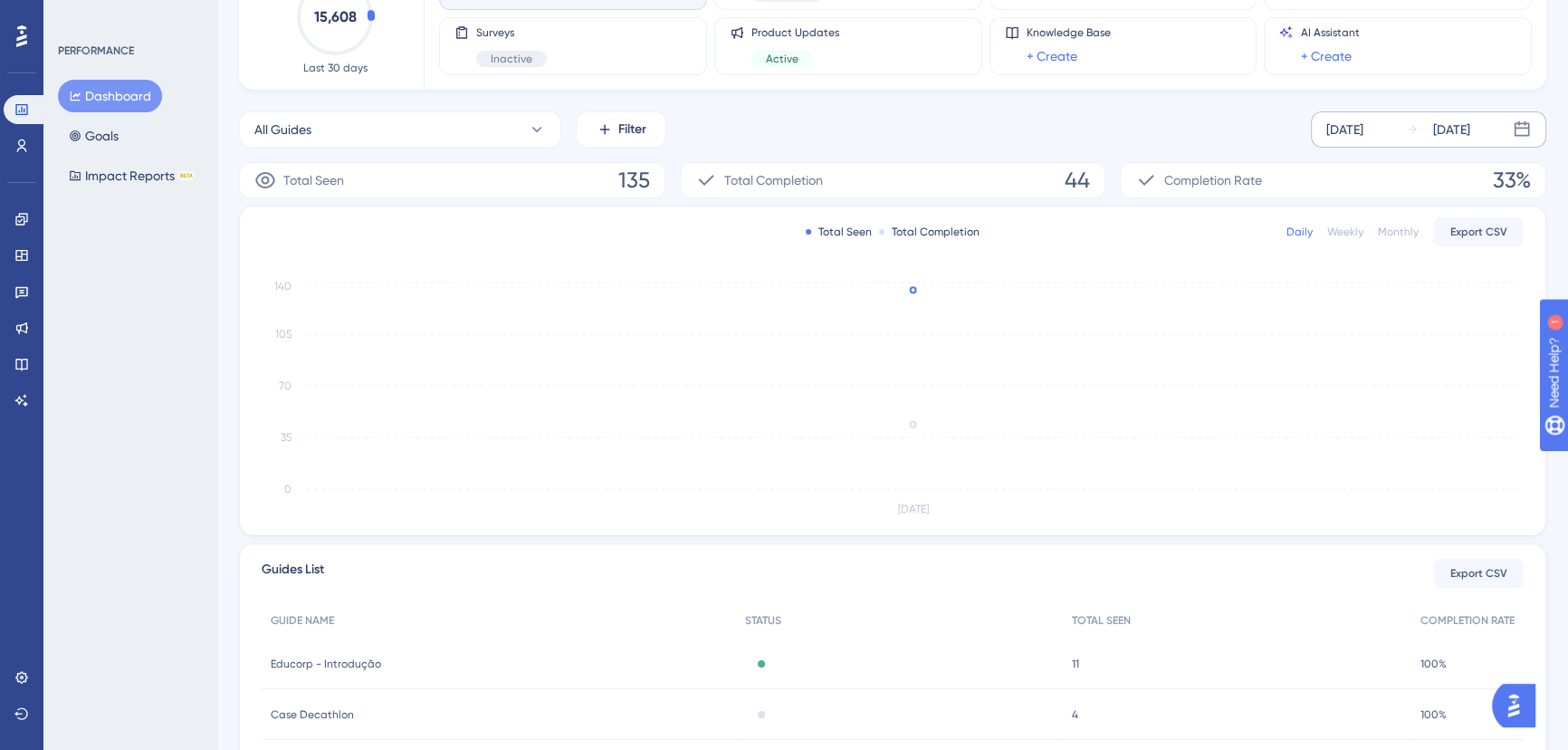
click at [1433, 128] on div "[DATE]" at bounding box center [1452, 129] width 37 height 22
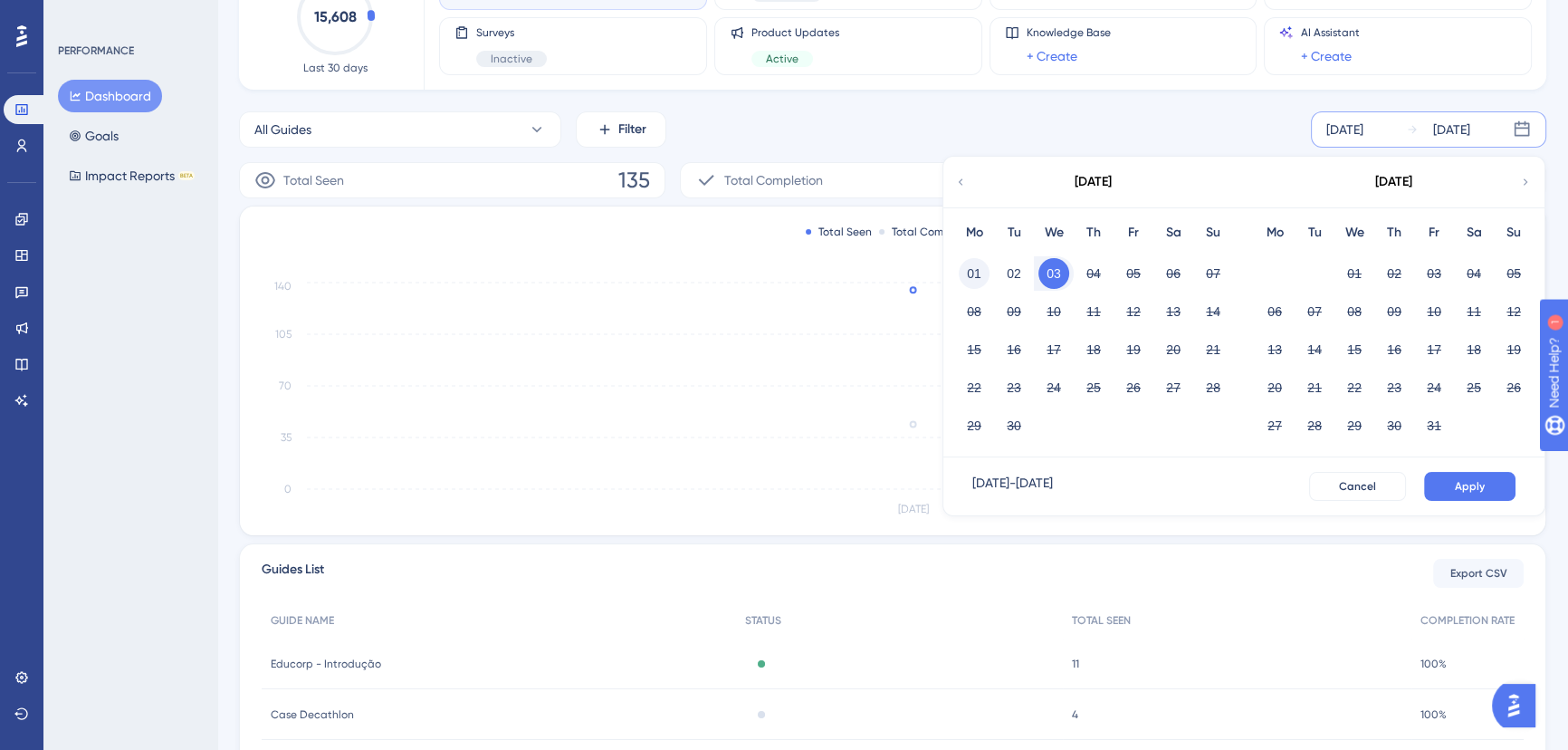
click at [974, 269] on button "01" at bounding box center [974, 272] width 31 height 31
click at [1456, 488] on span "Apply" at bounding box center [1469, 486] width 30 height 15
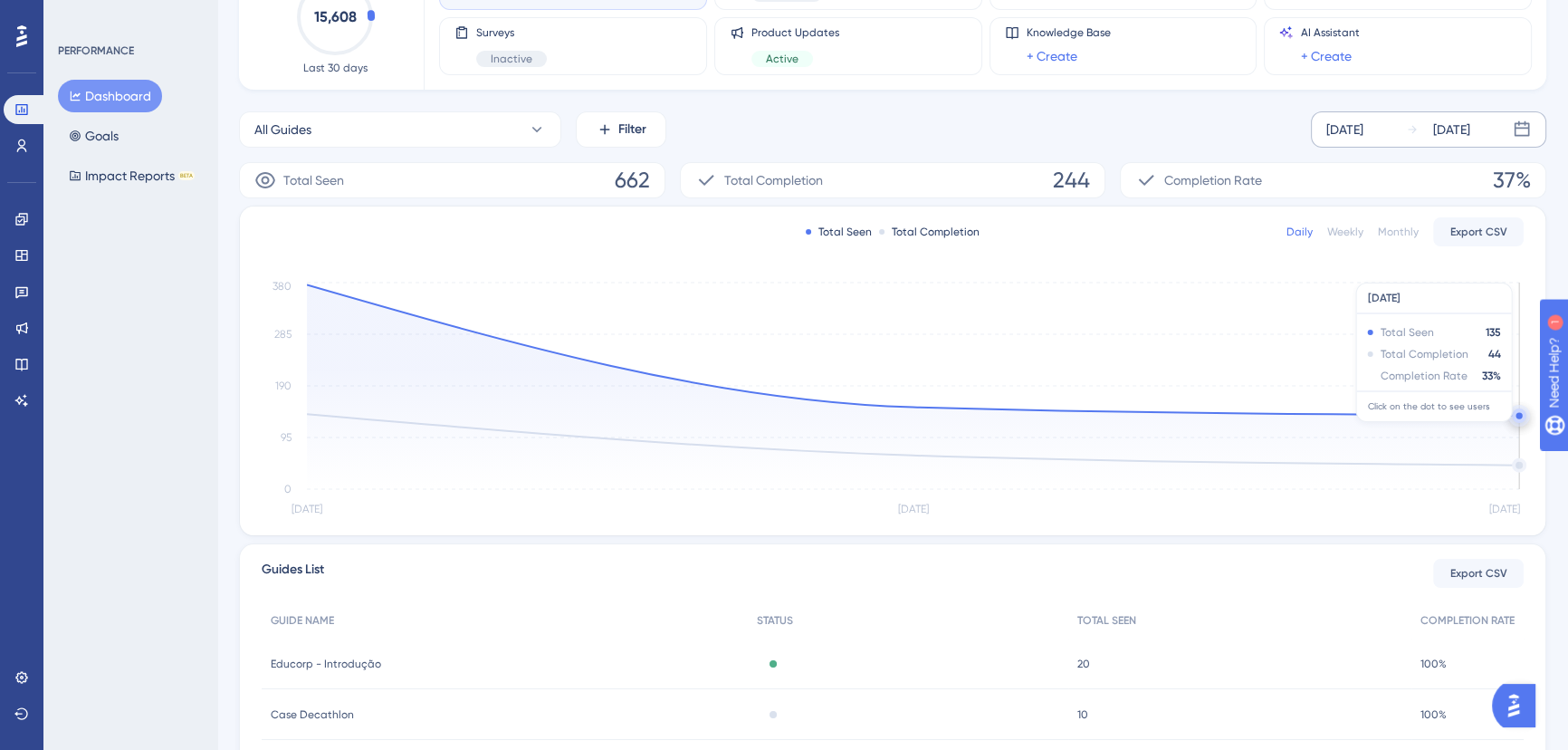
click at [1519, 412] on circle at bounding box center [1519, 414] width 6 height 6
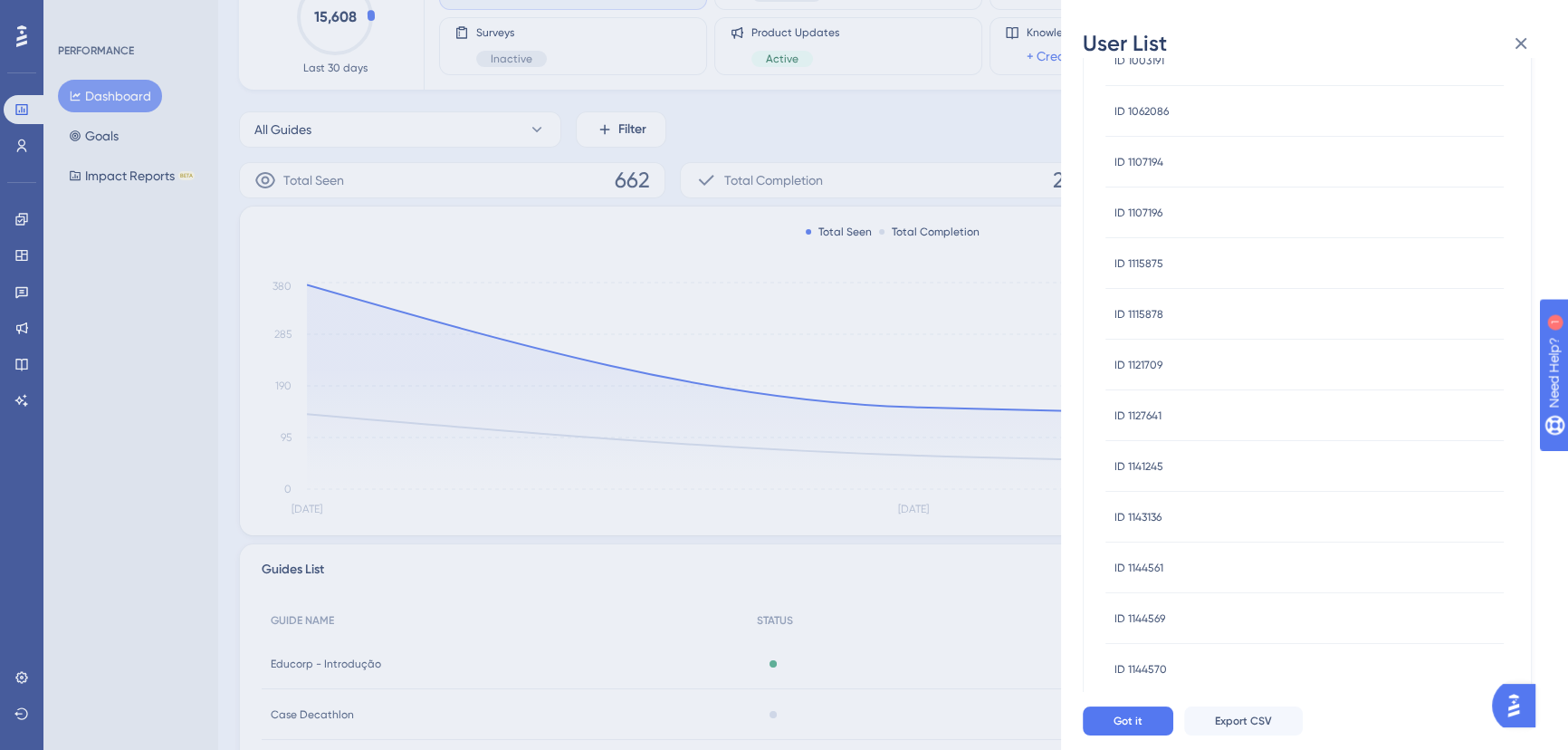
scroll to position [62, 0]
click at [1159, 188] on div "ID 1003191 ID 1003191" at bounding box center [1139, 198] width 49 height 50
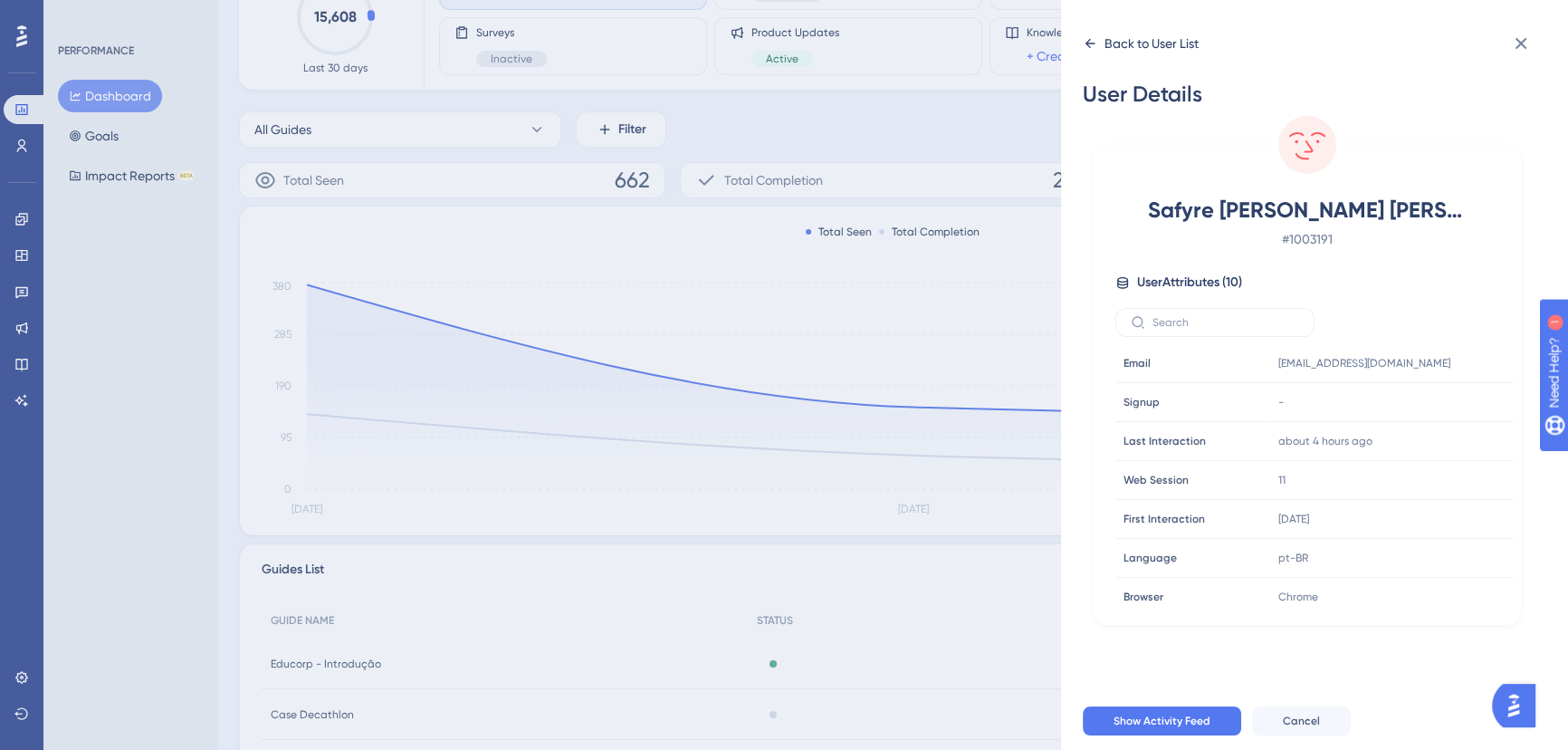
click at [1091, 43] on icon at bounding box center [1090, 42] width 10 height 9
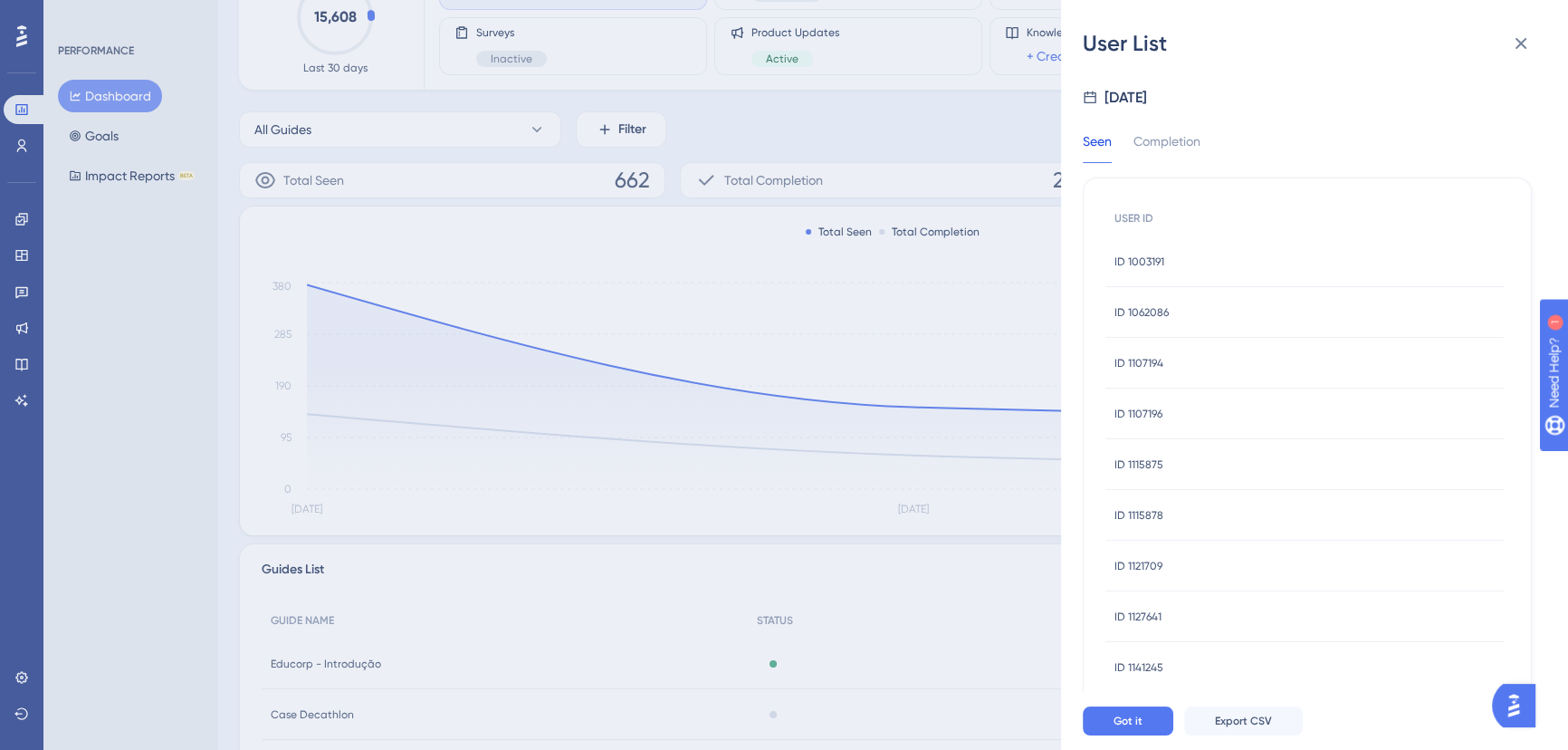
click at [1154, 313] on span "ID 1062086" at bounding box center [1141, 312] width 54 height 15
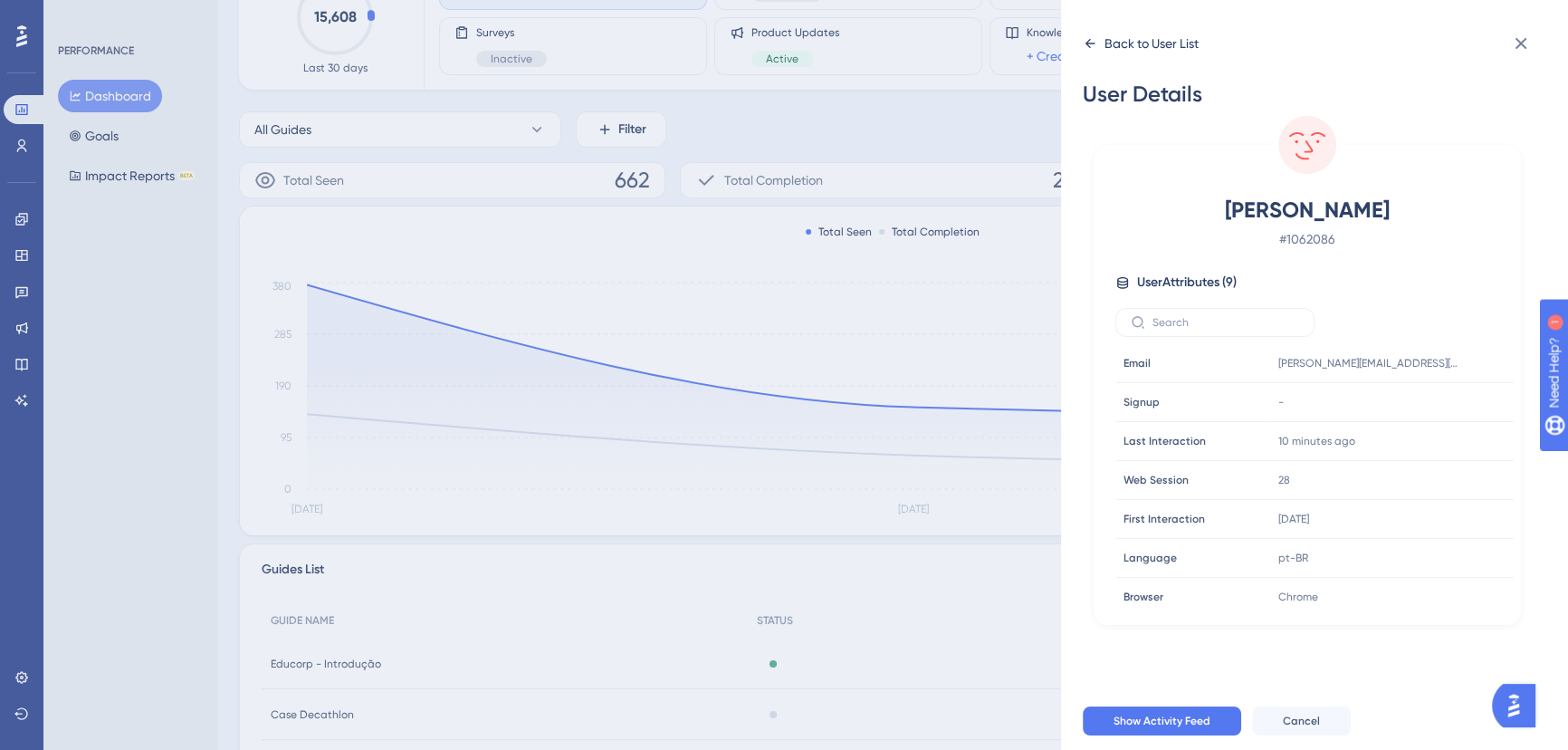
click at [1091, 45] on icon at bounding box center [1089, 43] width 15 height 15
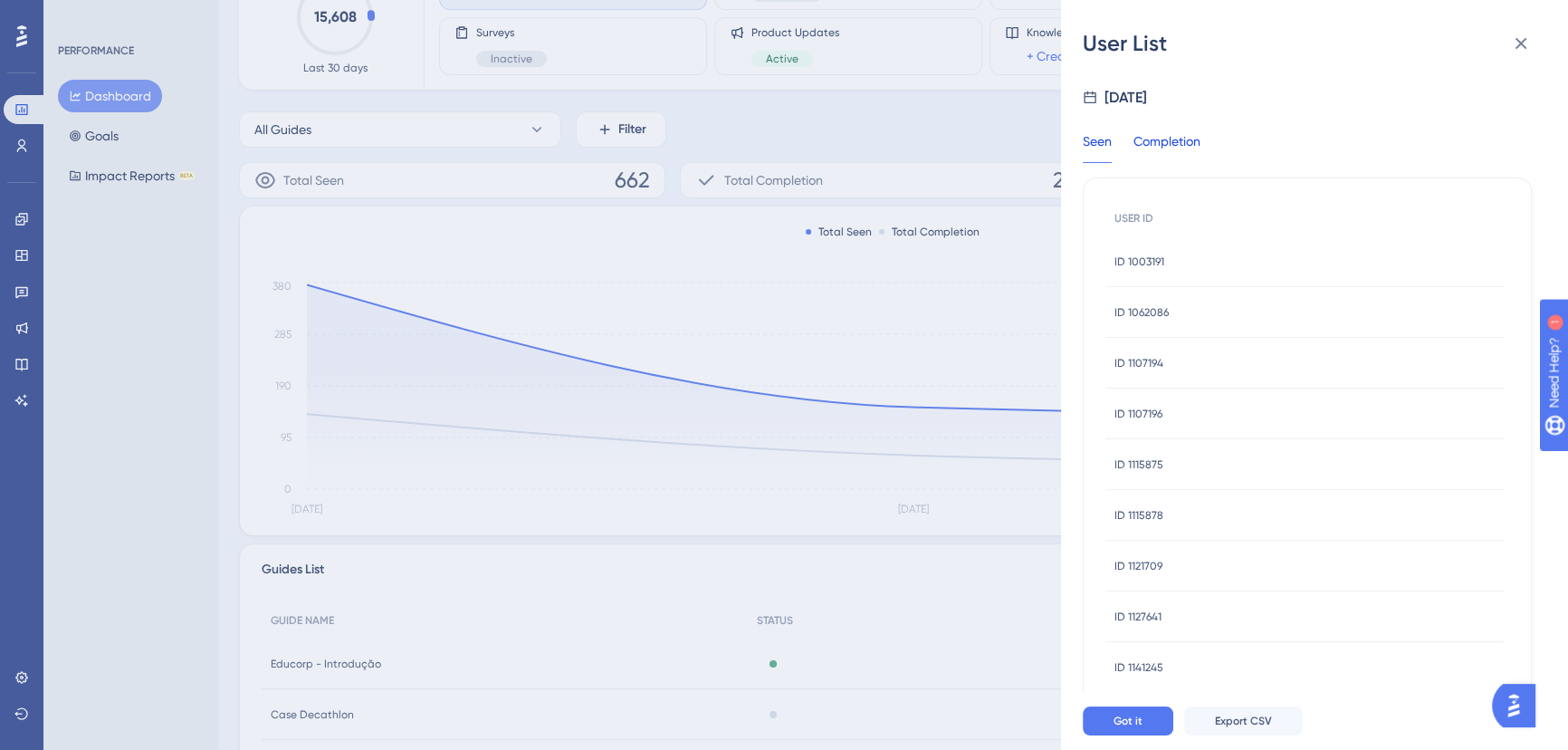
click at [1186, 148] on div "Completion" at bounding box center [1167, 146] width 67 height 33
click at [1256, 707] on span "Export CSV" at bounding box center [1243, 720] width 57 height 15
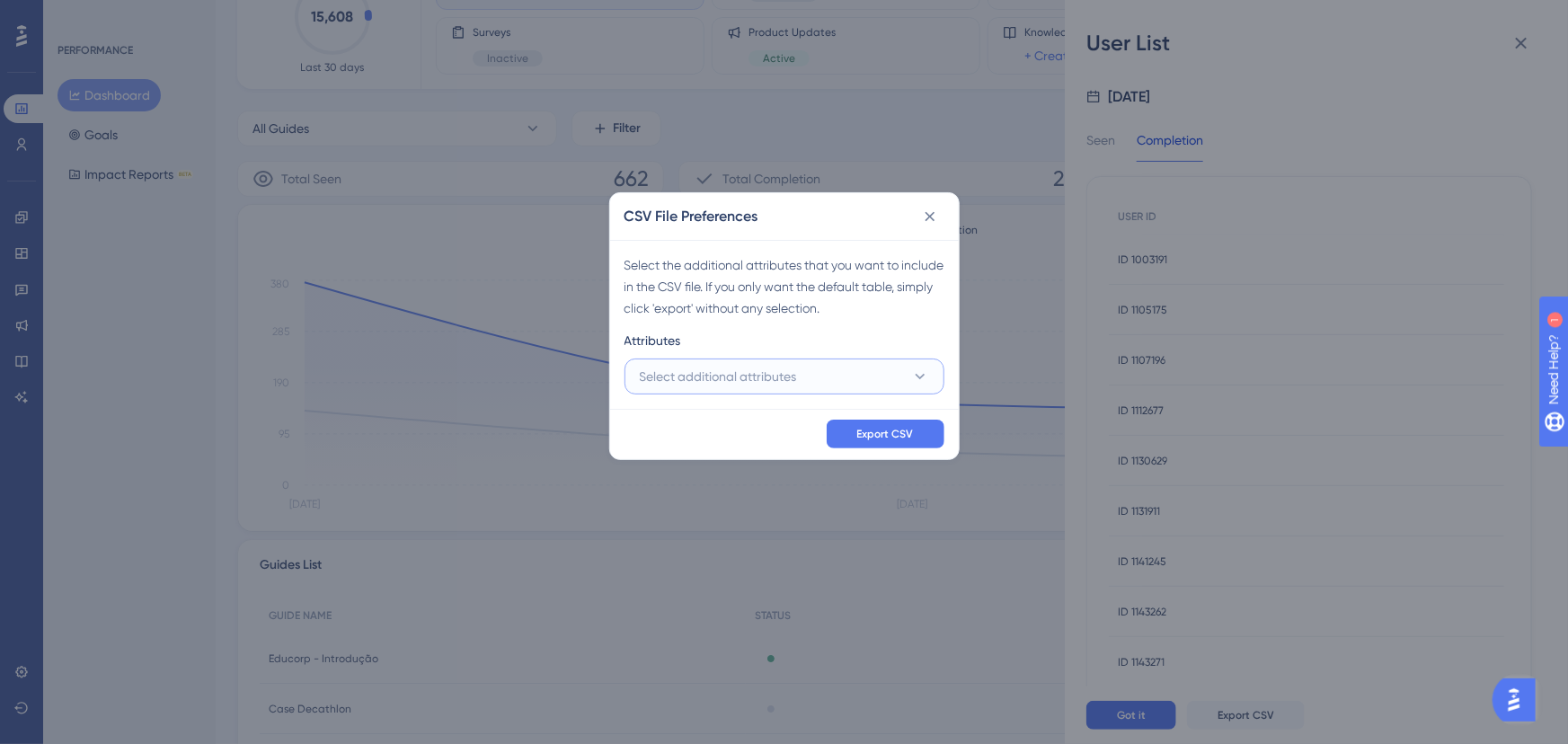
click at [808, 379] on button "Select additional attributes" at bounding box center [784, 376] width 320 height 36
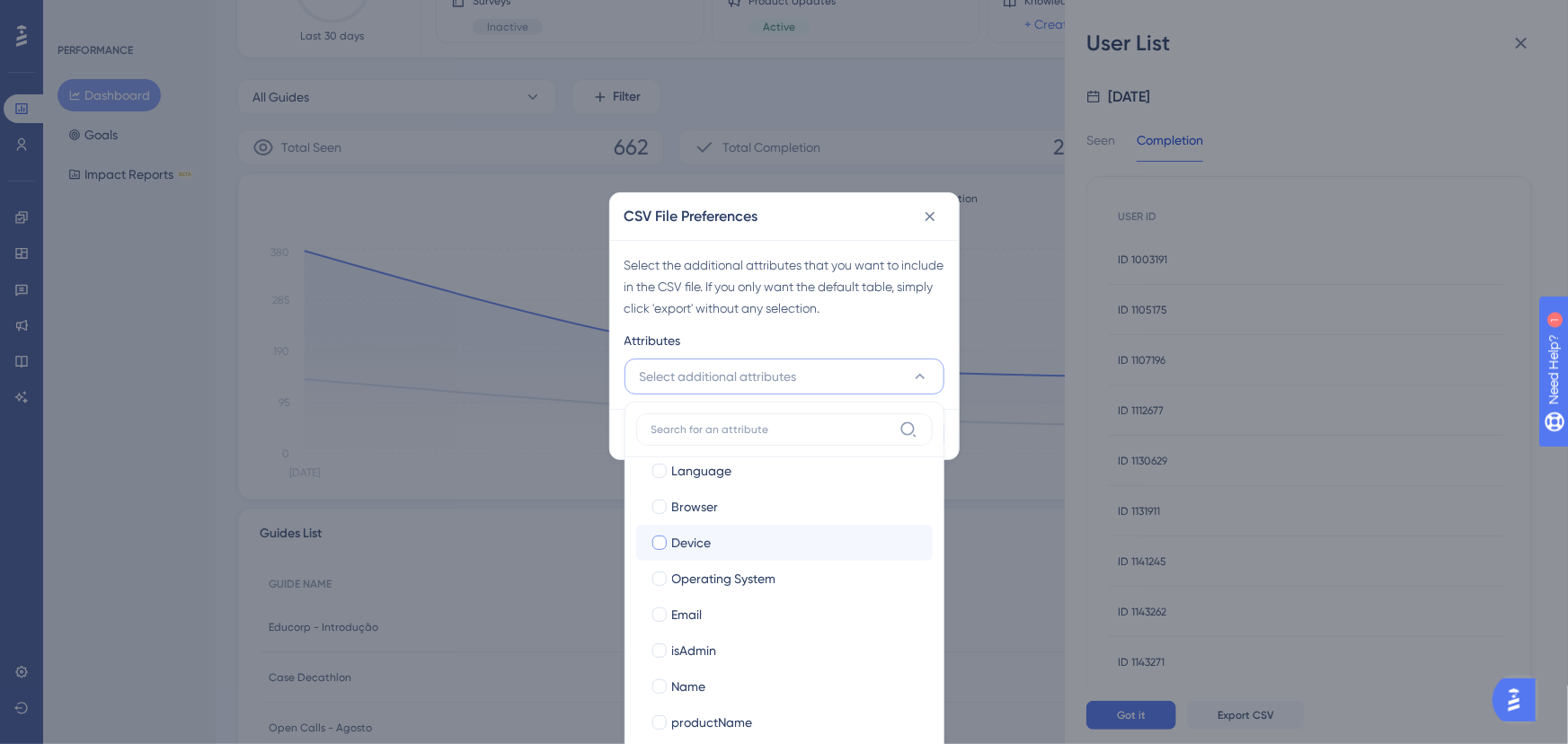
scroll to position [158, 0]
click at [779, 564] on label "Email Email" at bounding box center [784, 579] width 297 height 36
click at [659, 701] on input "Email" at bounding box center [659, 737] width 1 height 1
checkbox input "false"
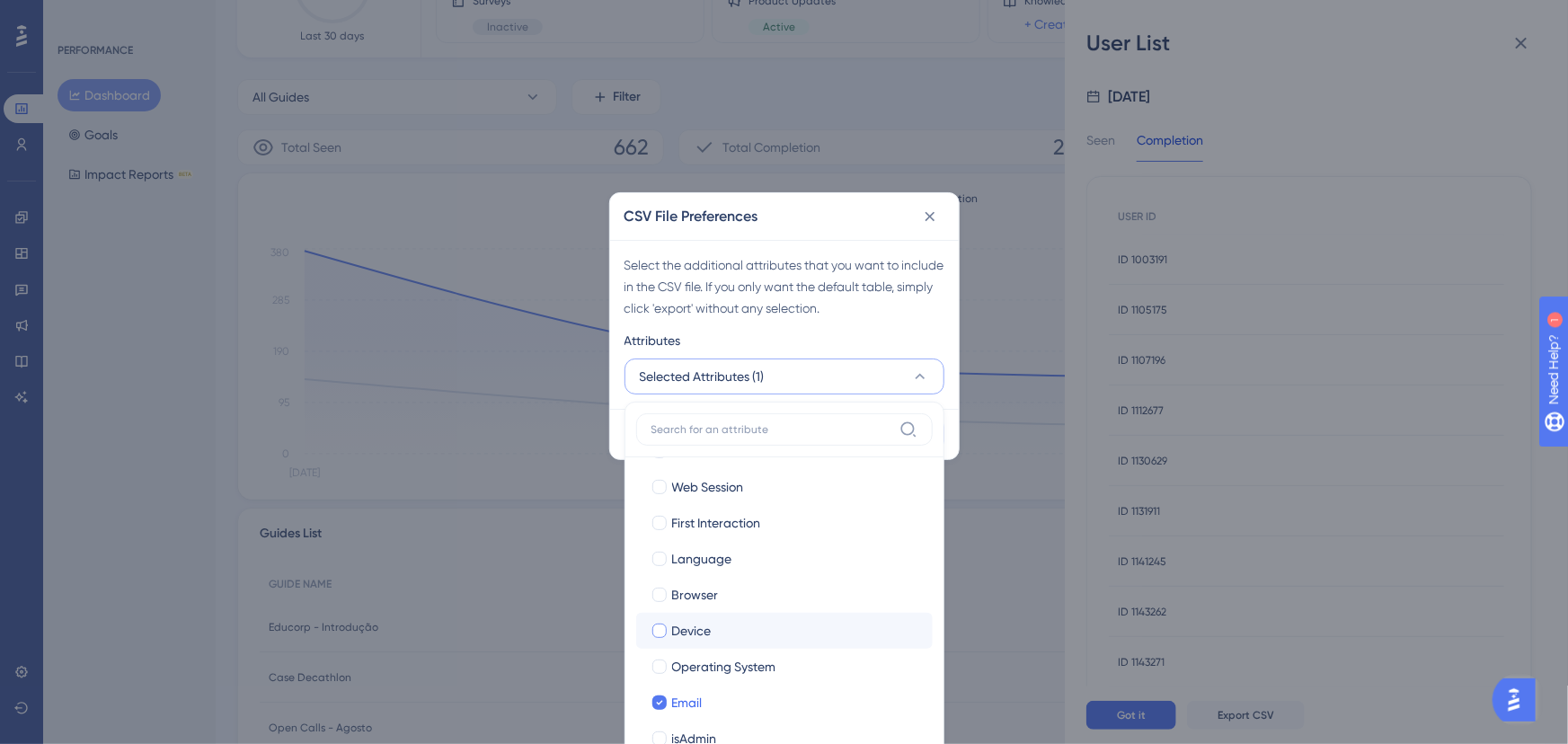
scroll to position [0, 0]
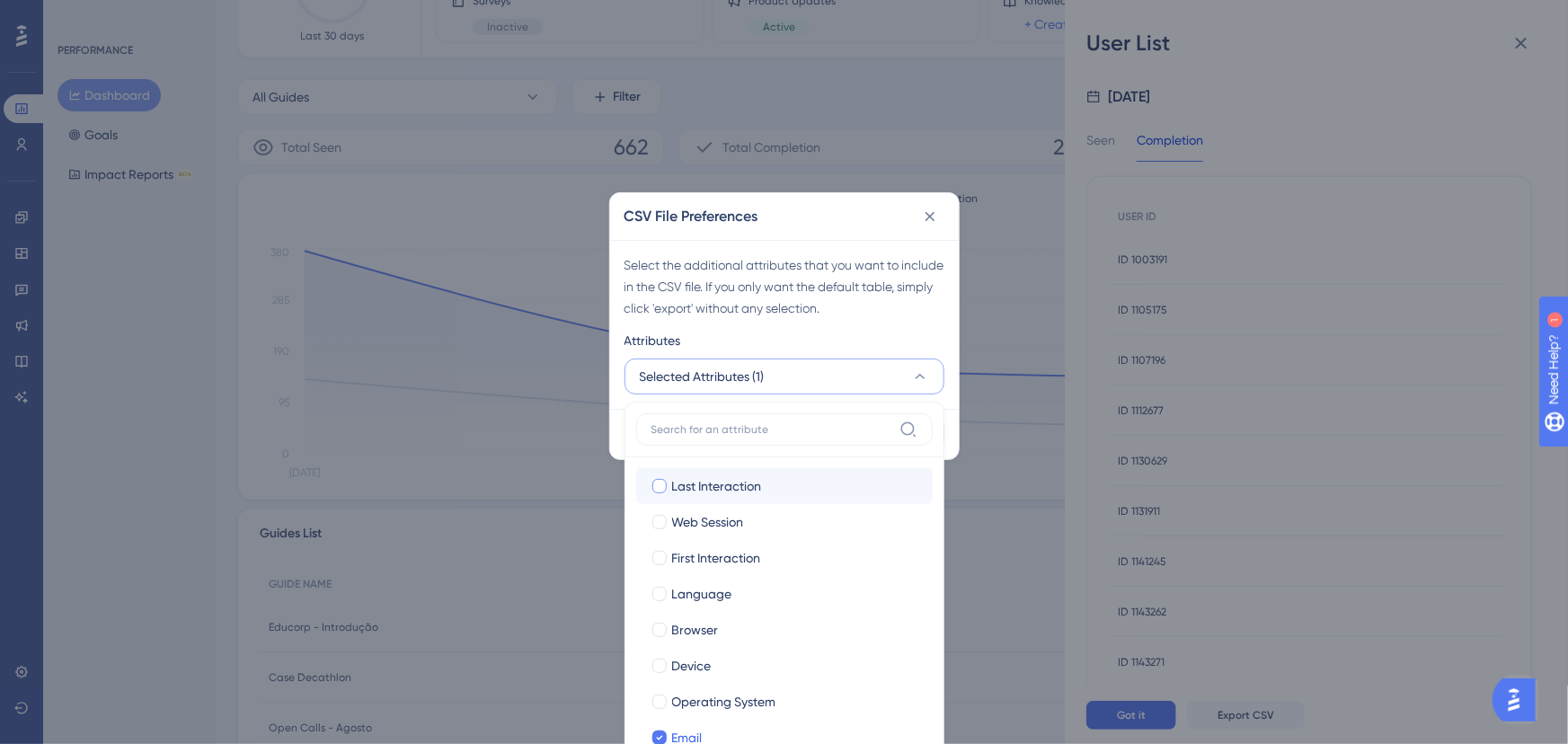
click at [788, 478] on div "Last Interaction" at bounding box center [794, 486] width 246 height 22
checkbox input "true"
click at [776, 552] on div "First Interaction" at bounding box center [794, 558] width 246 height 22
checkbox input "true"
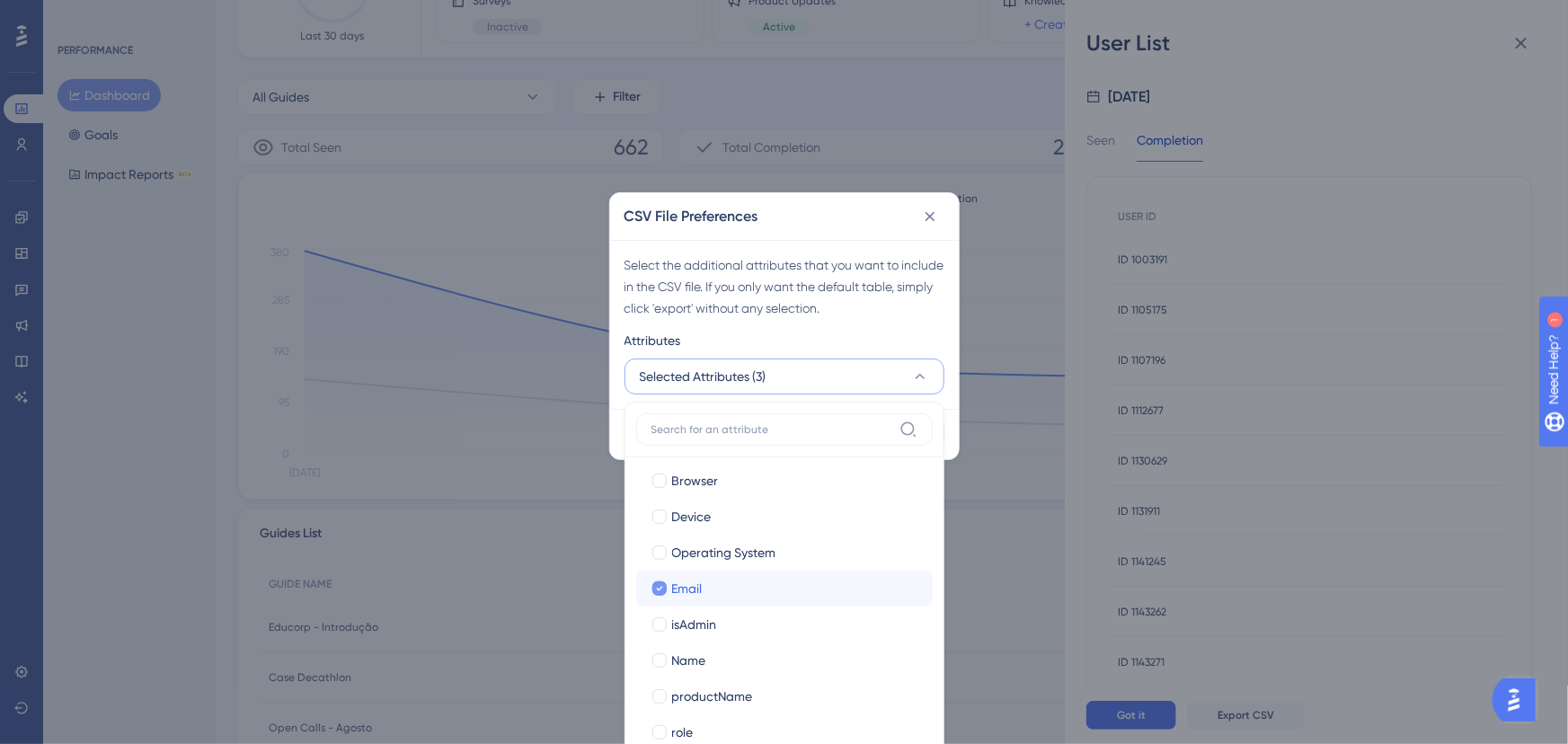
scroll to position [158, 0]
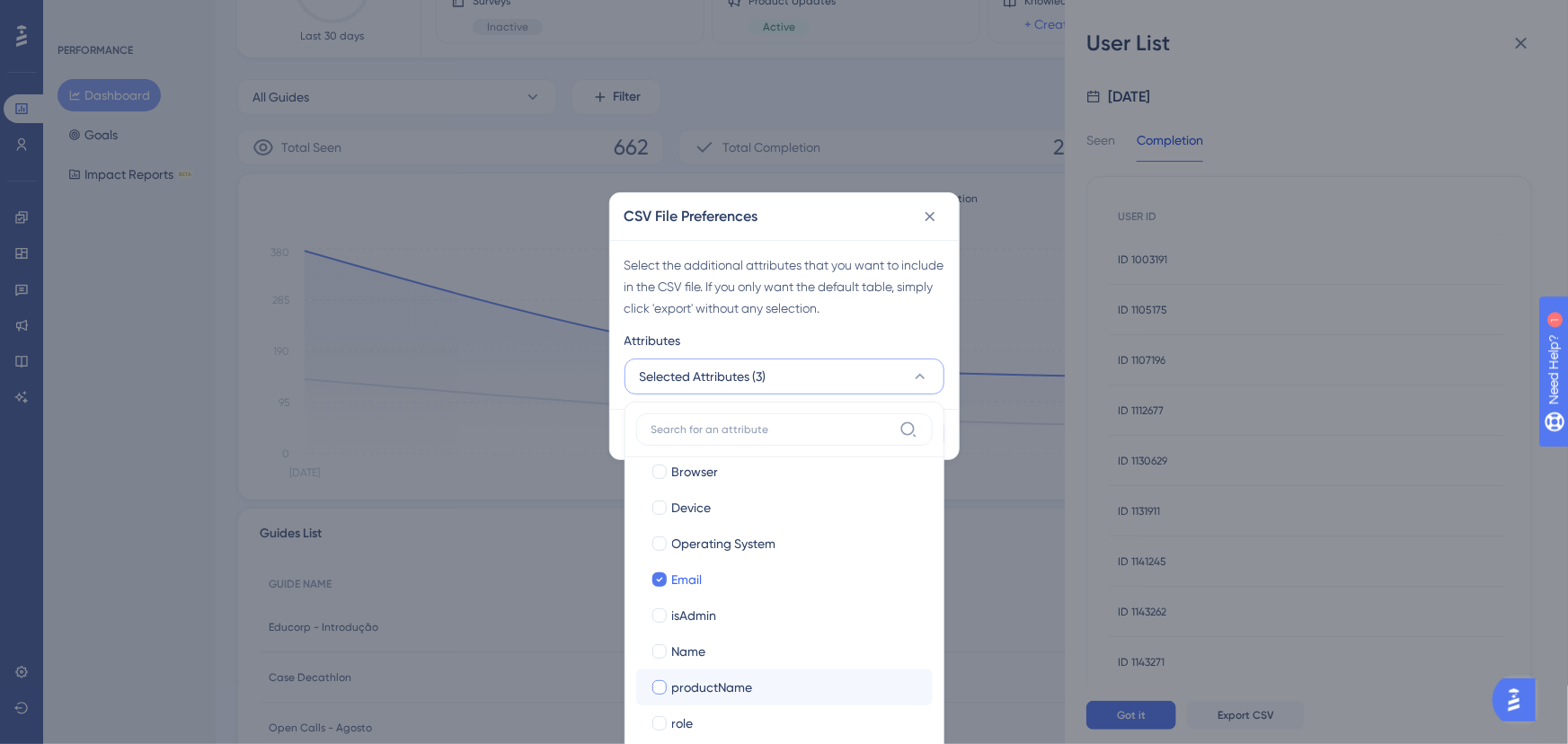
click at [816, 688] on div "productName" at bounding box center [794, 687] width 246 height 22
checkbox input "true"
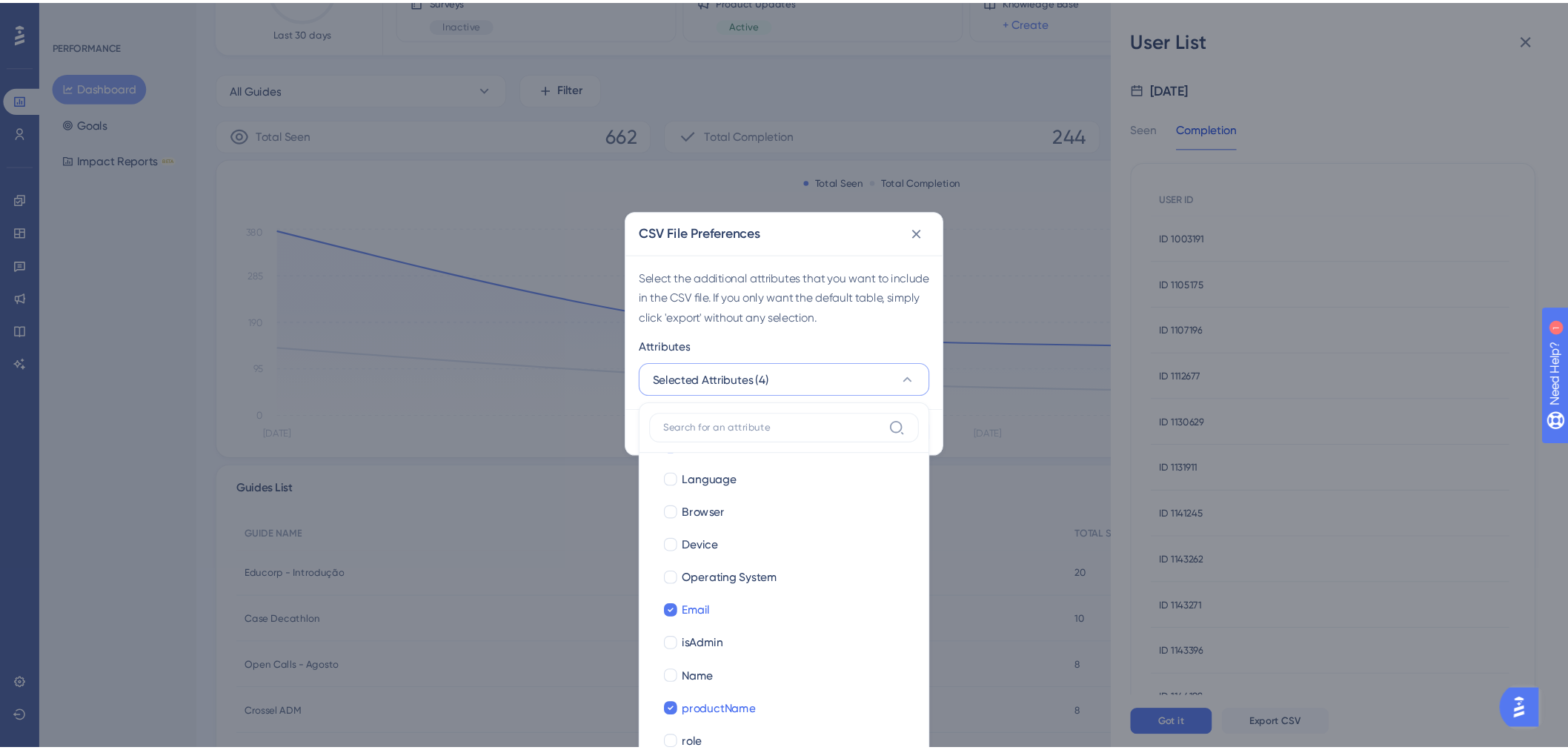
scroll to position [90, 0]
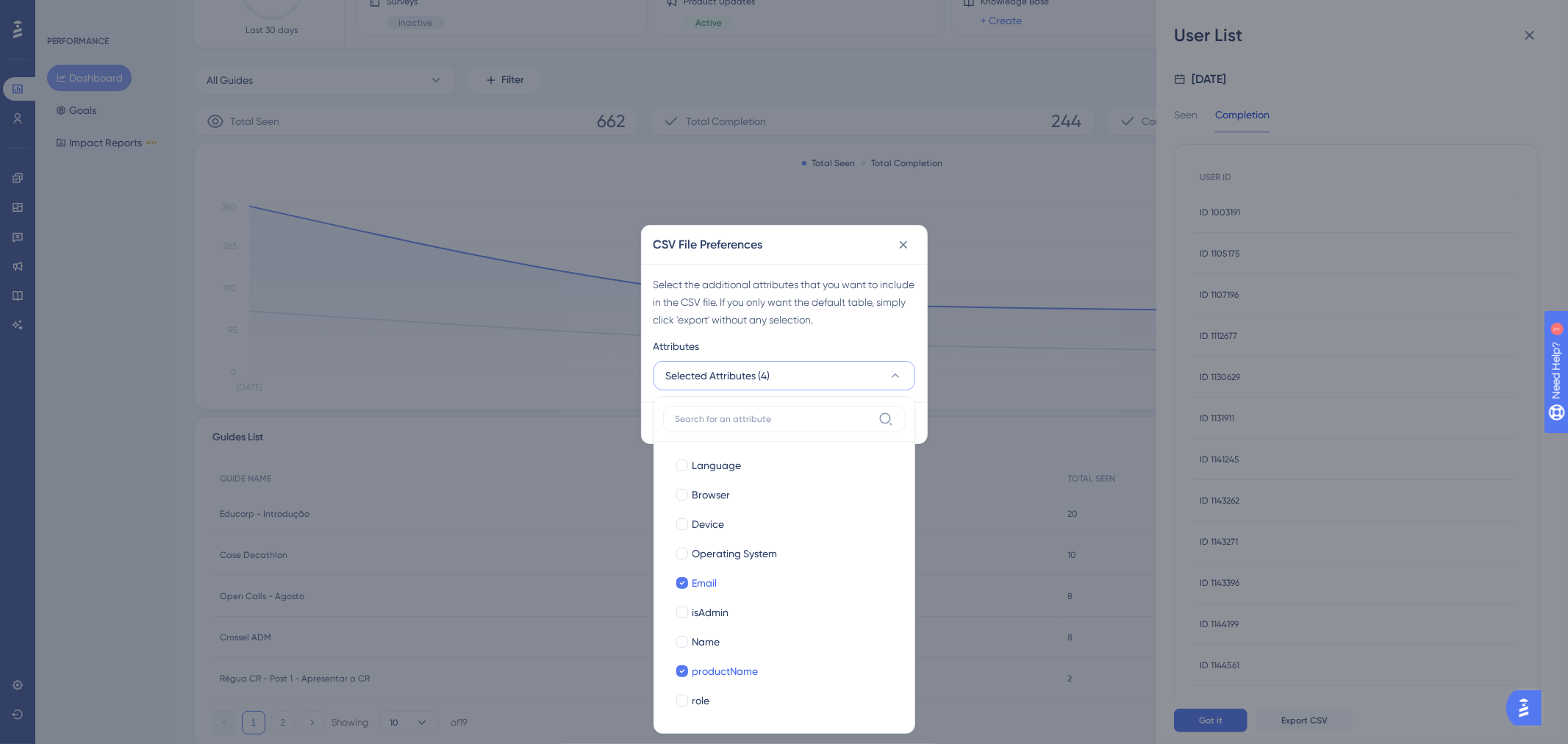
click at [853, 316] on div "Select the additional attributes that you want to include in the CSV file. If y…" at bounding box center [784, 302] width 262 height 53
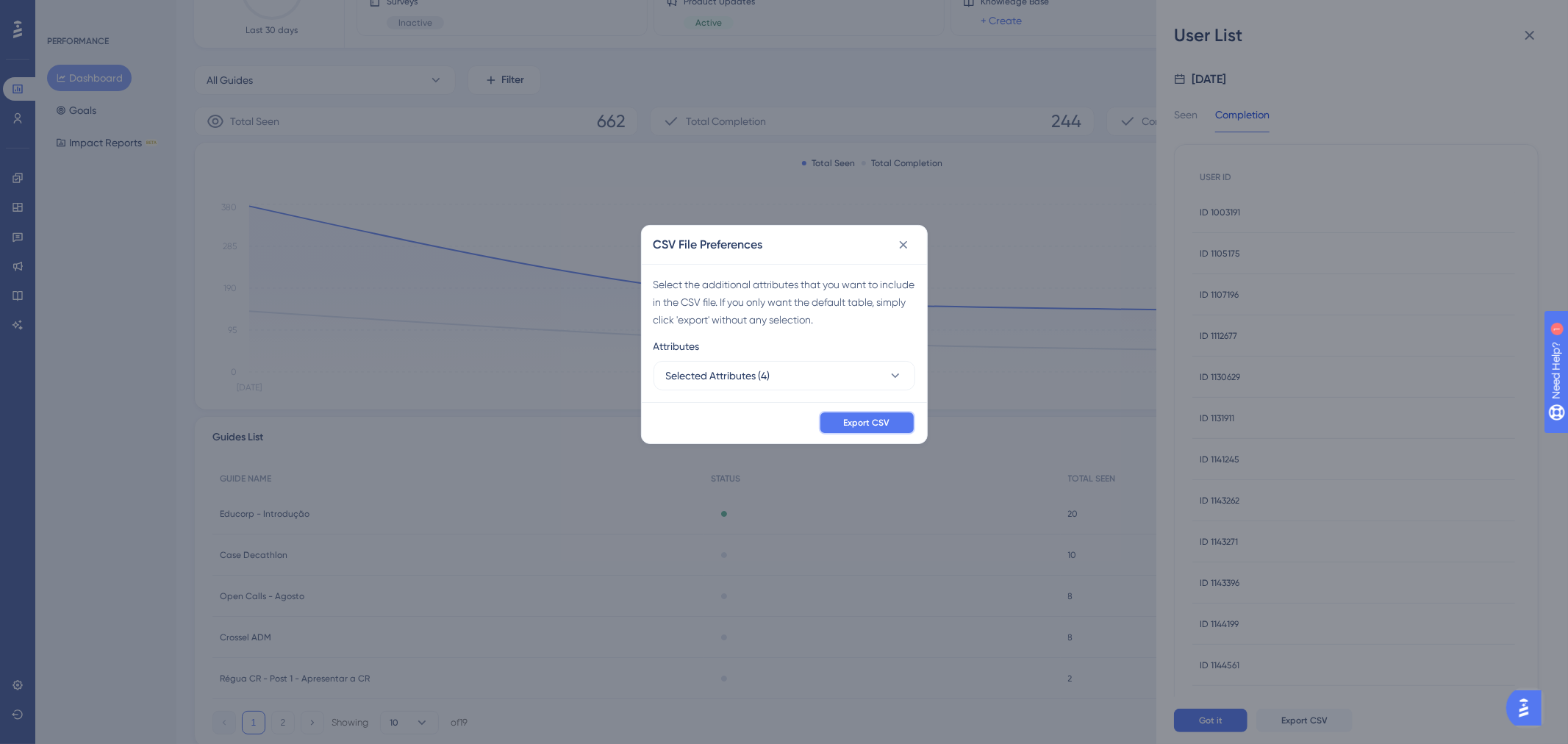
click at [872, 421] on span "Export CSV" at bounding box center [867, 422] width 46 height 12
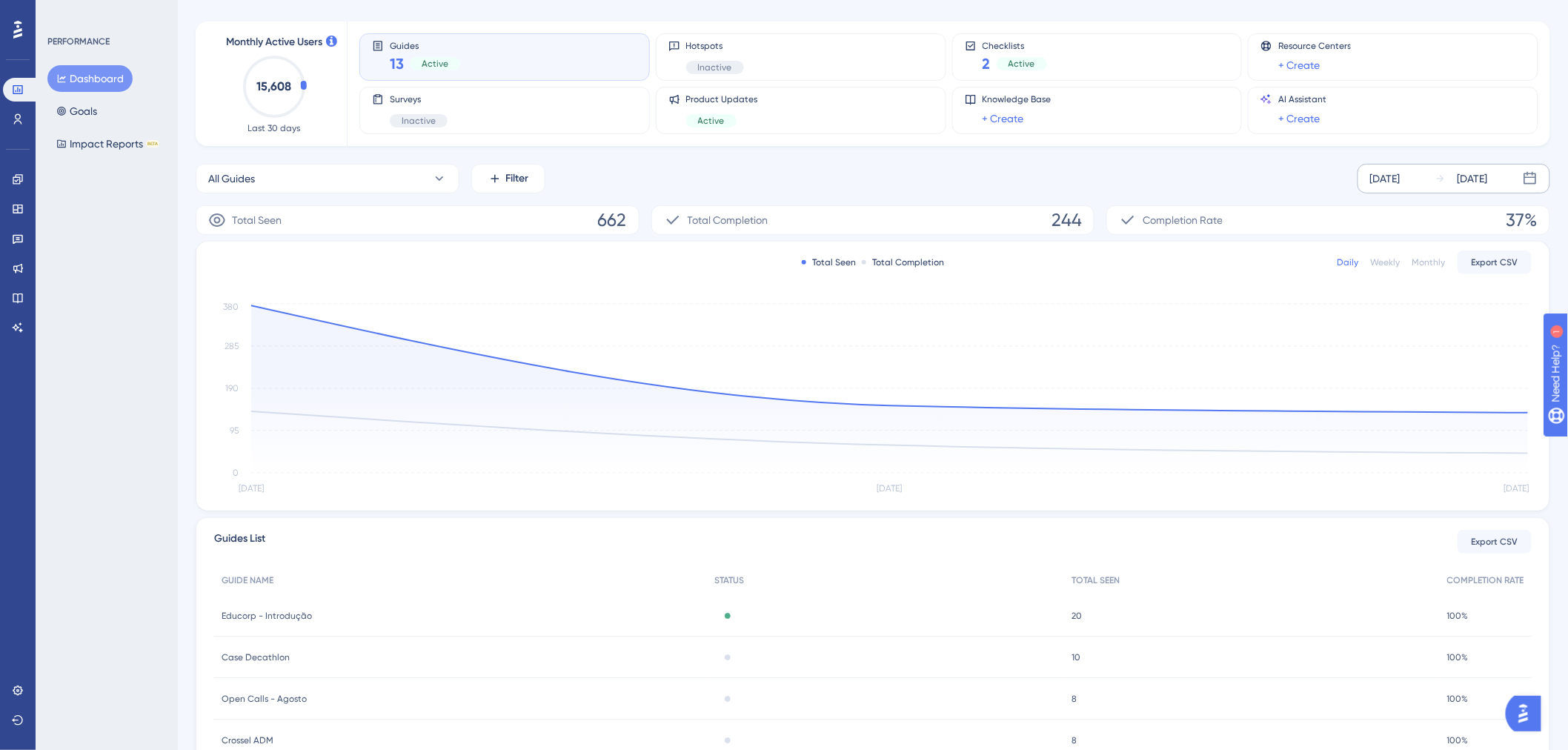
scroll to position [0, 0]
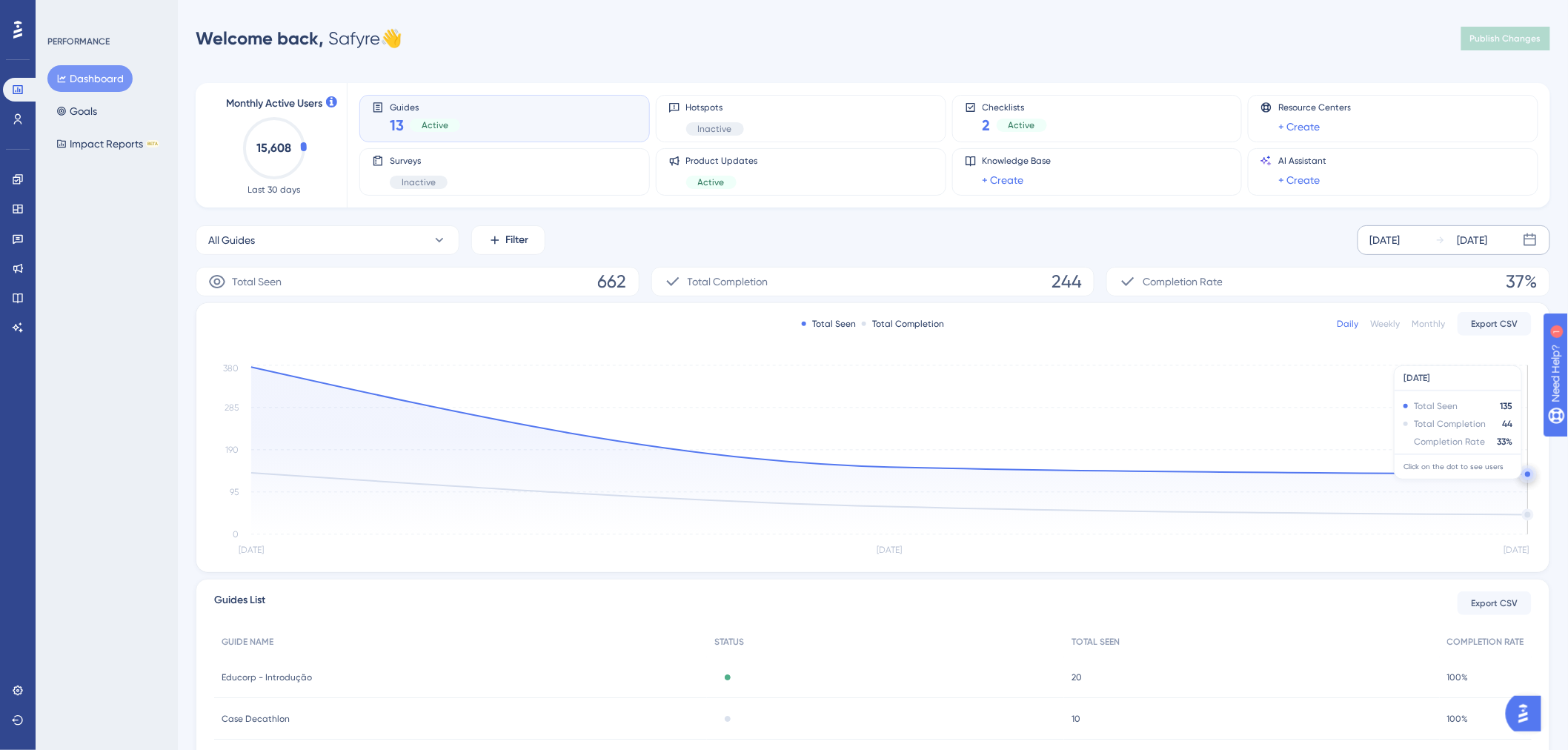
click at [1293, 476] on circle at bounding box center [1528, 476] width 1 height 1
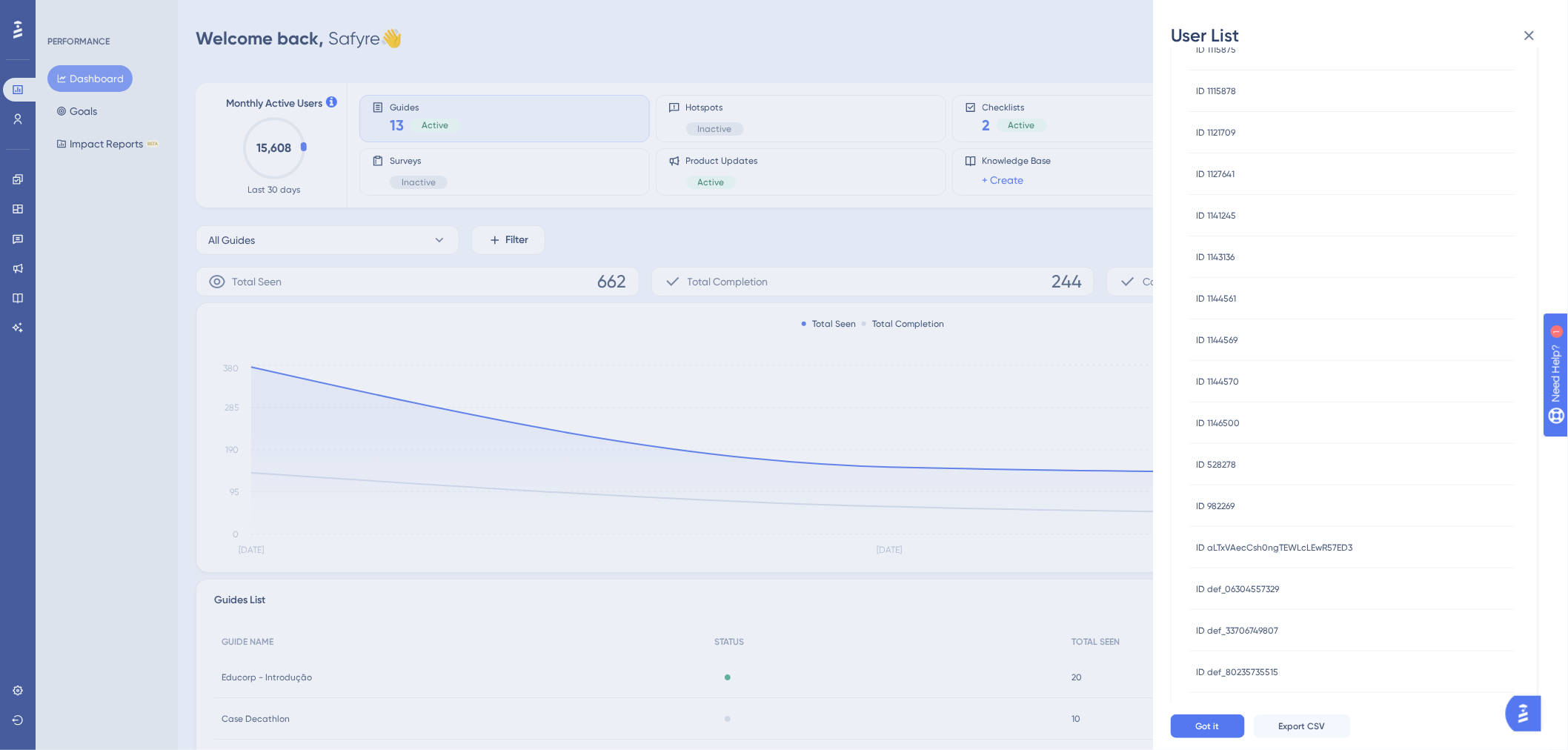
scroll to position [386, 0]
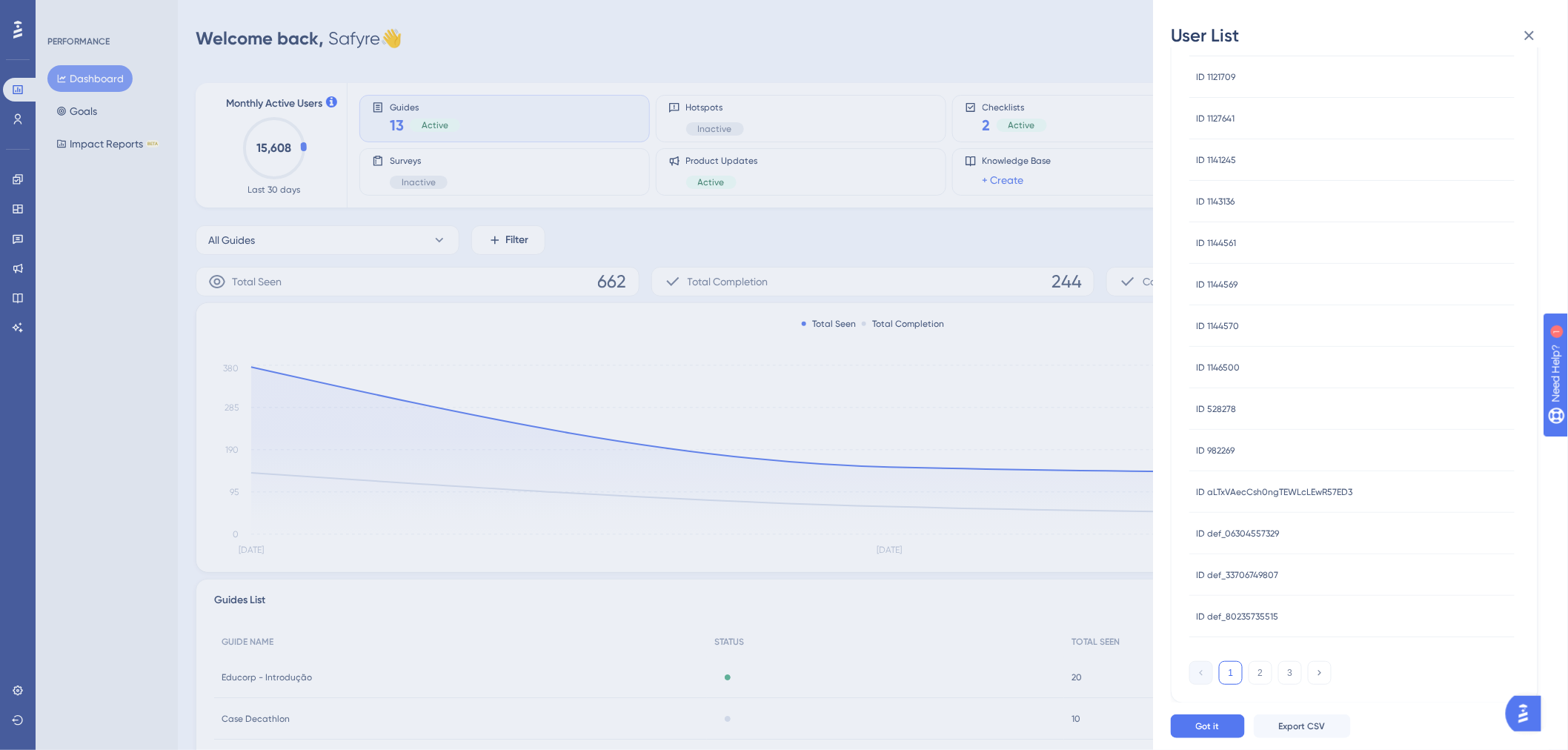
click at [1293, 493] on span "ID aLTxVAecCsh0ngTEWLcLEwR57ED3" at bounding box center [1276, 492] width 157 height 12
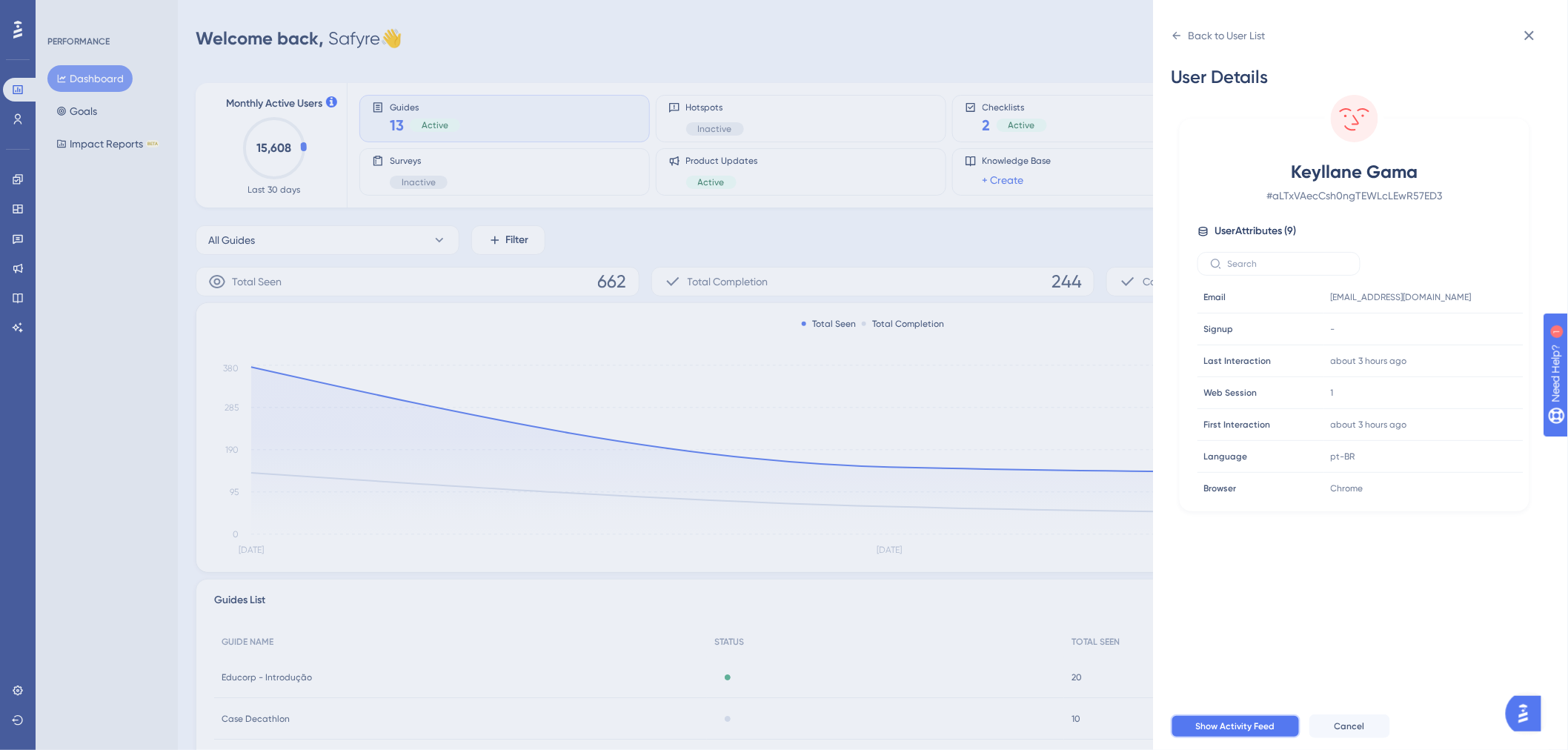
click at [1273, 578] on button "Show Activity Feed" at bounding box center [1236, 725] width 130 height 23
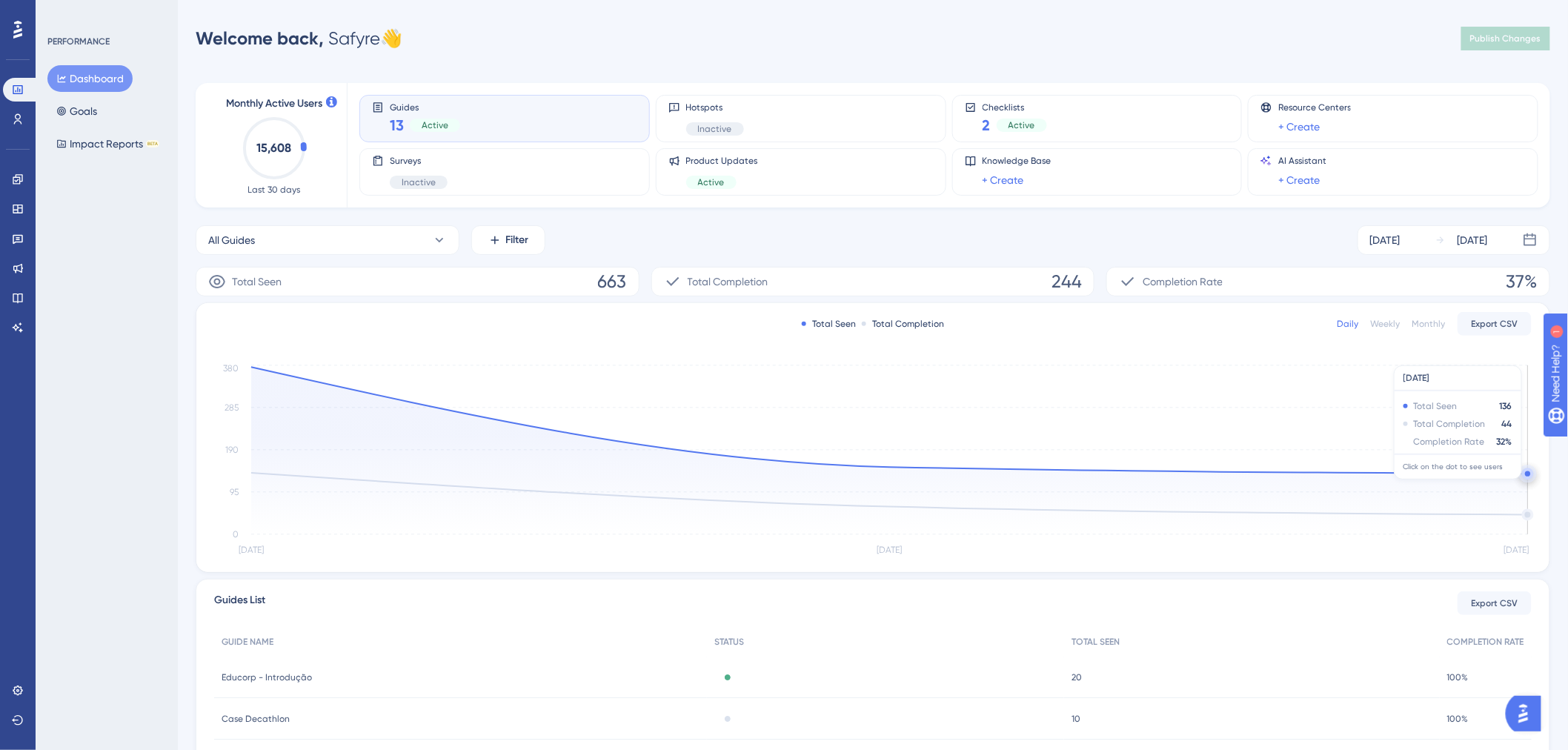
click at [1293, 471] on circle at bounding box center [1528, 474] width 5 height 5
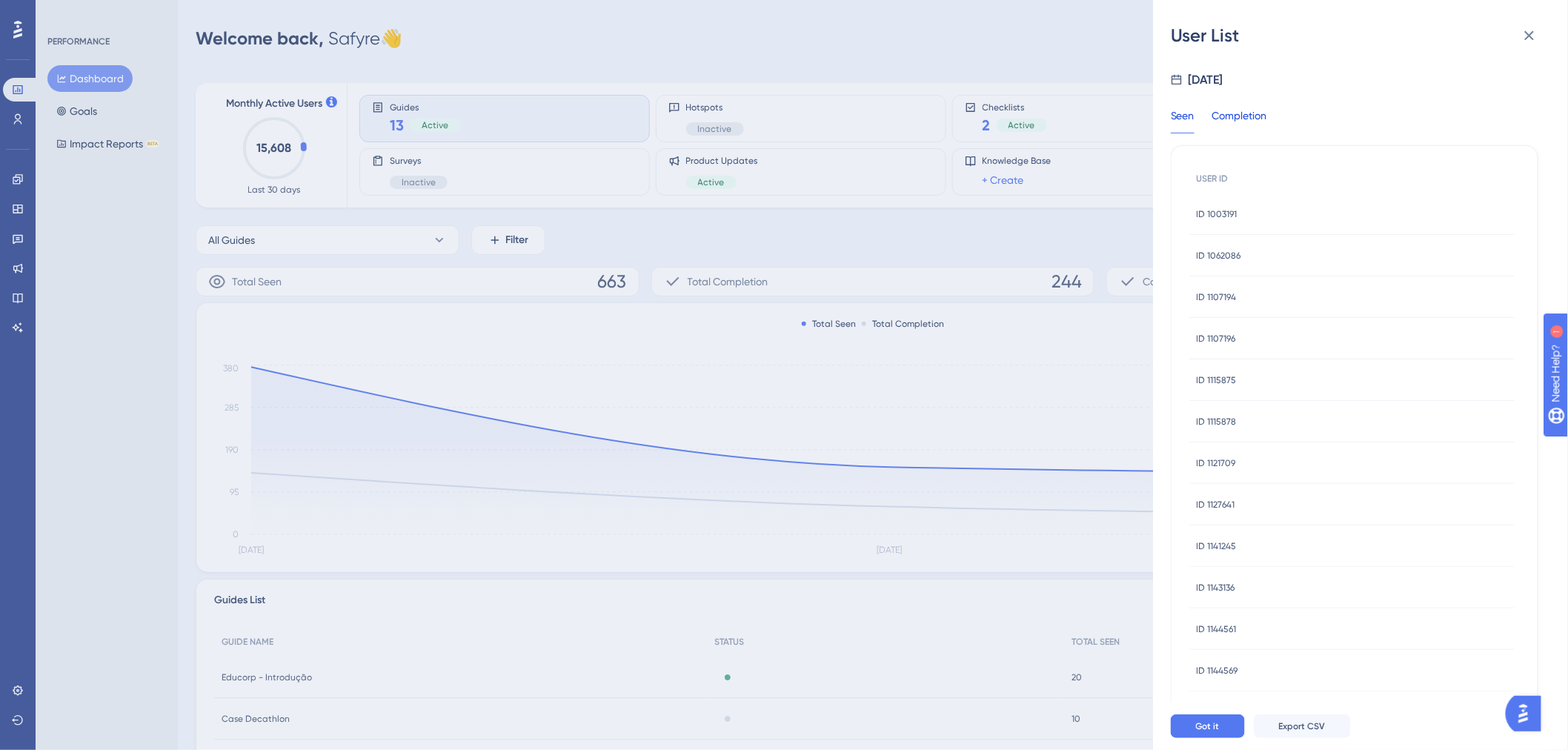
click at [1243, 112] on div "Completion" at bounding box center [1240, 119] width 55 height 27
click at [1194, 109] on div "Seen" at bounding box center [1183, 119] width 23 height 27
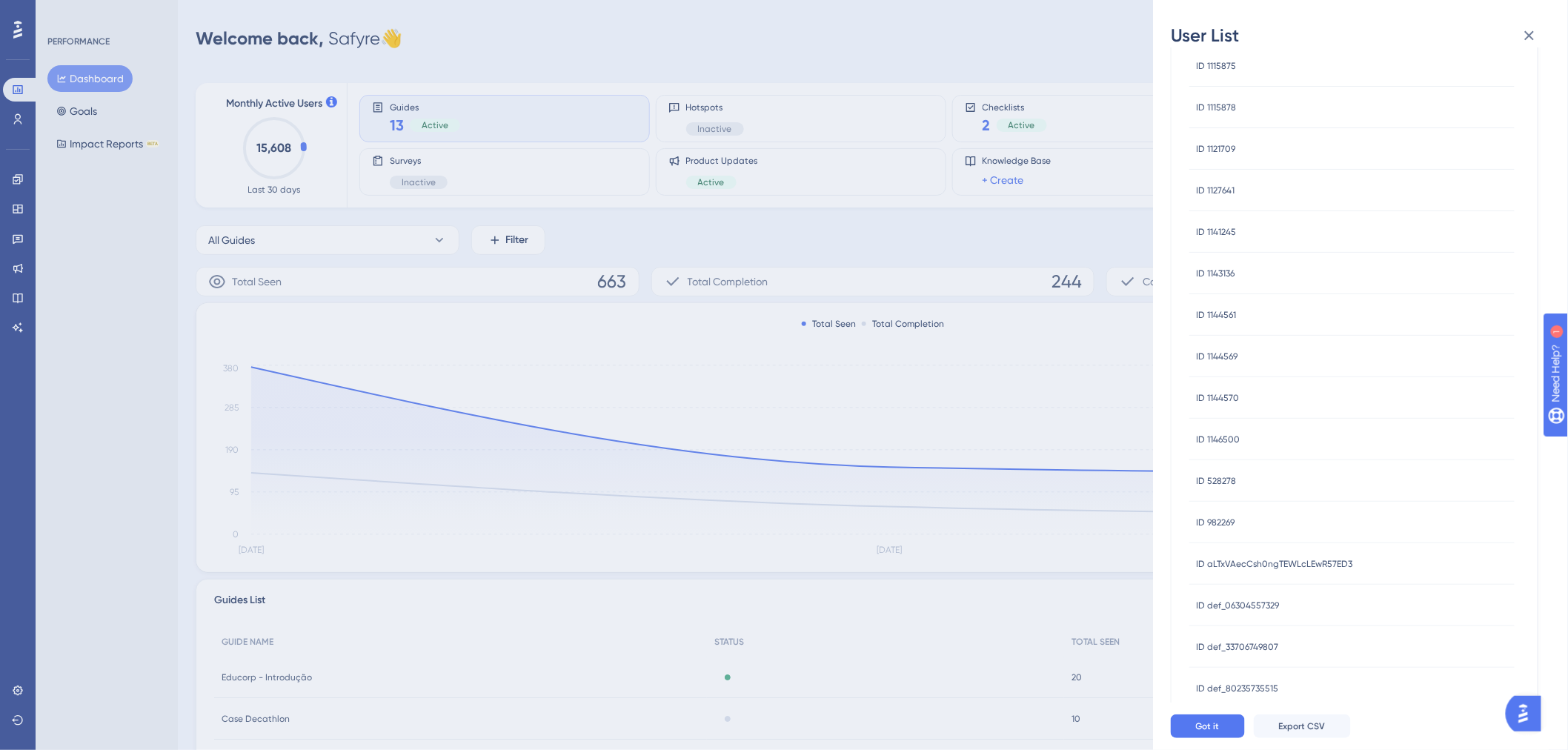
scroll to position [386, 0]
click at [1263, 530] on span "ID def_06304557329" at bounding box center [1238, 533] width 83 height 12
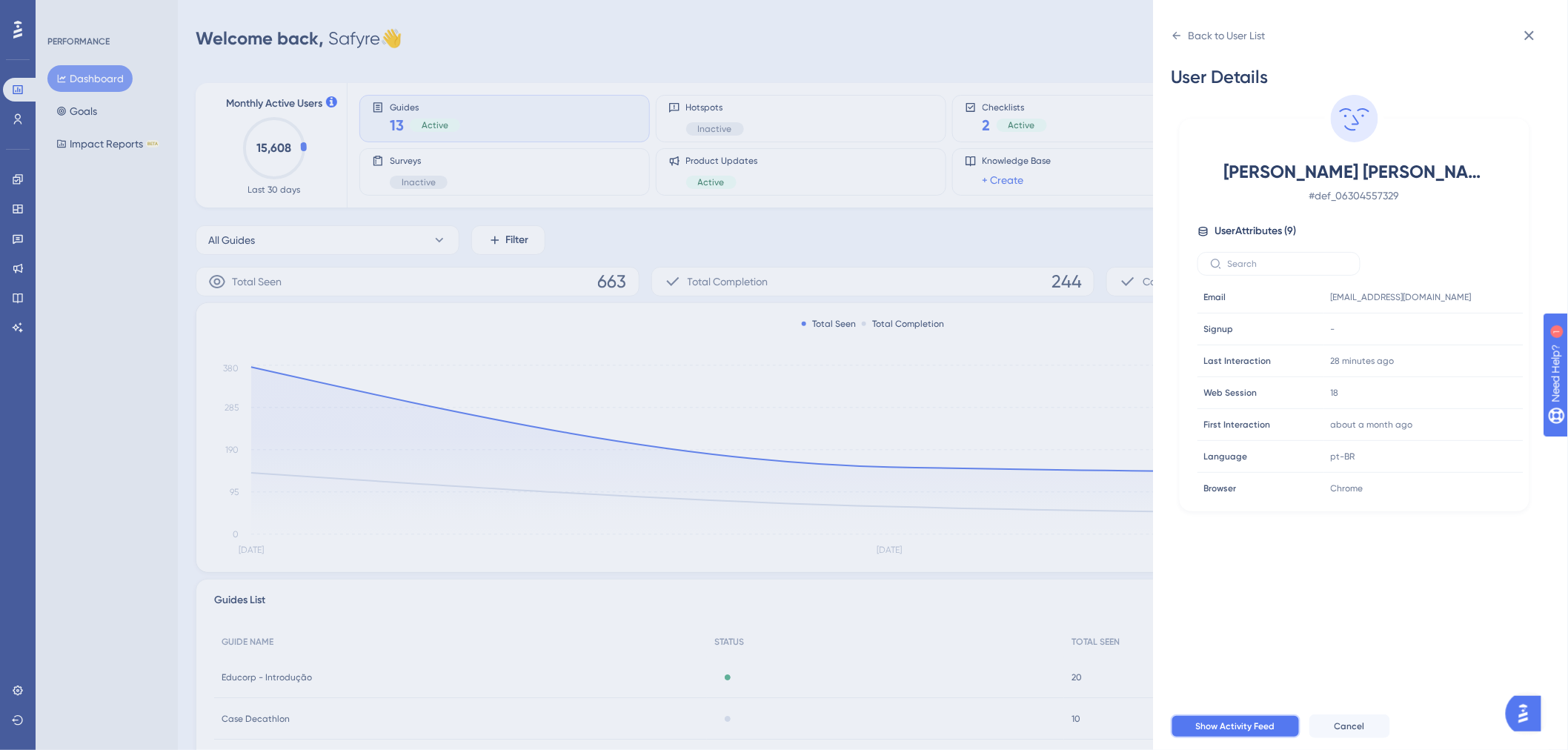
click at [1277, 578] on button "Show Activity Feed" at bounding box center [1236, 725] width 130 height 23
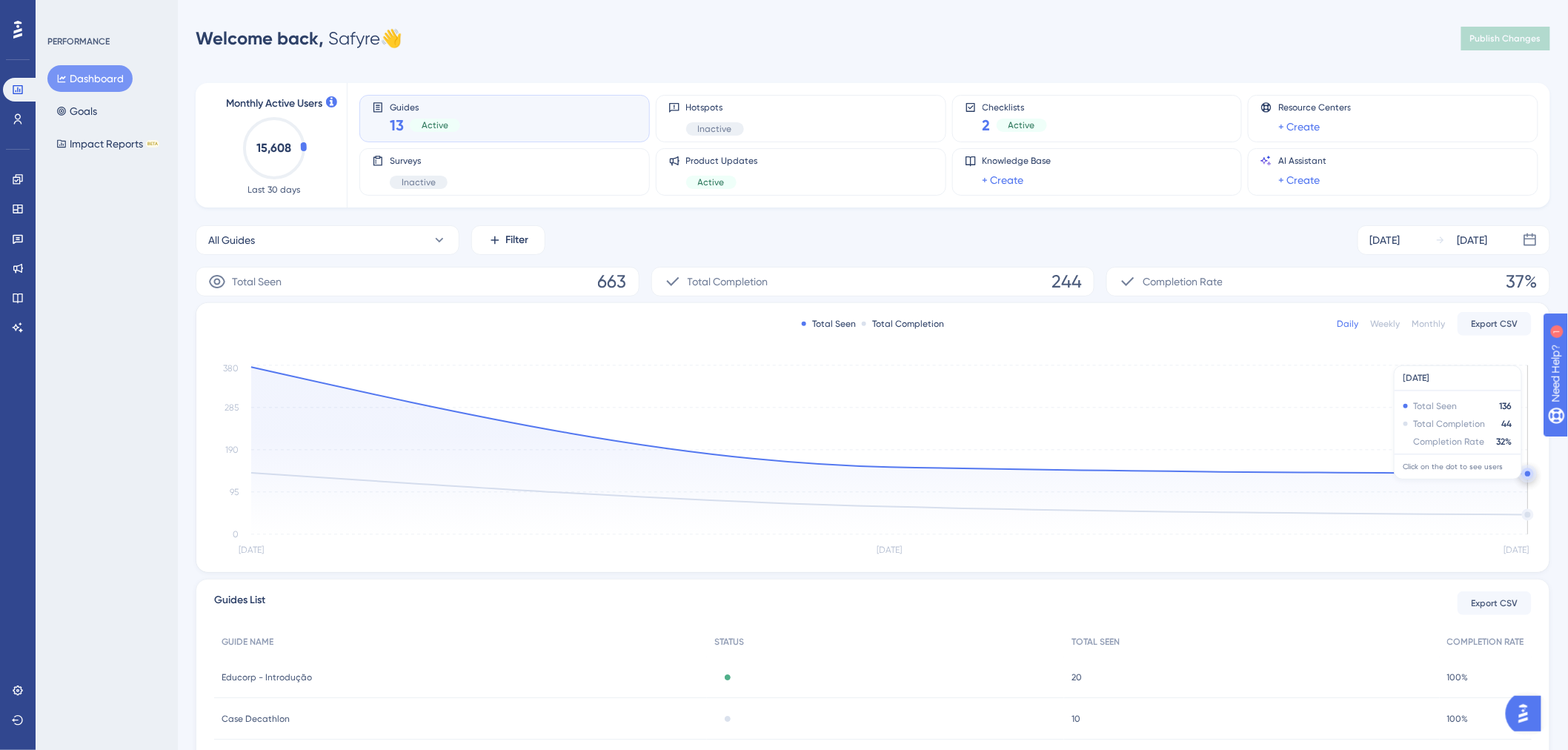
click at [1293, 471] on circle at bounding box center [1528, 473] width 12 height 12
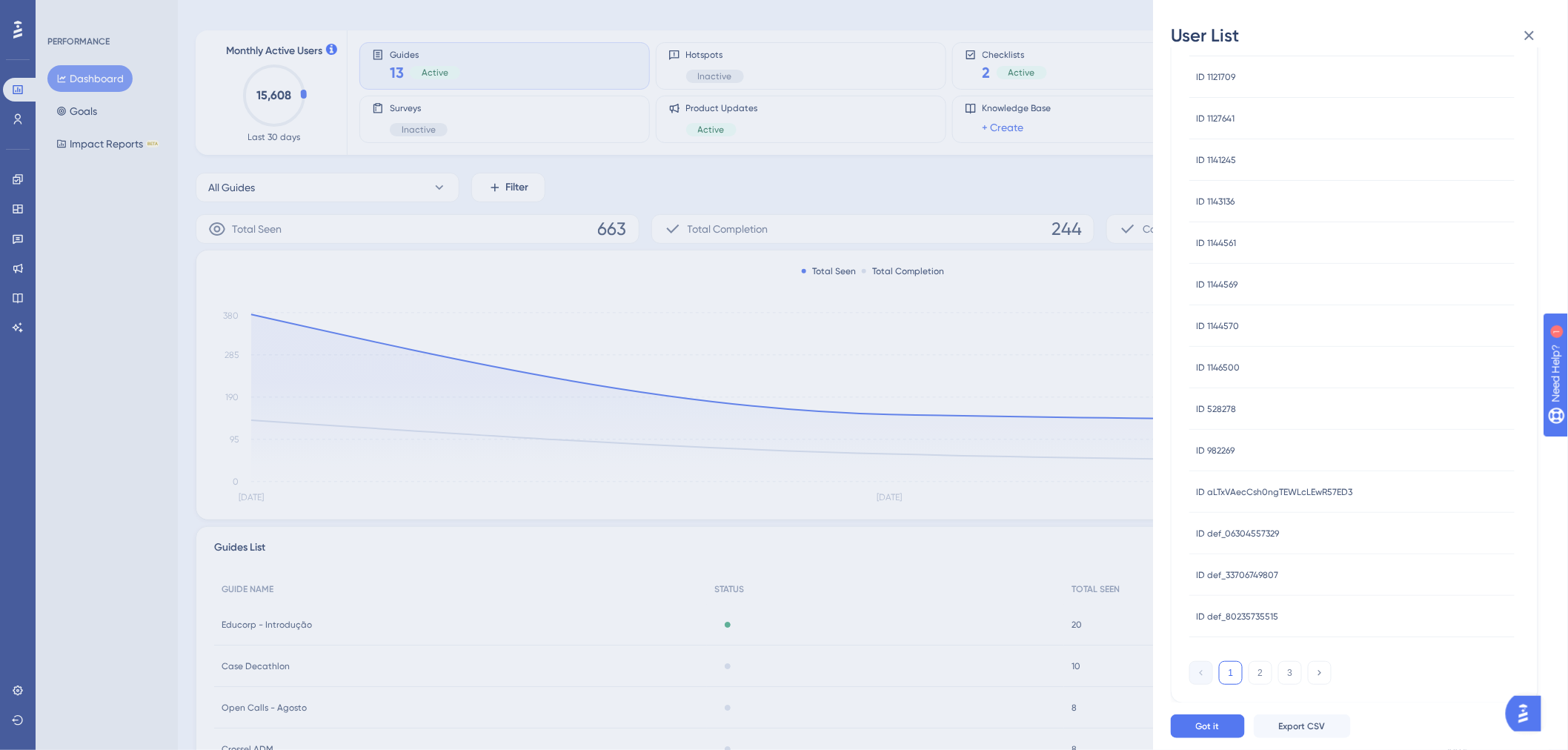
scroll to position [82, 0]
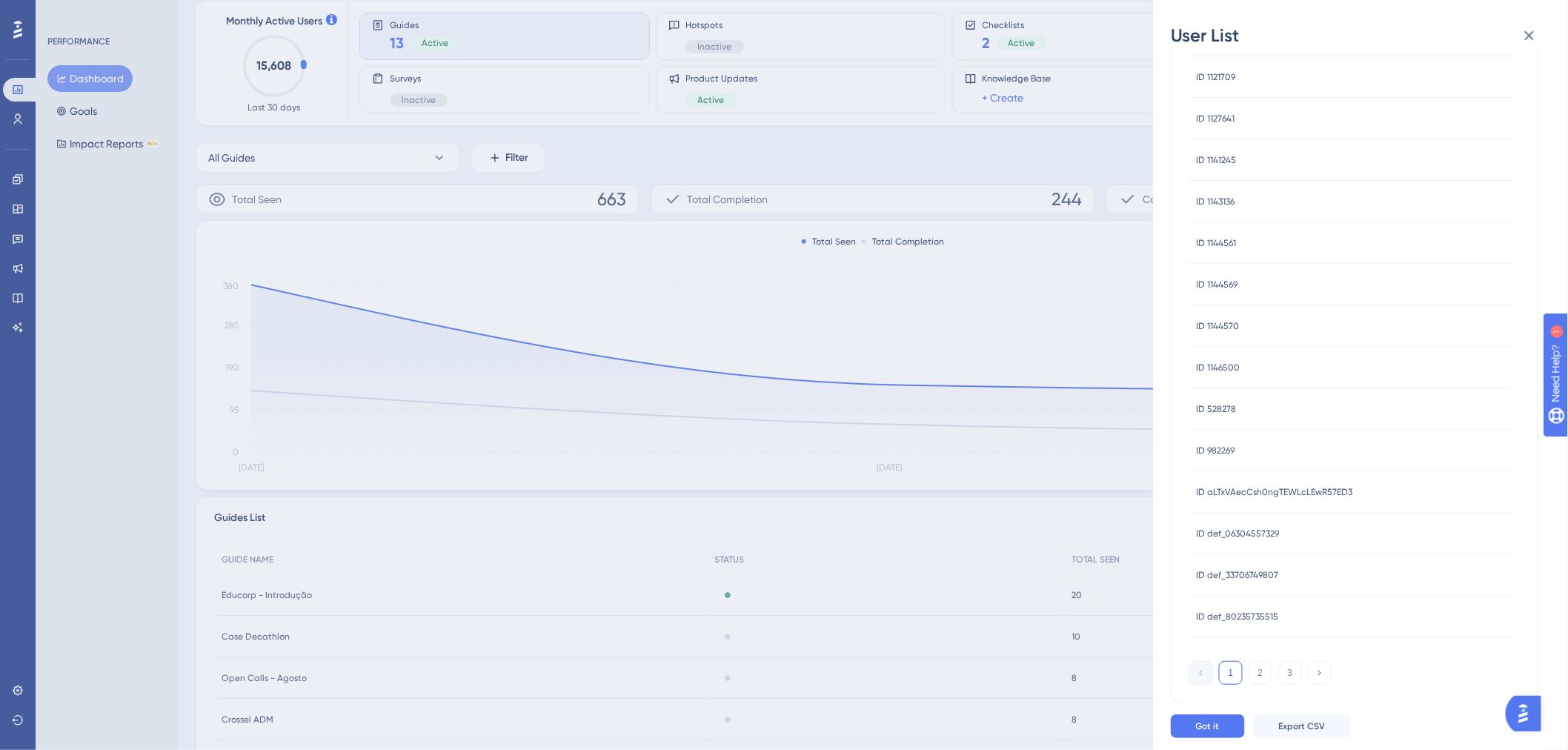
click at [1236, 572] on span "ID def_33706749807" at bounding box center [1238, 575] width 82 height 12
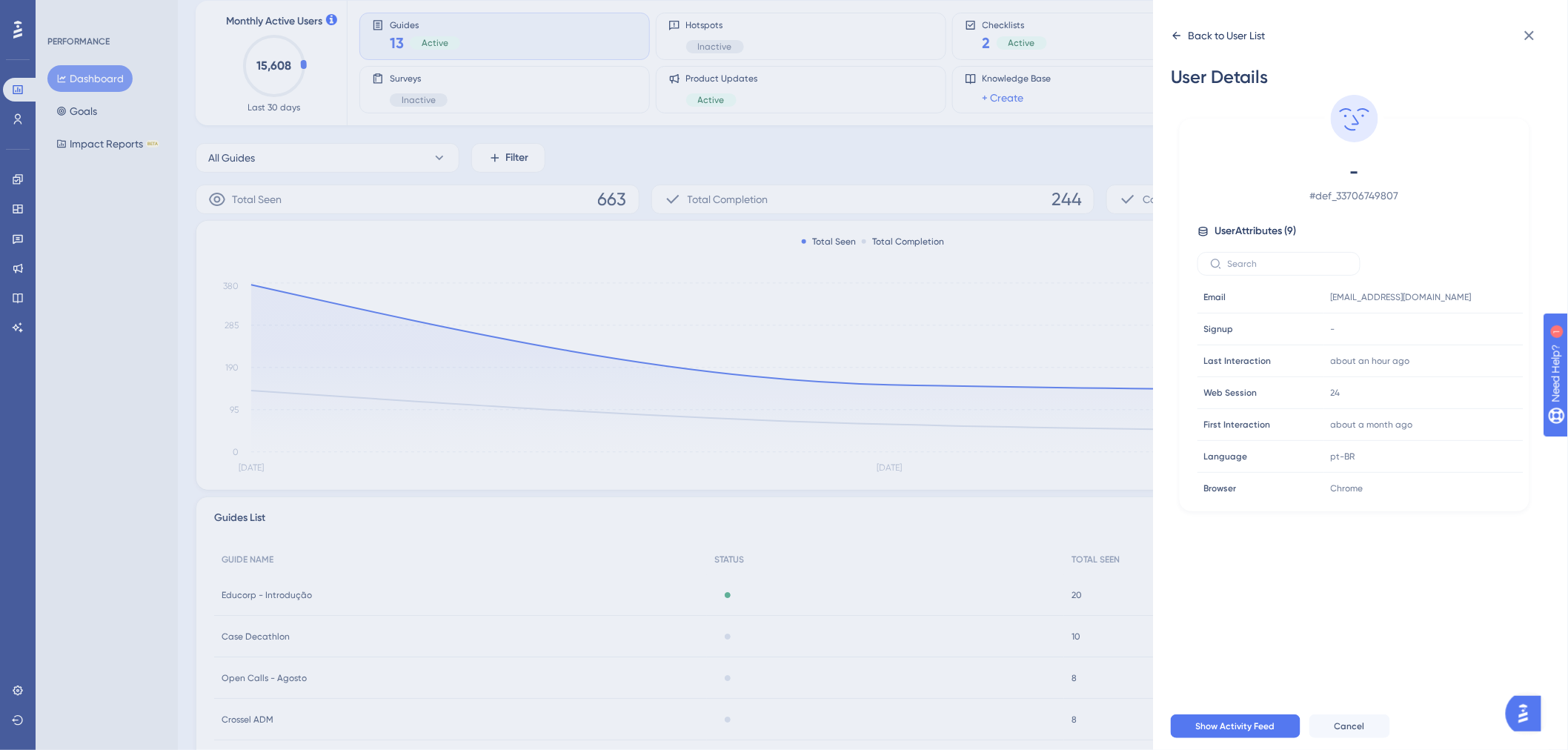
click at [1176, 27] on div "Back to User List" at bounding box center [1218, 35] width 95 height 23
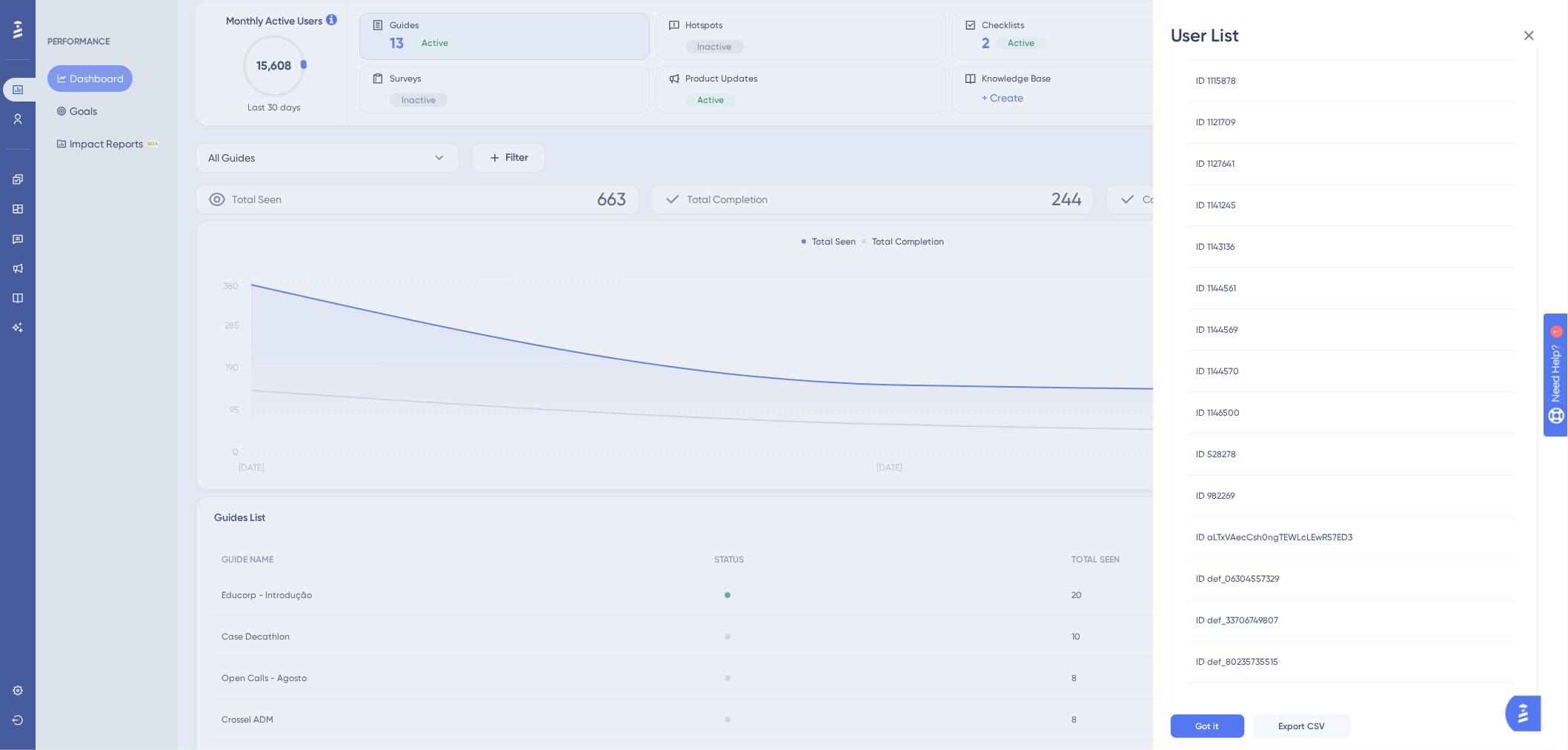
scroll to position [386, 0]
click at [1235, 578] on span "ID def_80235735515" at bounding box center [1238, 616] width 82 height 12
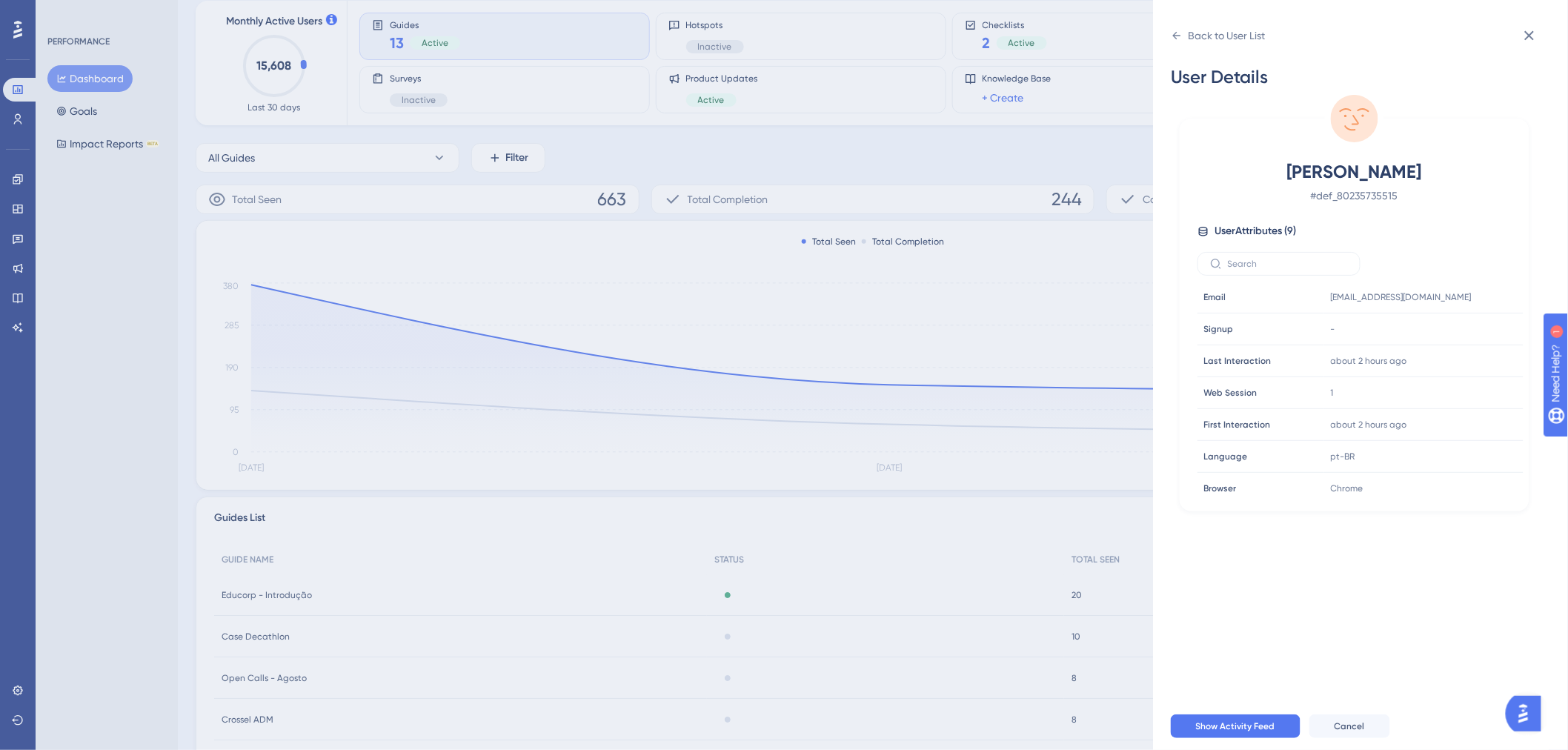
scroll to position [0, 0]
click at [1277, 578] on button "Show Activity Feed" at bounding box center [1236, 725] width 130 height 23
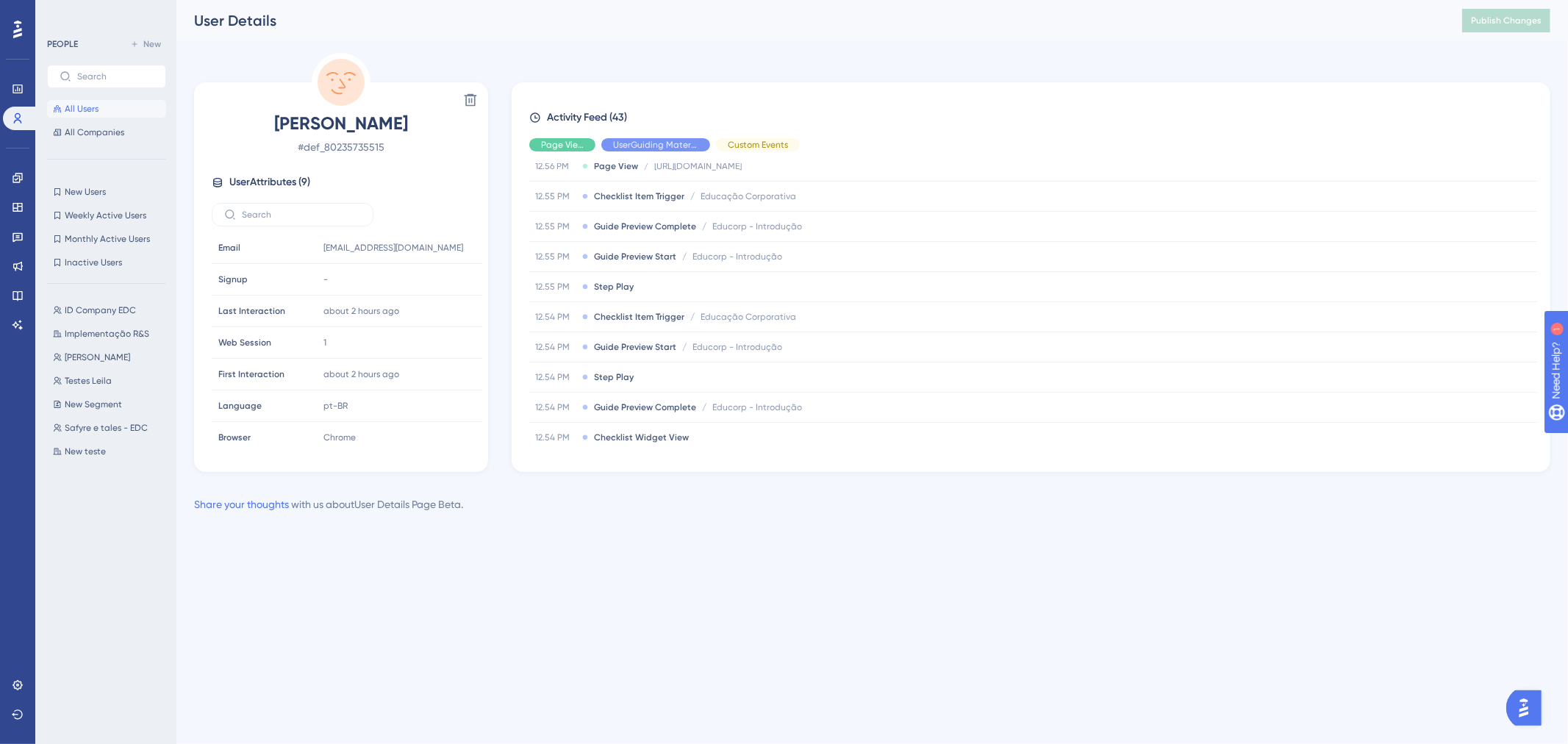
scroll to position [245, 0]
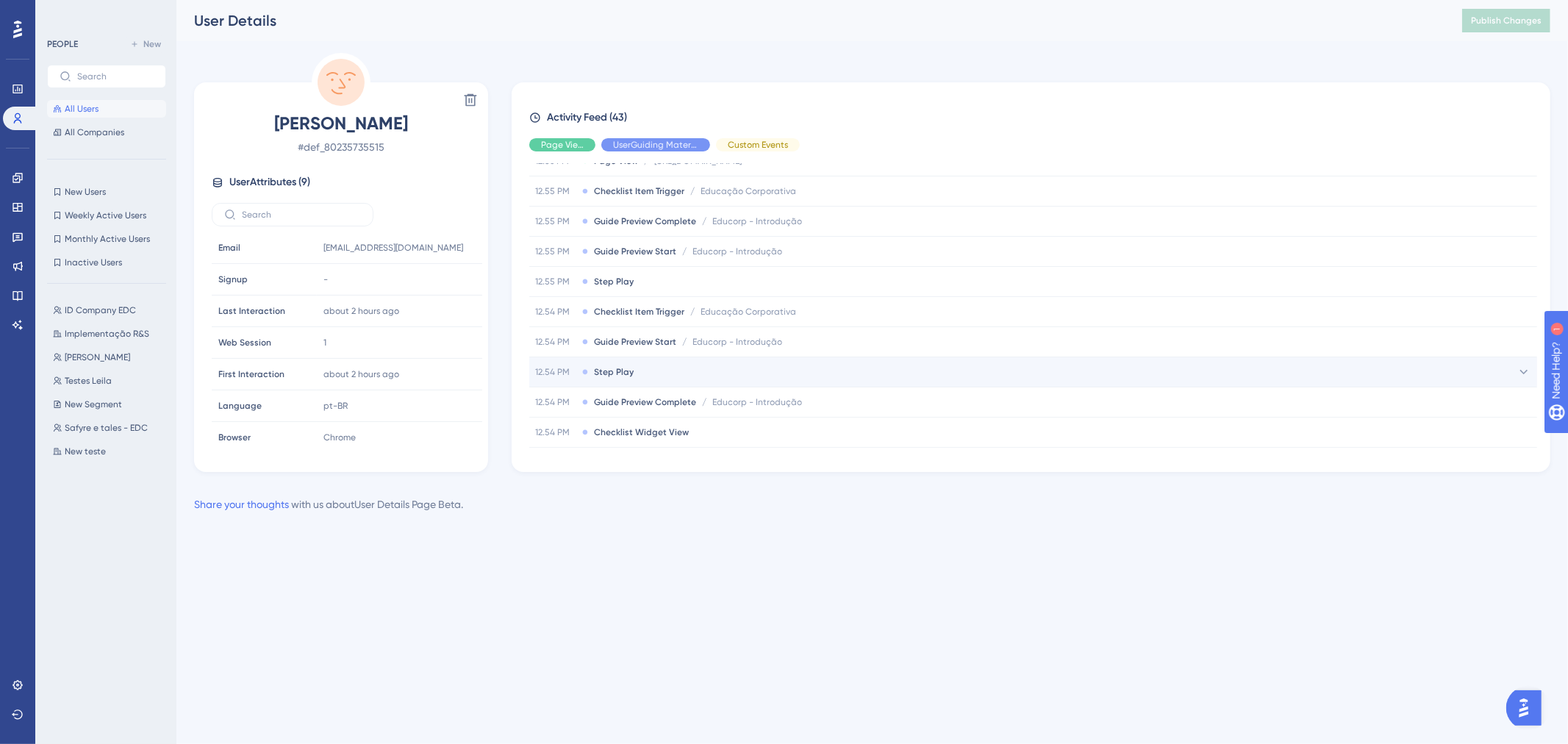
click at [647, 380] on div "12.54 PM Step Play" at bounding box center [1034, 372] width 1008 height 30
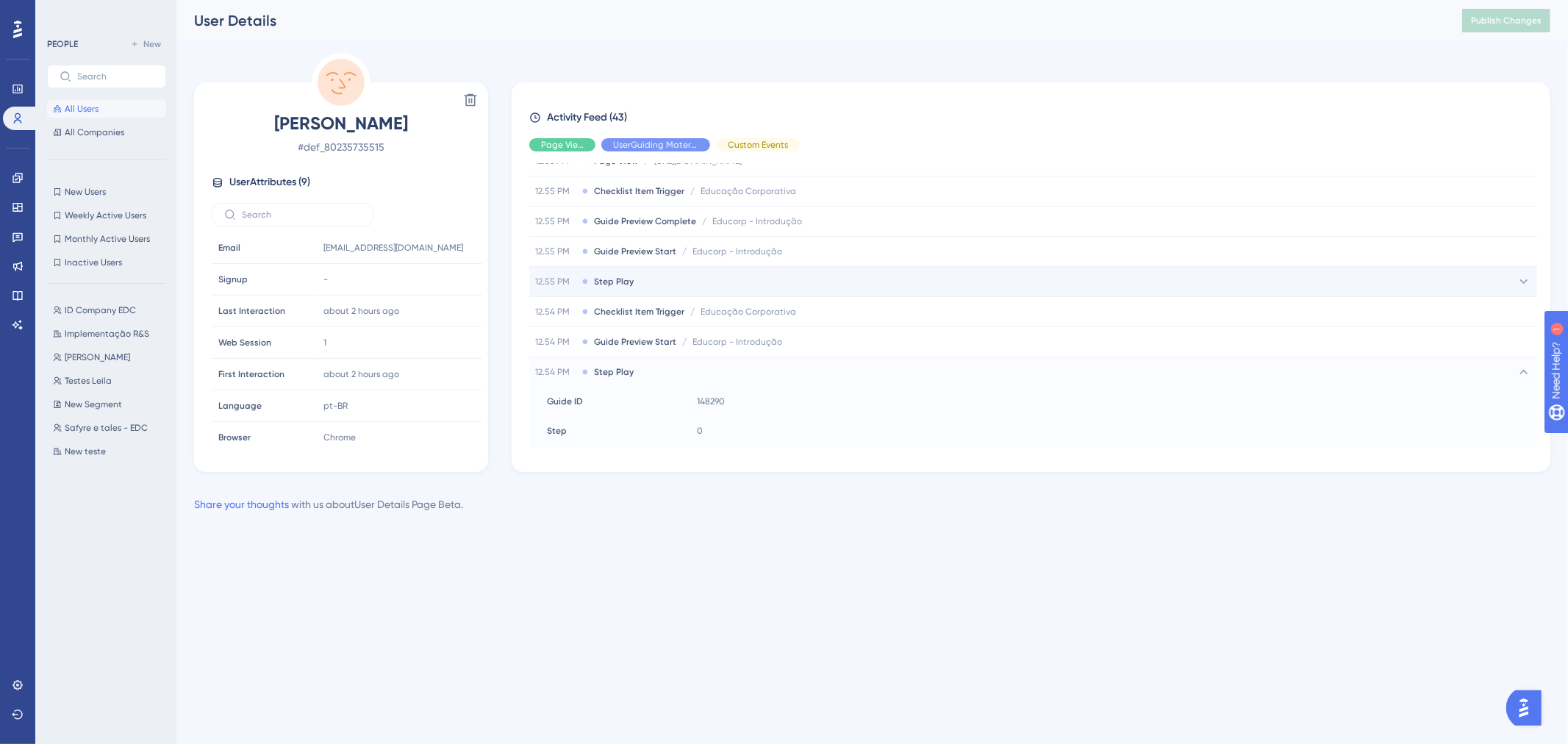
click at [618, 282] on span "Step Play" at bounding box center [614, 281] width 40 height 12
click at [623, 280] on div "12.55 PM Checklist Item Trigger / Educação Corporativa Educação Corporativa" at bounding box center [1034, 272] width 1008 height 30
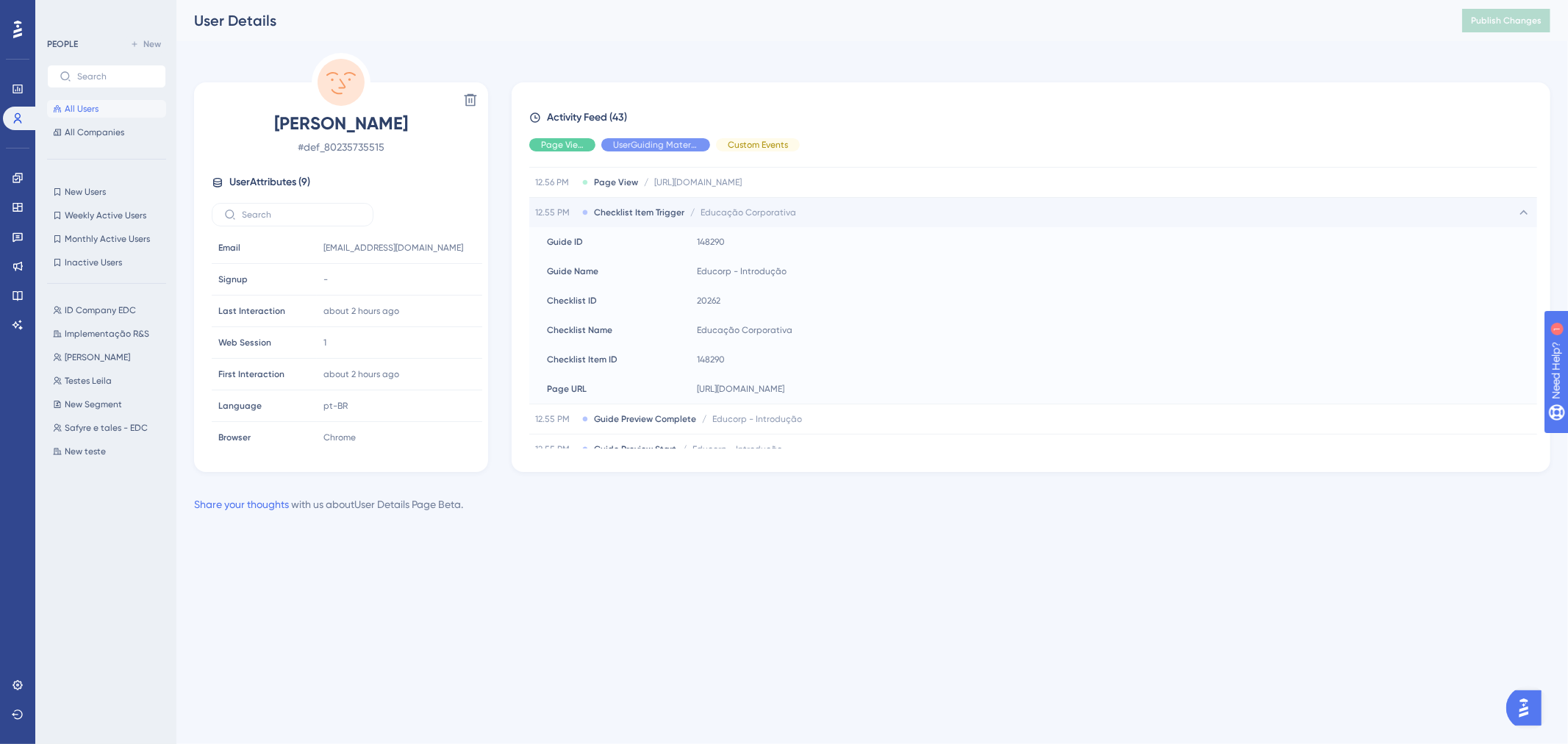
scroll to position [245, 0]
